Goal: Information Seeking & Learning: Check status

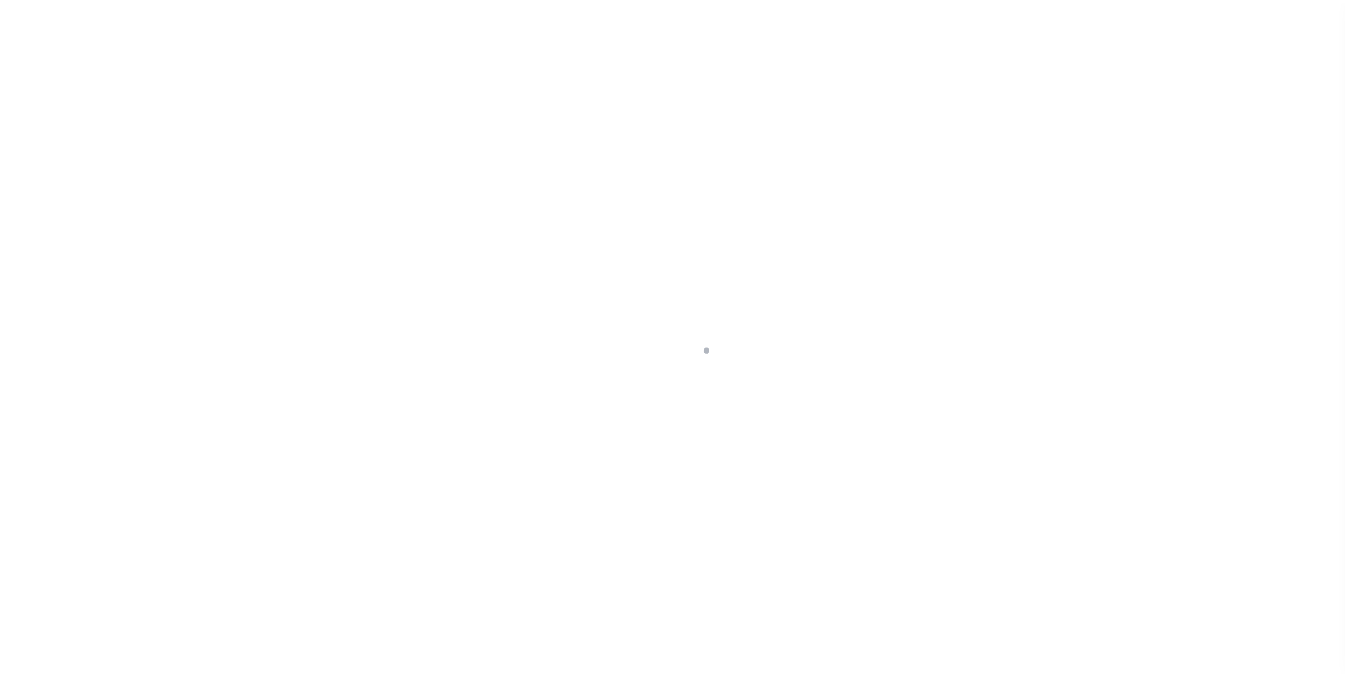
scroll to position [14, 0]
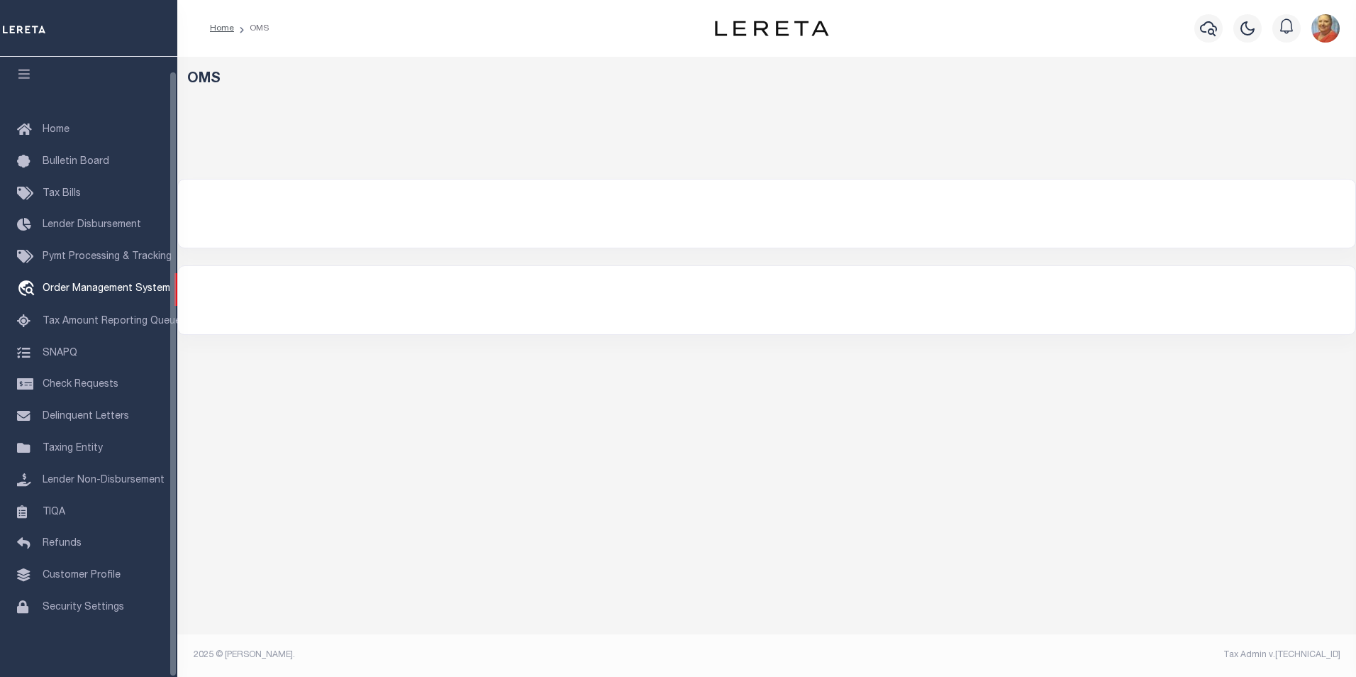
select select "200"
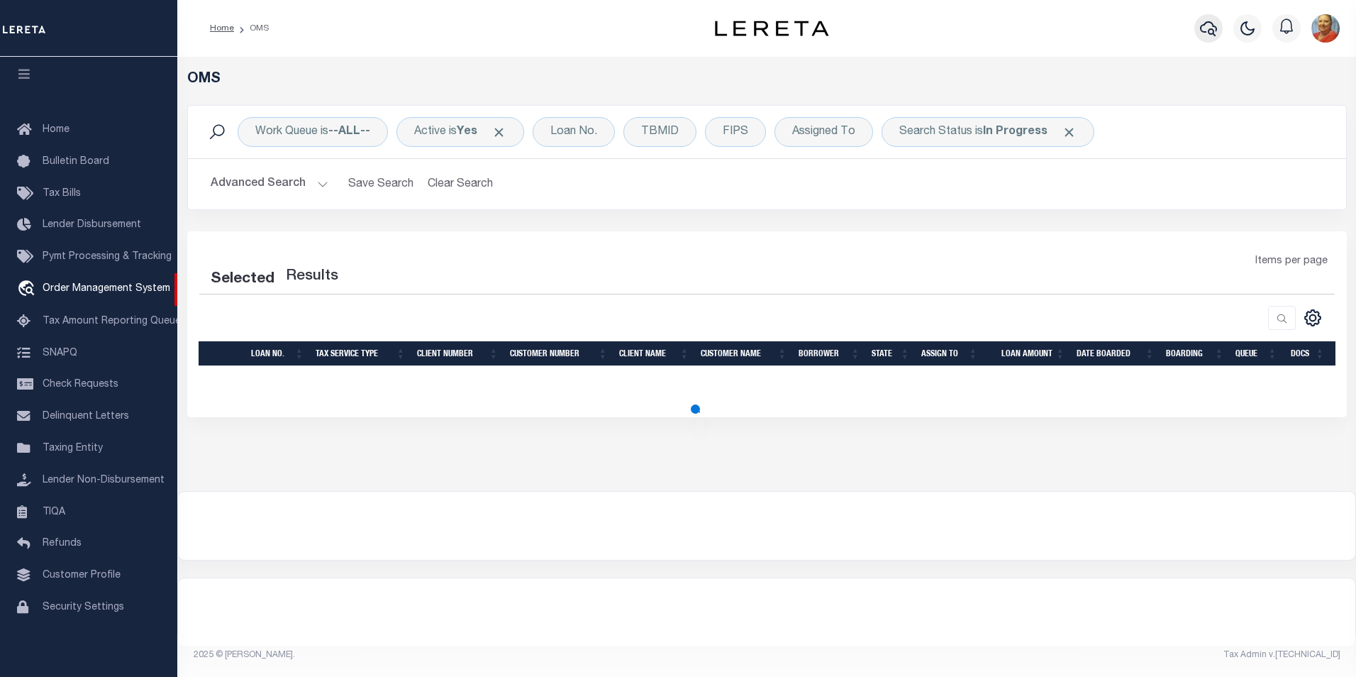
click at [1215, 27] on icon "button" at bounding box center [1208, 28] width 17 height 15
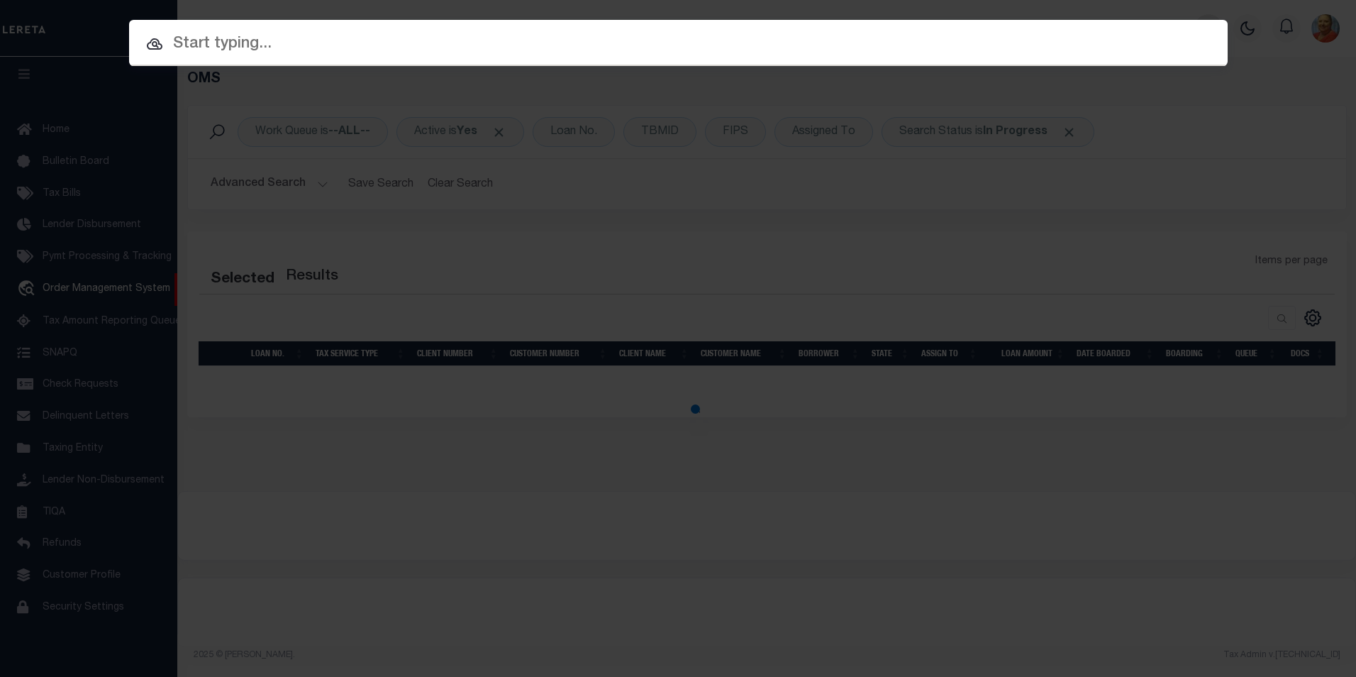
select select "200"
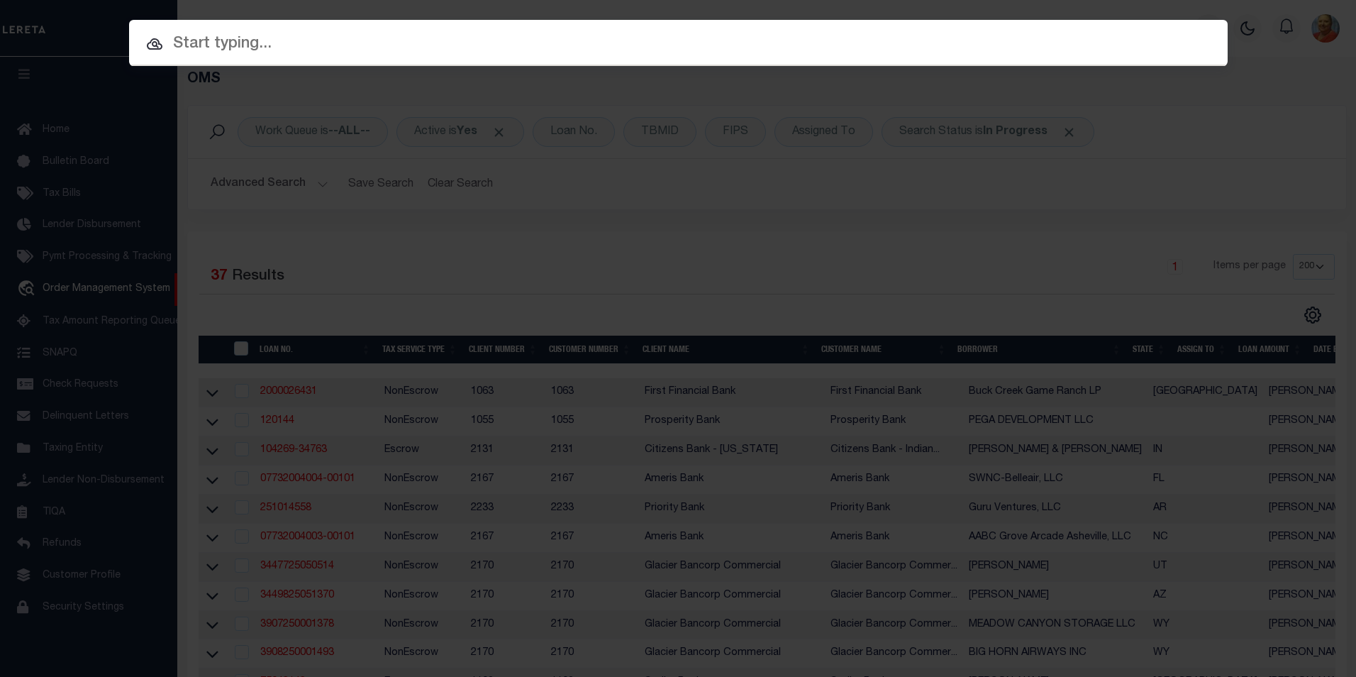
click at [401, 48] on input "text" at bounding box center [678, 44] width 1099 height 25
paste input "2500236647"
type input "2500236647"
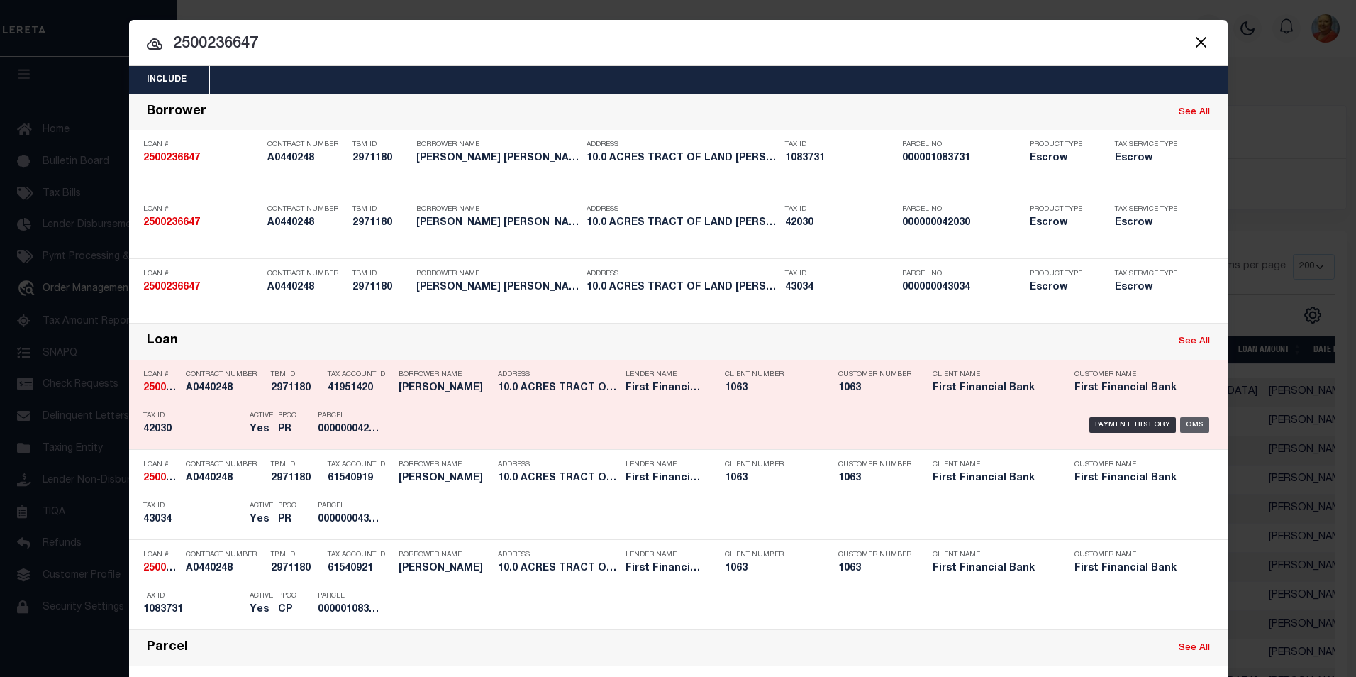
click at [1196, 423] on div "OMS" at bounding box center [1194, 425] width 29 height 16
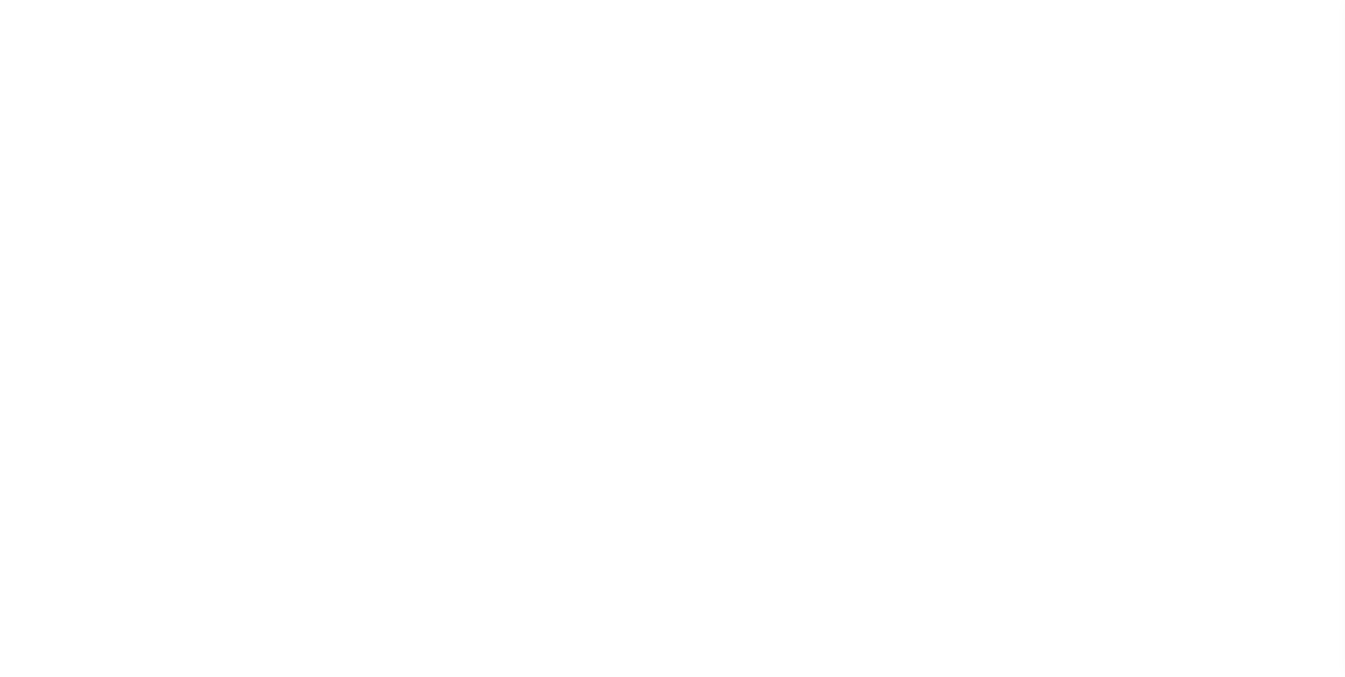
select select "888"
select select "490"
select select "100"
select select "Escrow"
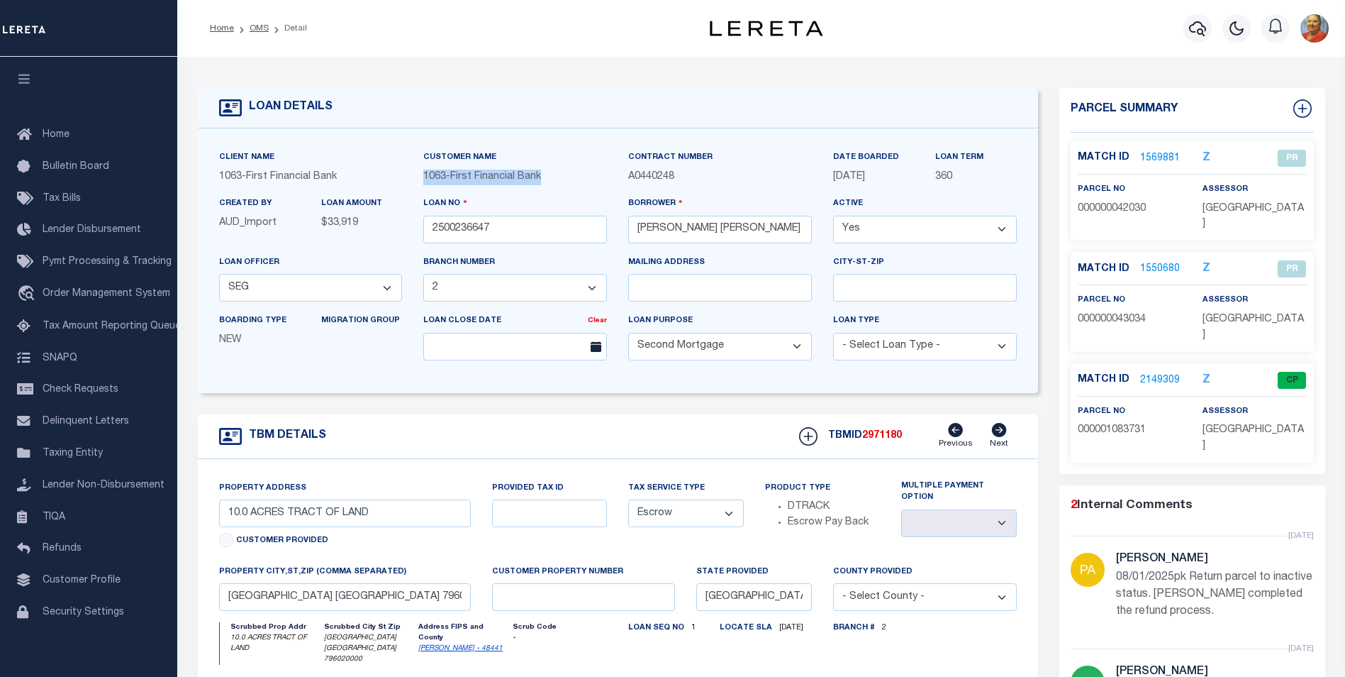
drag, startPoint x: 552, startPoint y: 181, endPoint x: 423, endPoint y: 182, distance: 129.8
click at [423, 182] on div "Customer Name 1063 - First Financial Bank" at bounding box center [515, 173] width 205 height 46
copy span "1063 - First Financial Bank"
drag, startPoint x: 725, startPoint y: 185, endPoint x: 716, endPoint y: 189, distance: 9.5
click at [725, 185] on p "A0440248" at bounding box center [720, 177] width 184 height 16
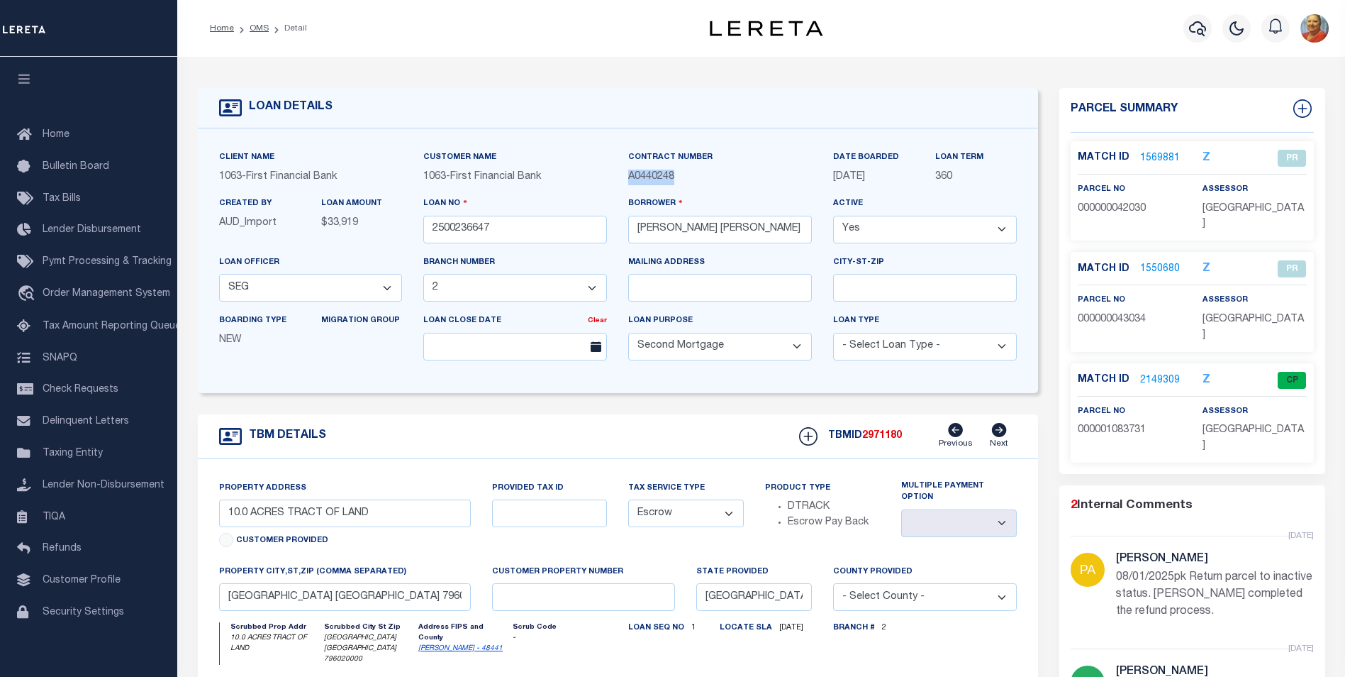
drag, startPoint x: 679, startPoint y: 182, endPoint x: 626, endPoint y: 179, distance: 53.3
click at [626, 179] on div "Contract Number A0440248" at bounding box center [720, 173] width 205 height 46
copy span "A0440248"
click at [1145, 373] on link "2149309" at bounding box center [1160, 380] width 40 height 15
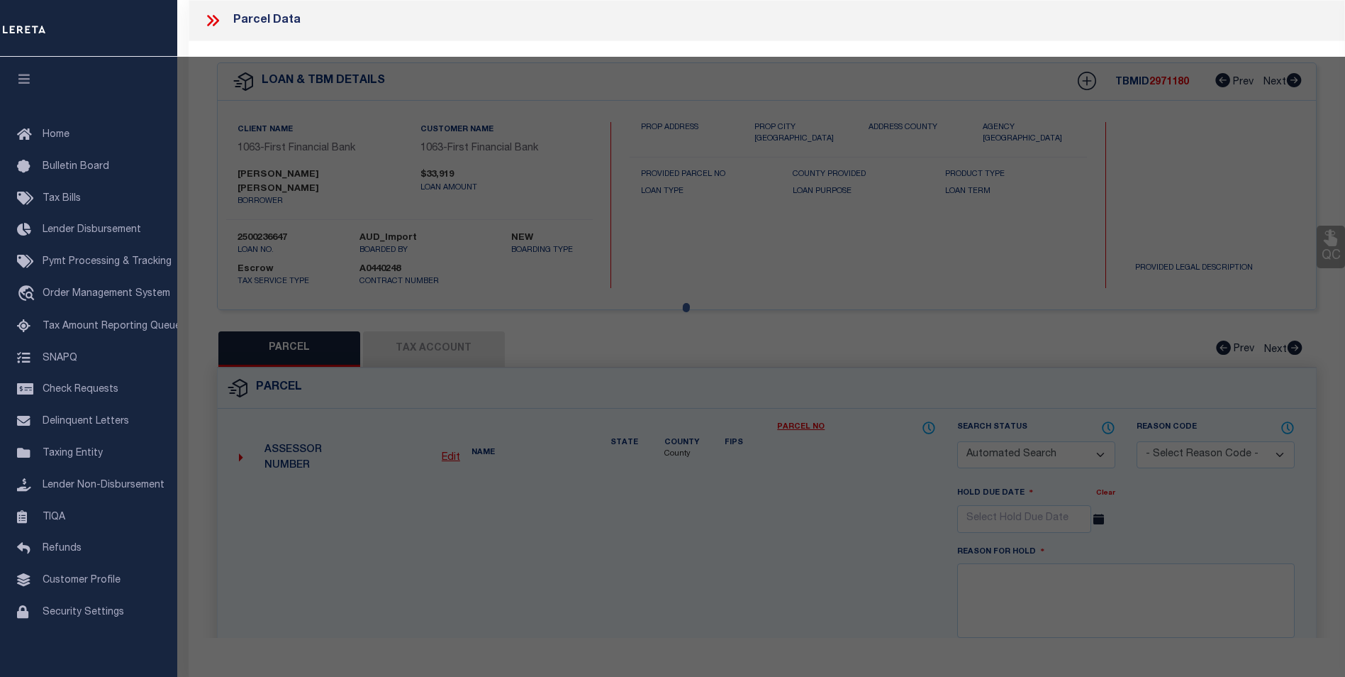
checkbox input "false"
select select "CP"
type input "[PERSON_NAME]"
type input "HWY 36"
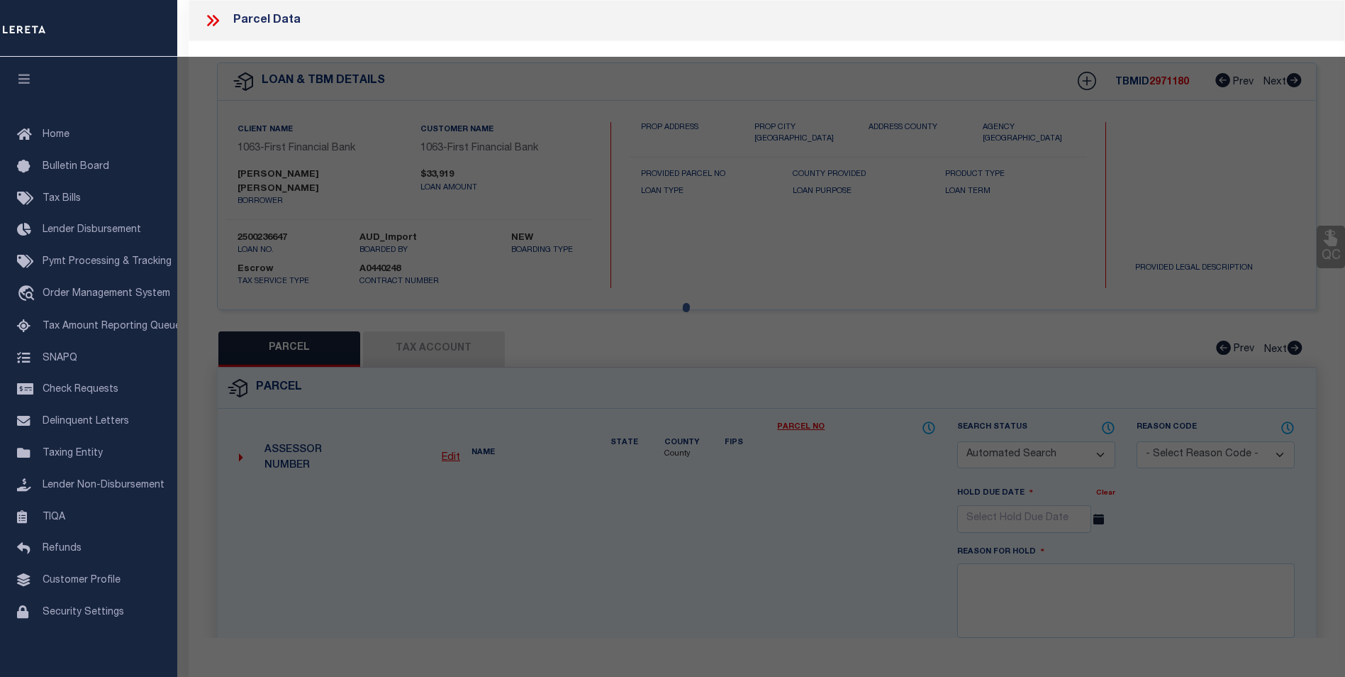
checkbox input "false"
type textarea "A1065 SUR 31 L A L NW/4, ACRES 10."
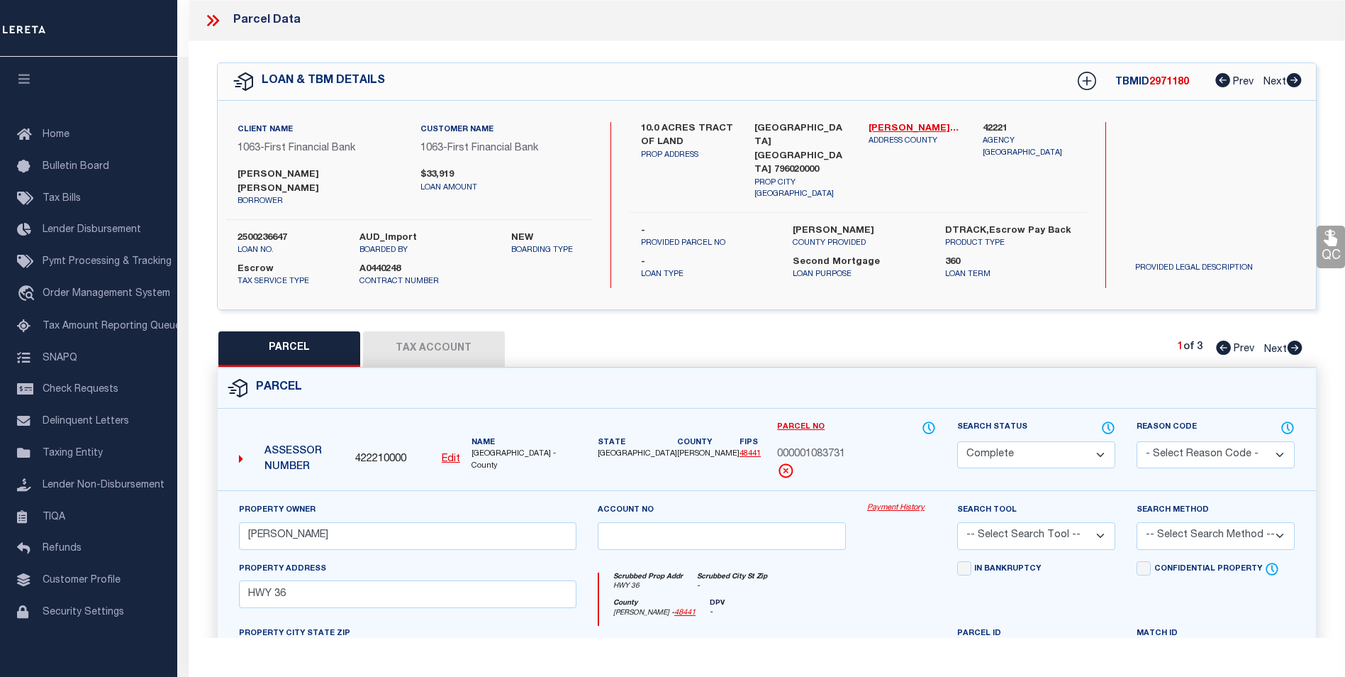
click at [399, 331] on button "Tax Account" at bounding box center [434, 348] width 142 height 35
select select "100"
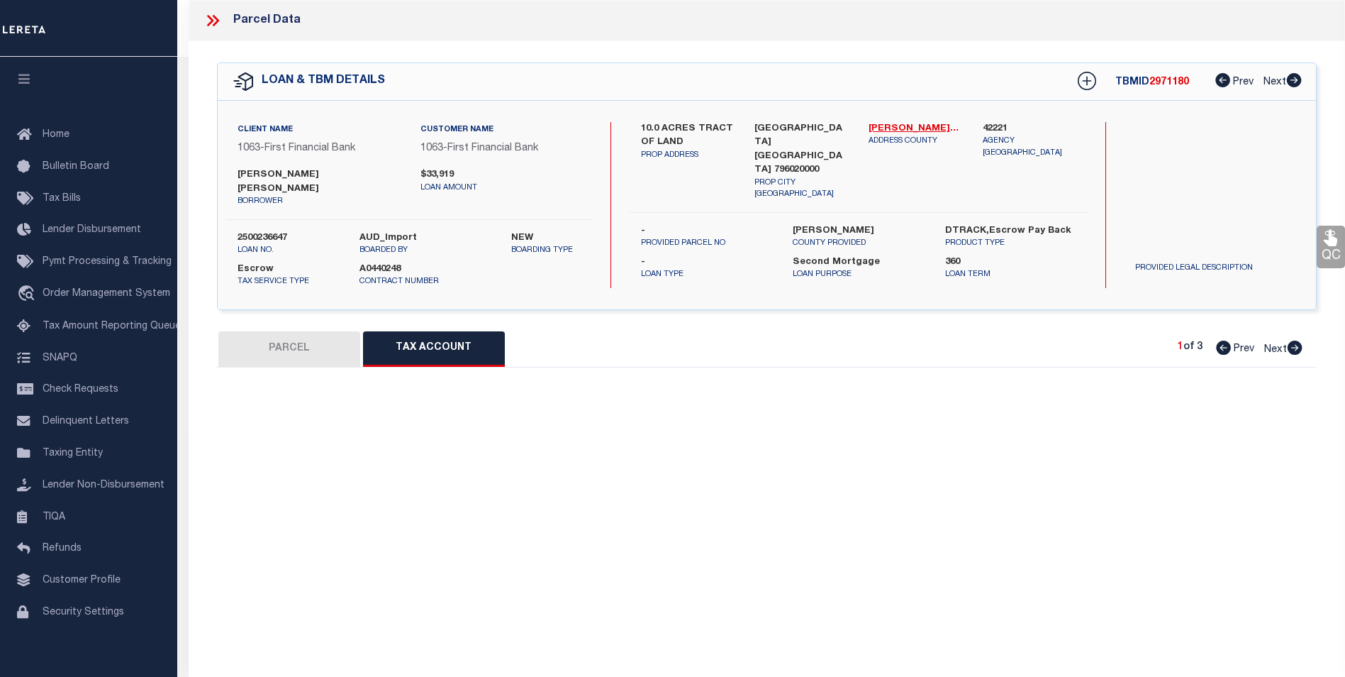
select select "100"
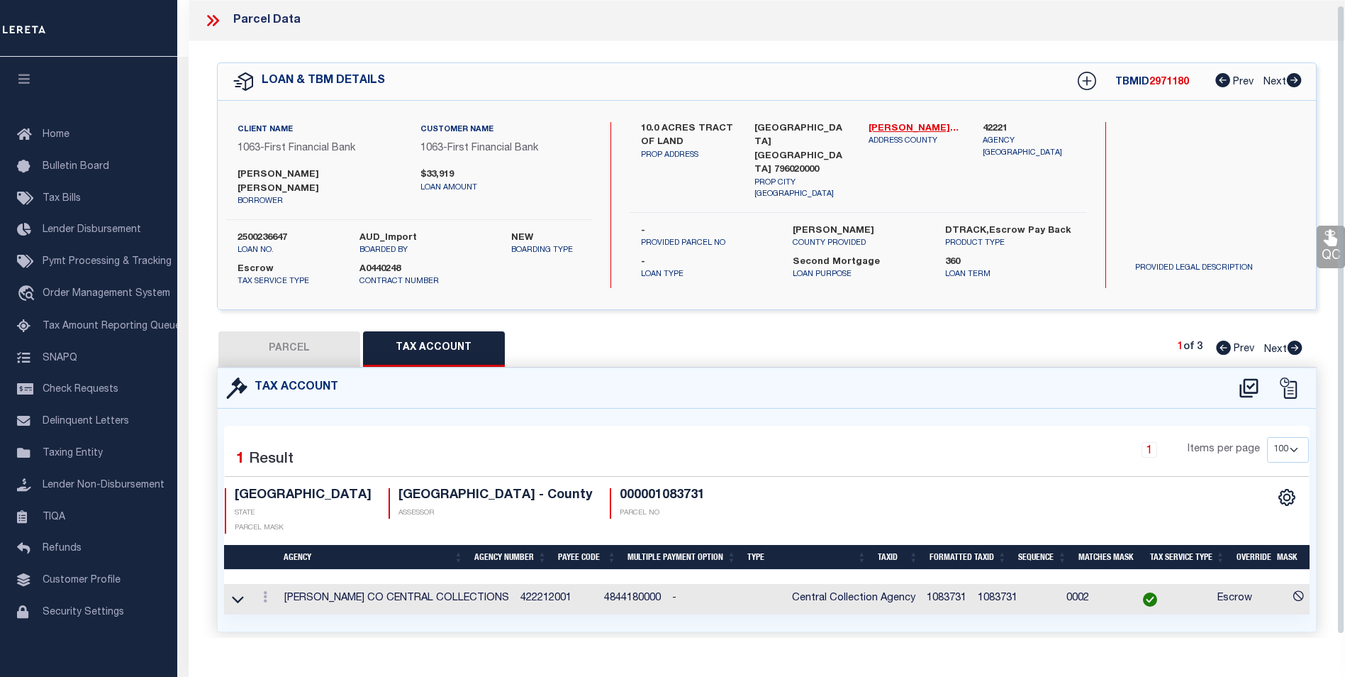
scroll to position [9, 0]
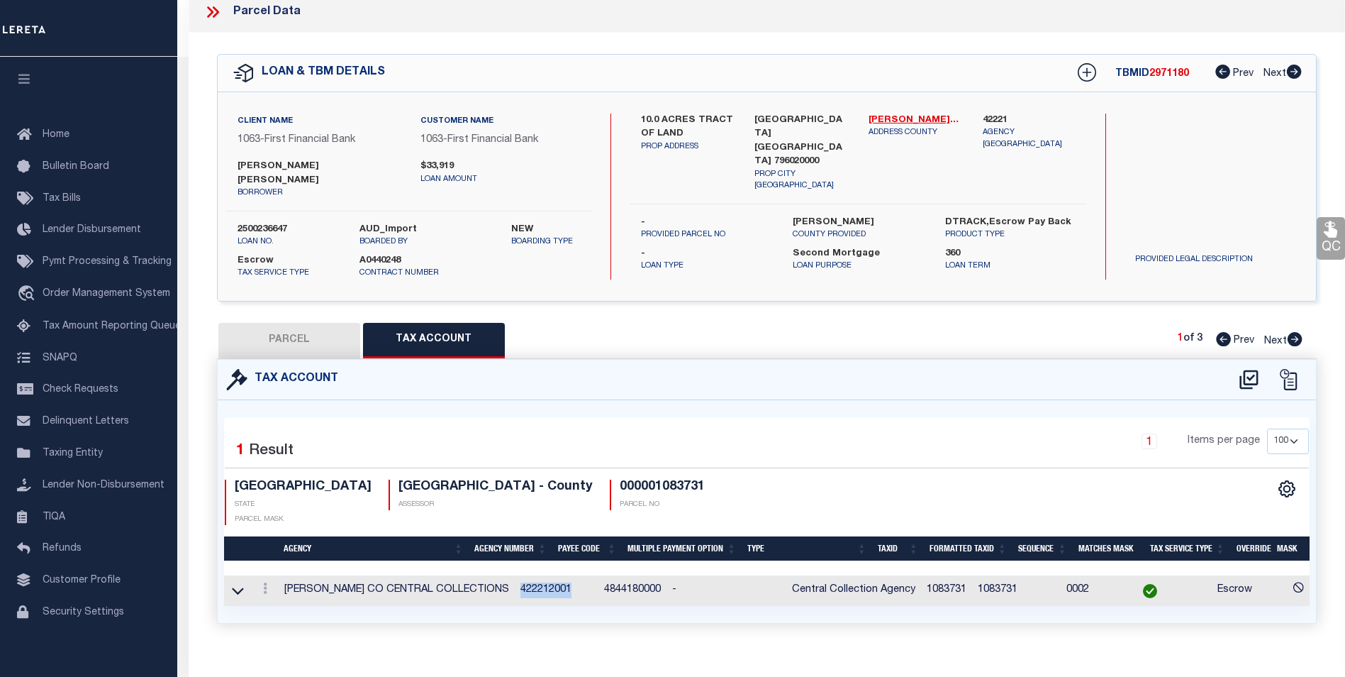
drag, startPoint x: 528, startPoint y: 561, endPoint x: 479, endPoint y: 560, distance: 48.2
click at [515, 575] on td "422212001" at bounding box center [557, 590] width 84 height 30
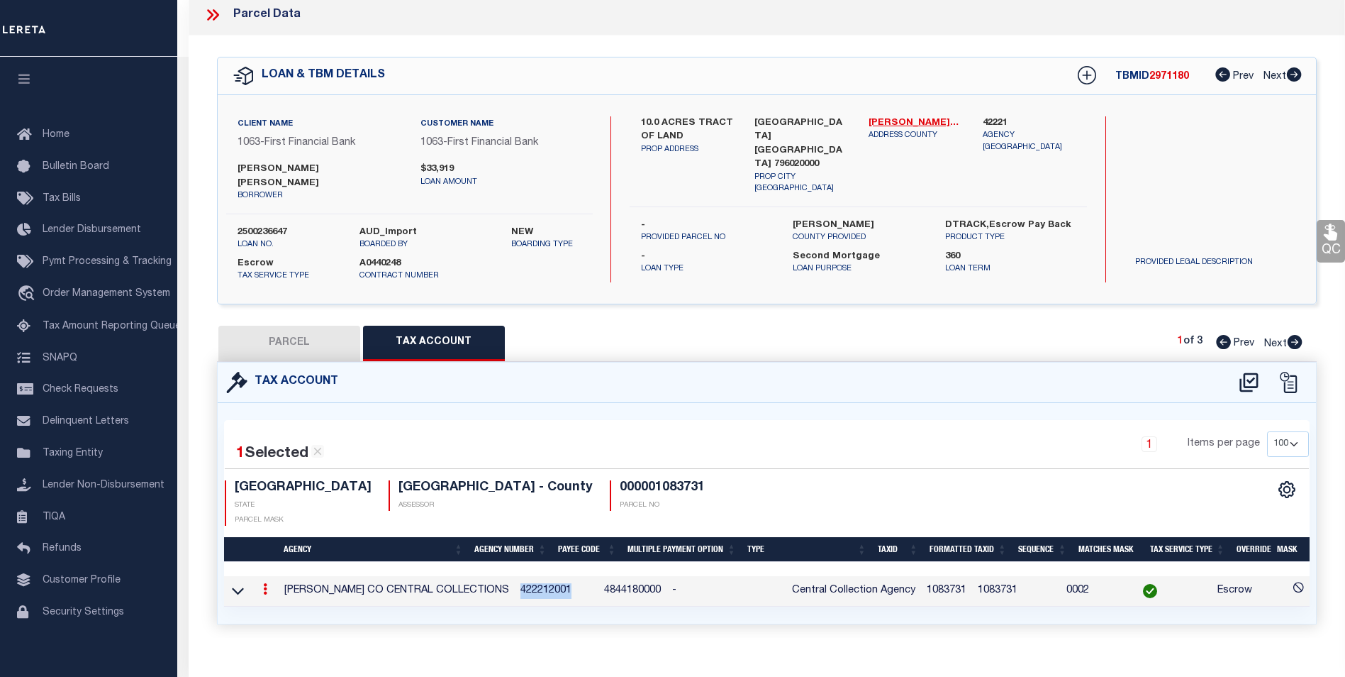
copy td "422212001"
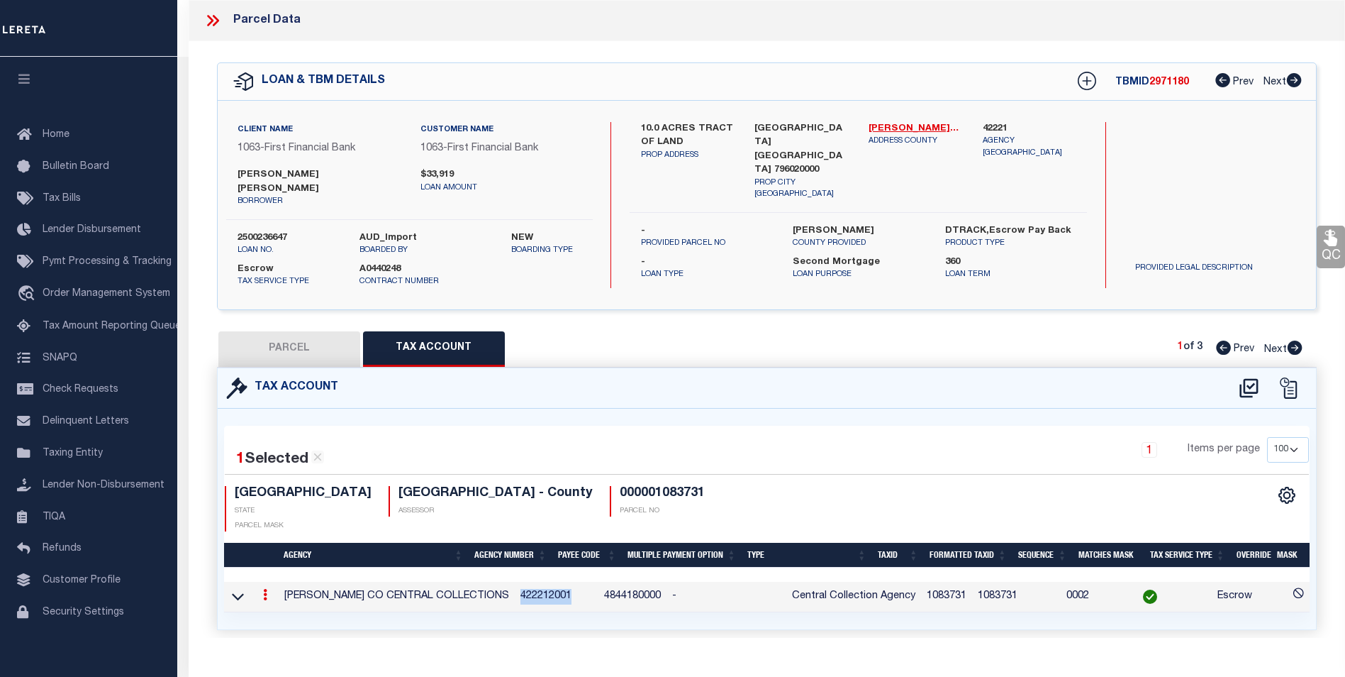
click at [1220, 340] on icon at bounding box center [1223, 347] width 15 height 14
click at [1294, 340] on icon at bounding box center [1295, 347] width 16 height 14
select select "AS"
checkbox input "false"
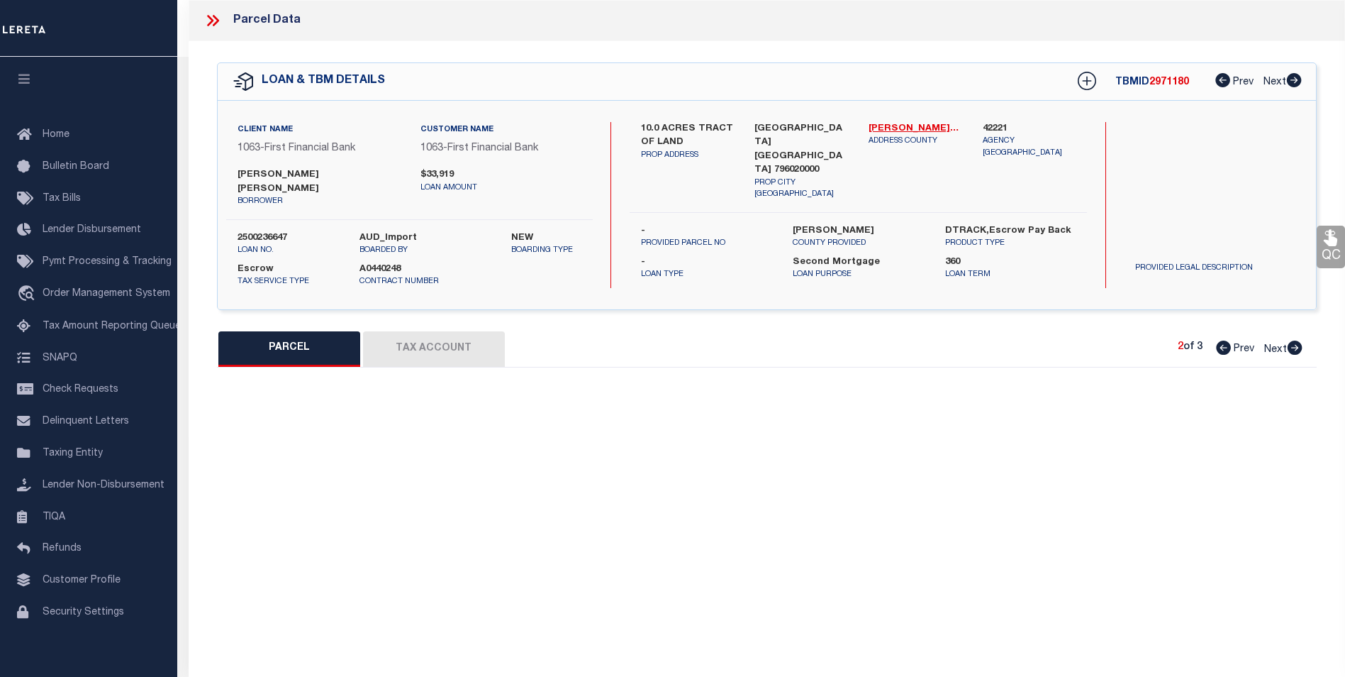
select select "PR"
type input "BROWN [PERSON_NAME] &"
select select
type input "HWY 36"
type input "[GEOGRAPHIC_DATA]"
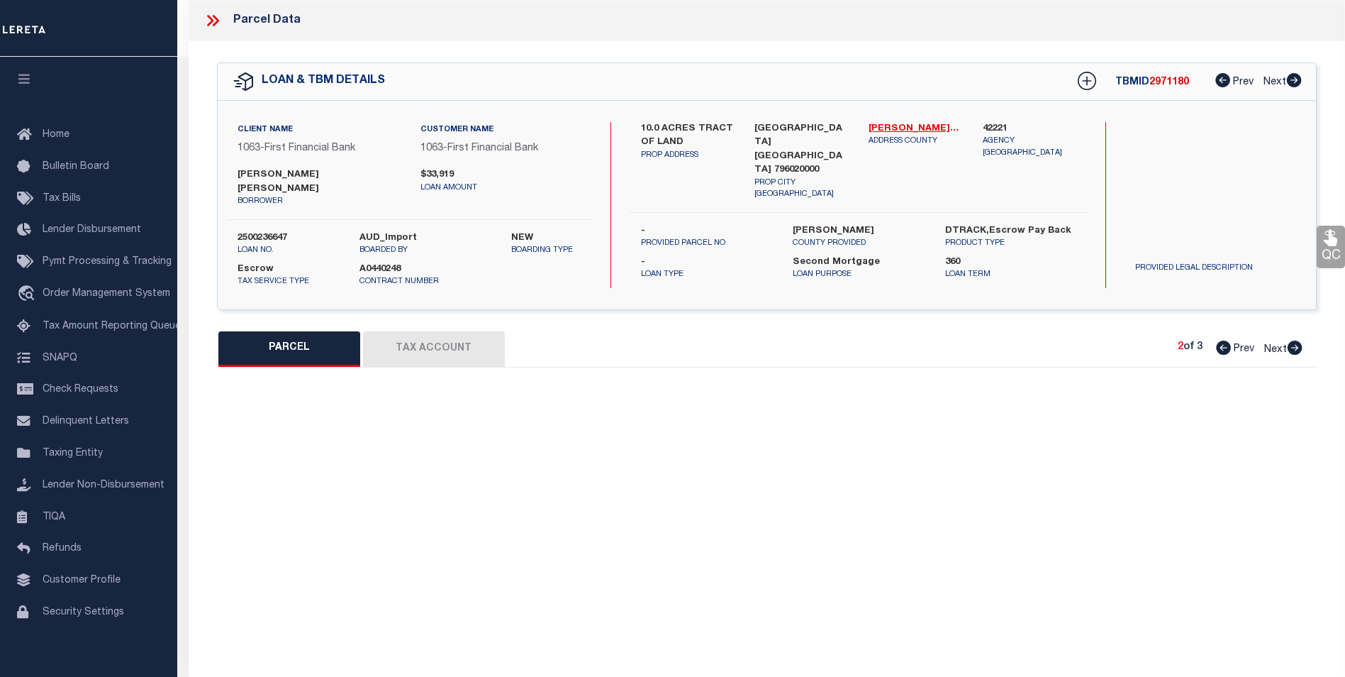
type textarea "A1065 SUR 31 L A L NW/4, ACRES 9.05 ([DATE]-[DATE]) A1065 SUR 31 L A L NW/4, AC…"
type textarea "JS Reviewed on [DATE] removed WOP, parcel in a PR status."
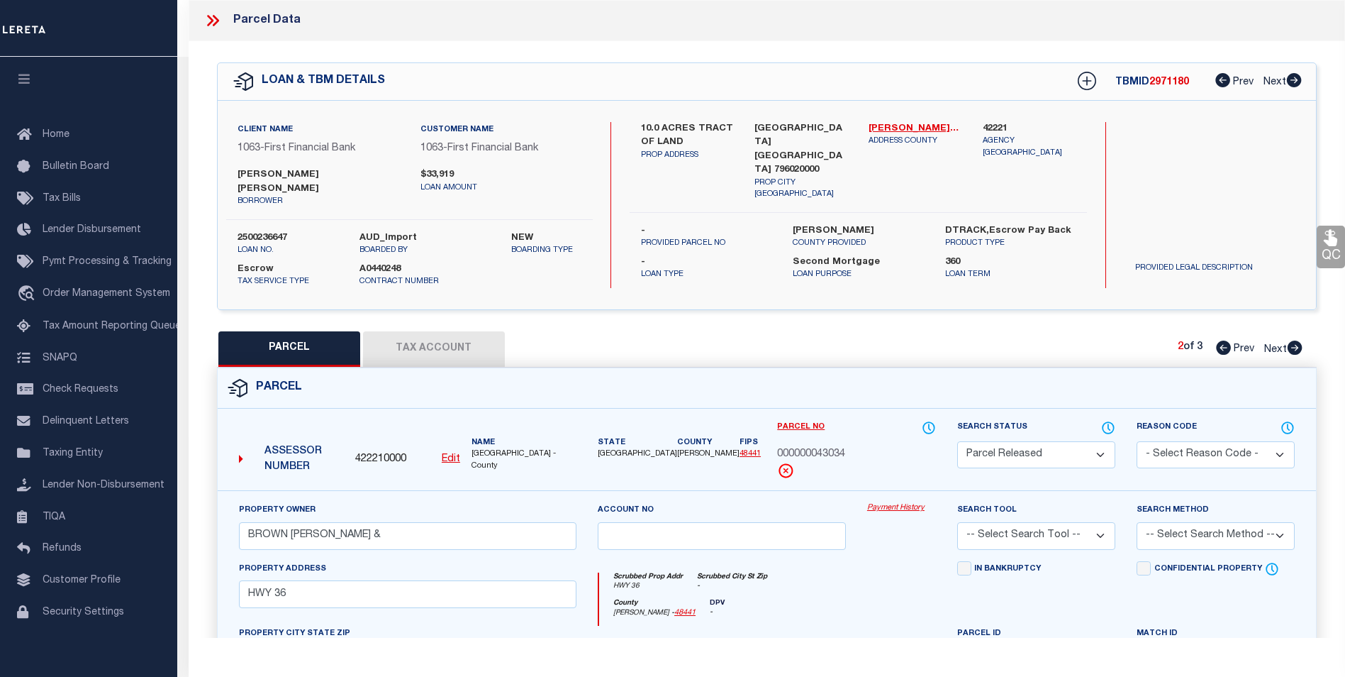
click at [1294, 340] on icon at bounding box center [1295, 347] width 16 height 14
select select "AS"
checkbox input "false"
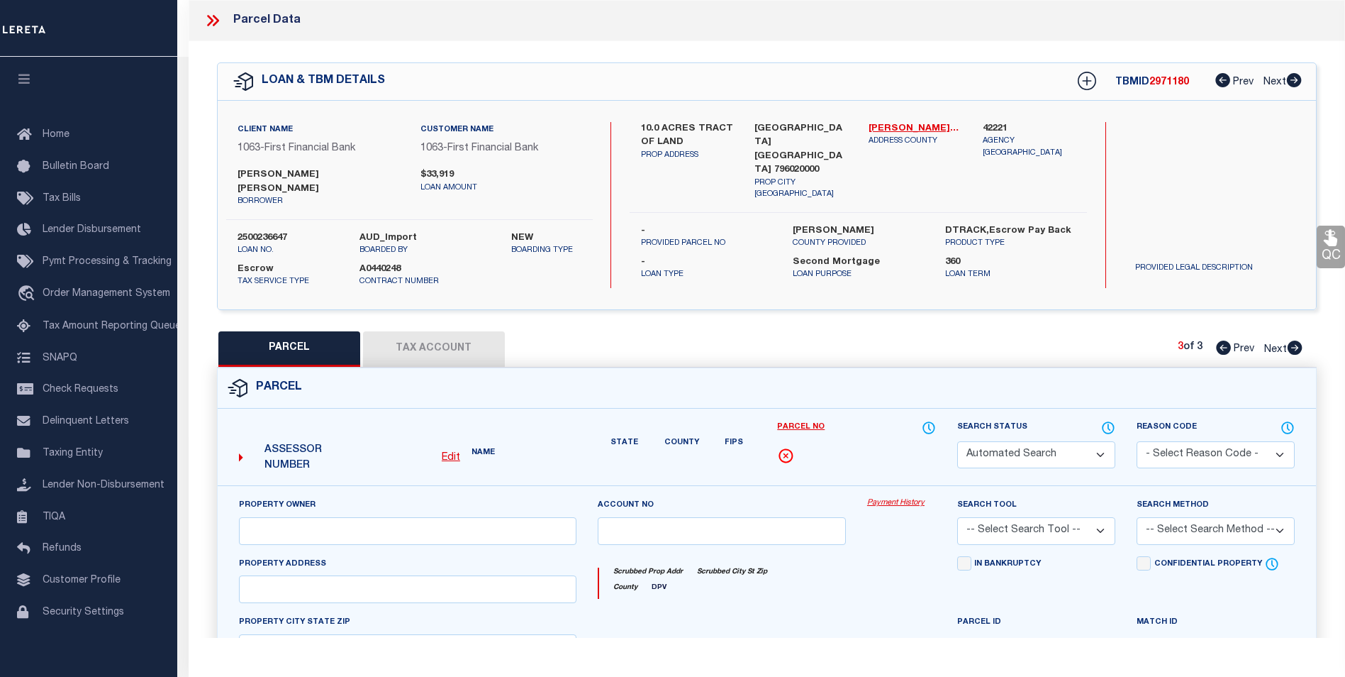
select select "PR"
select select "099"
type input "[PERSON_NAME]"
select select "EML"
select select "ADD"
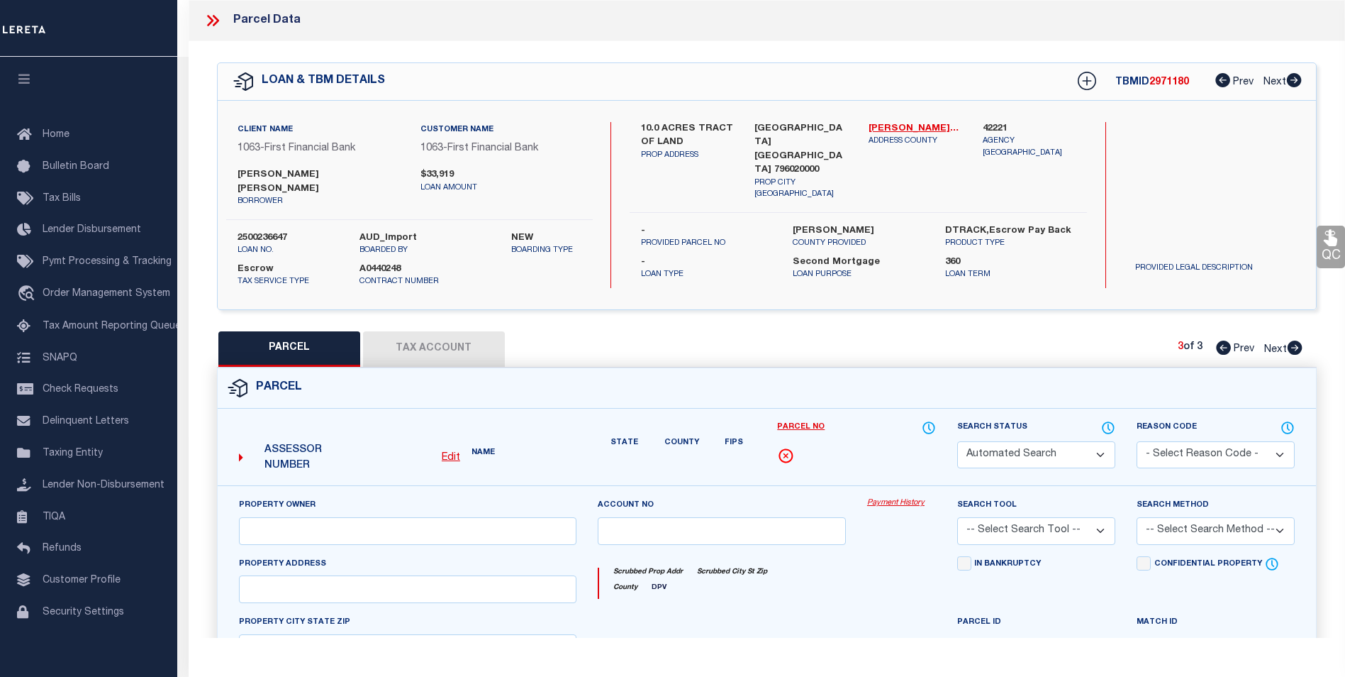
type input "HWY 36"
type input "ABILENE TX 79602"
type textarea "A1065 SUR 31 L A L NW/4, ACRES 10. ([DATE]-[DATE])"
type textarea "08/01/2025pk Return parcel to inactive status. [PERSON_NAME] completed the refu…"
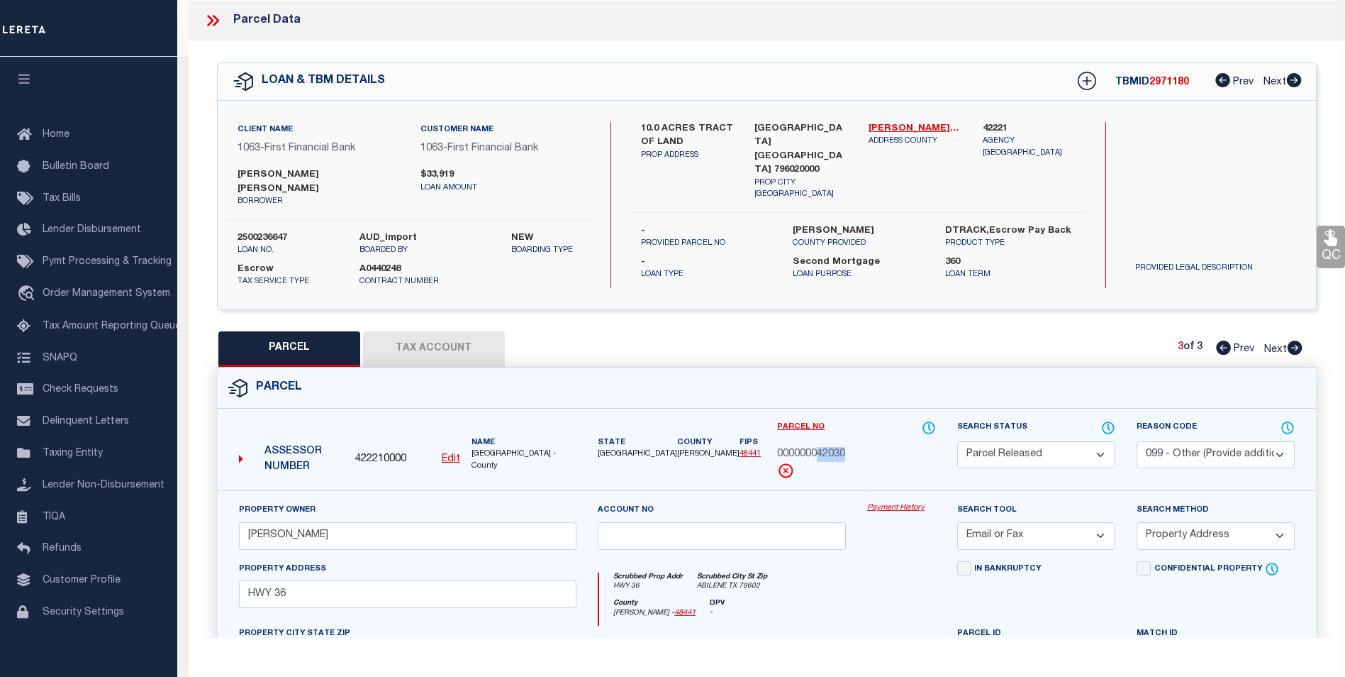
drag, startPoint x: 853, startPoint y: 442, endPoint x: 819, endPoint y: 443, distance: 34.1
click at [819, 447] on div "000000042030" at bounding box center [856, 455] width 158 height 16
copy span "42030"
click at [930, 420] on icon at bounding box center [929, 428] width 14 height 16
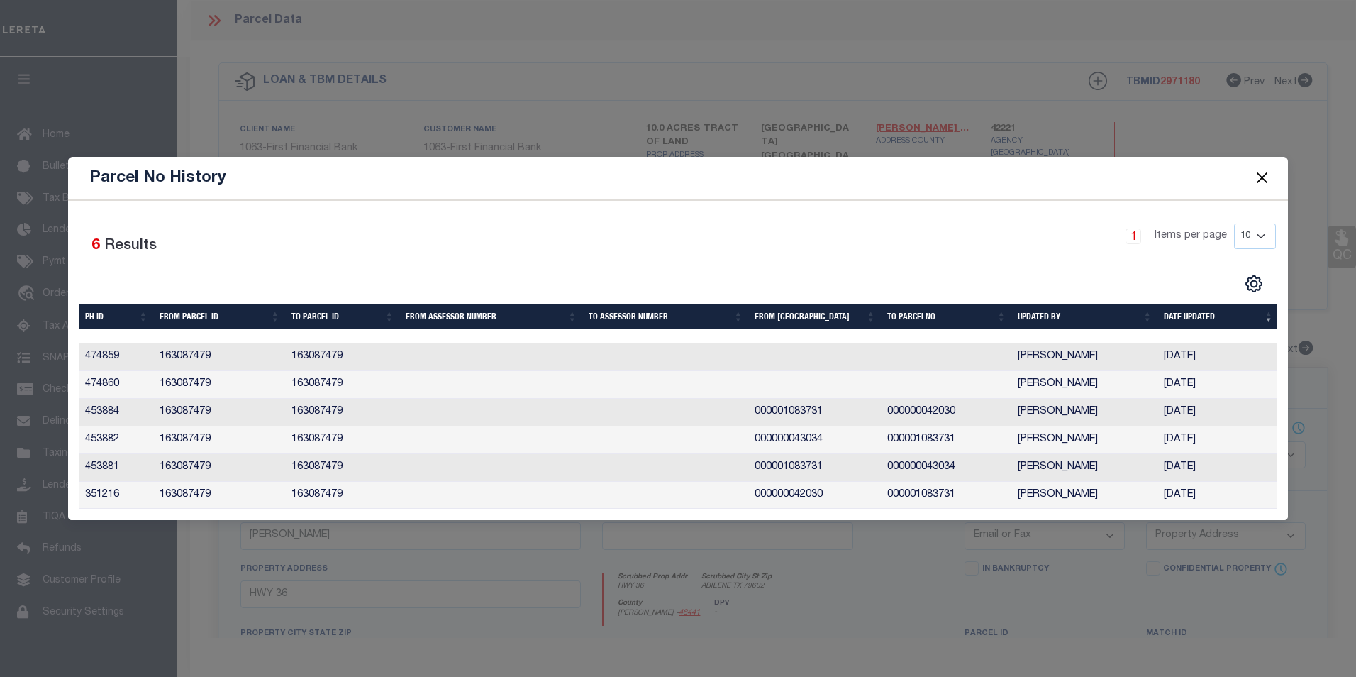
click at [1267, 173] on button "Close" at bounding box center [1261, 178] width 18 height 18
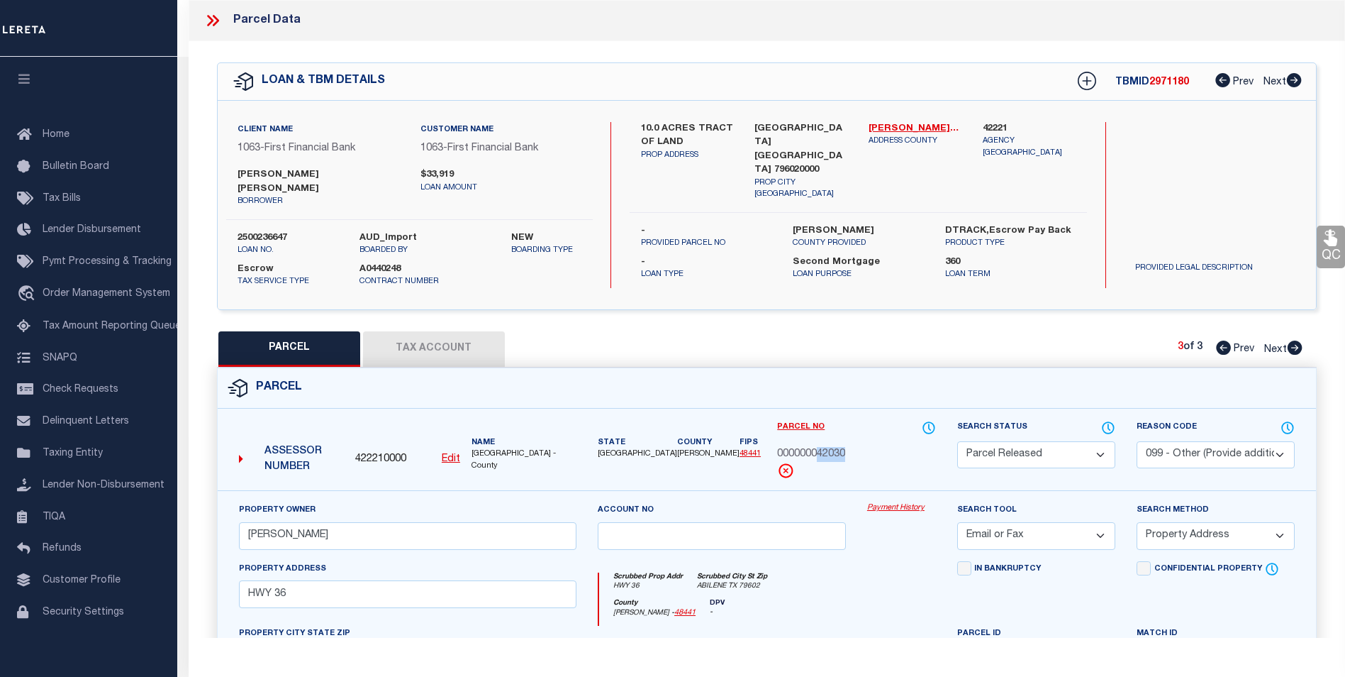
click at [904, 502] on link "Payment History" at bounding box center [901, 508] width 69 height 12
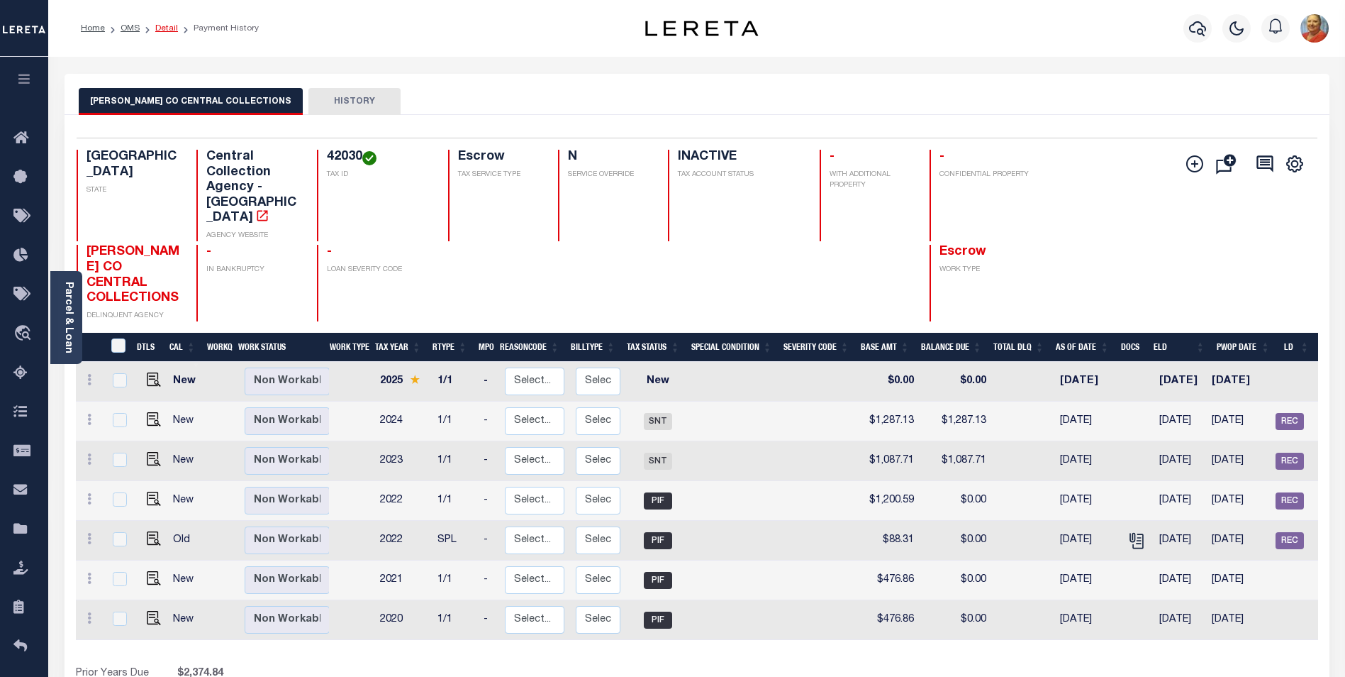
click at [162, 28] on link "Detail" at bounding box center [166, 28] width 23 height 9
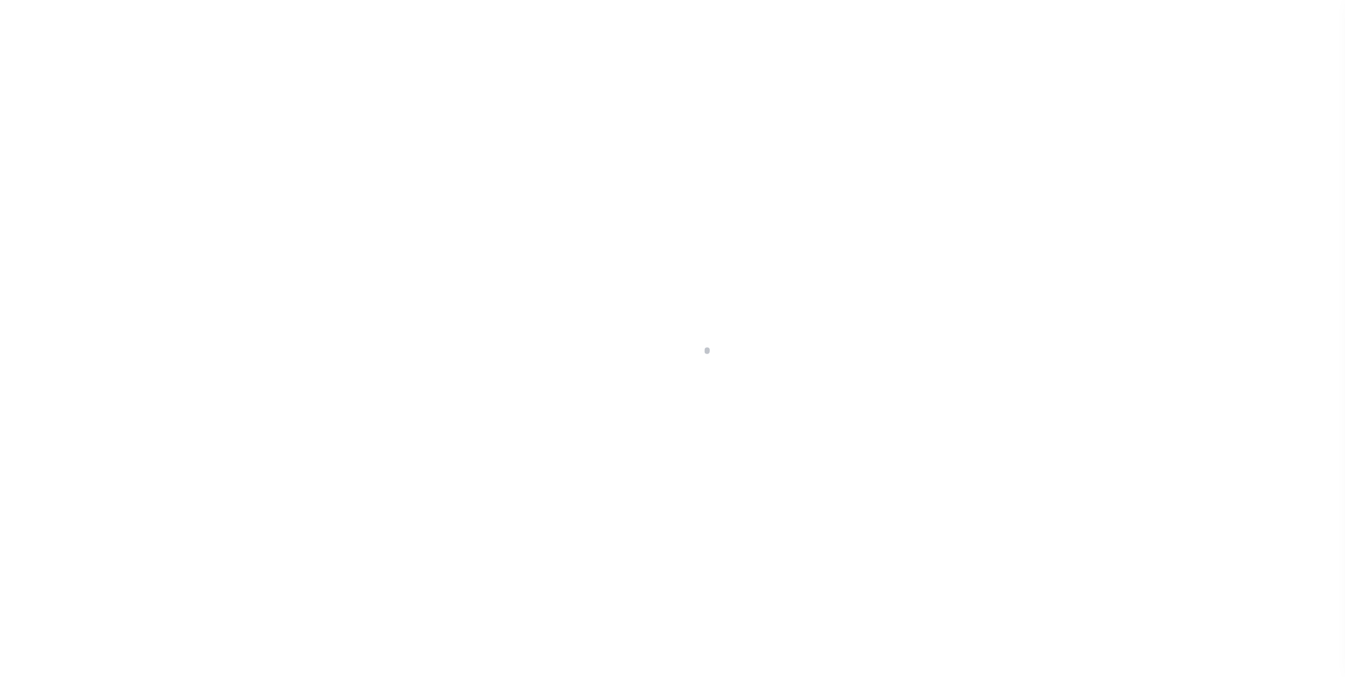
select select "100"
select select "Escrow"
type input "10.0 ACRES TRACT OF LAND"
select select
type input "[GEOGRAPHIC_DATA] [GEOGRAPHIC_DATA] 796020000"
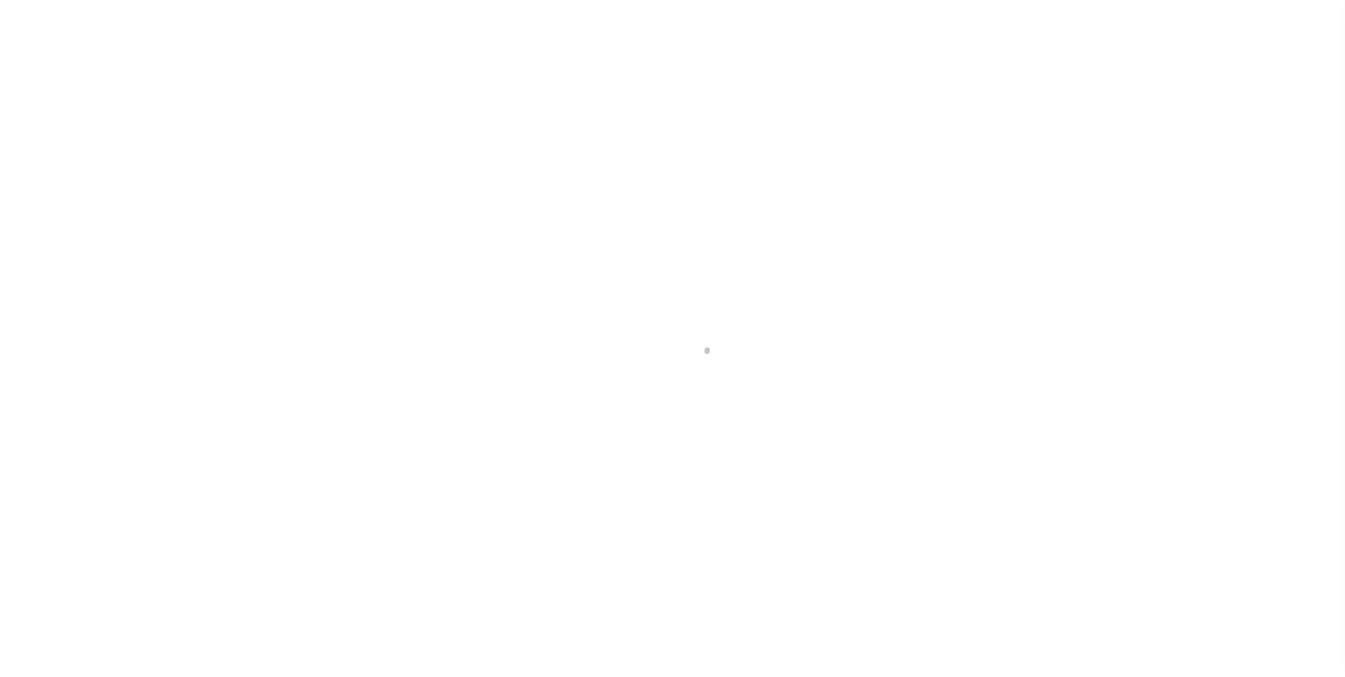
type input "[GEOGRAPHIC_DATA]"
select select
select select "888"
select select "490"
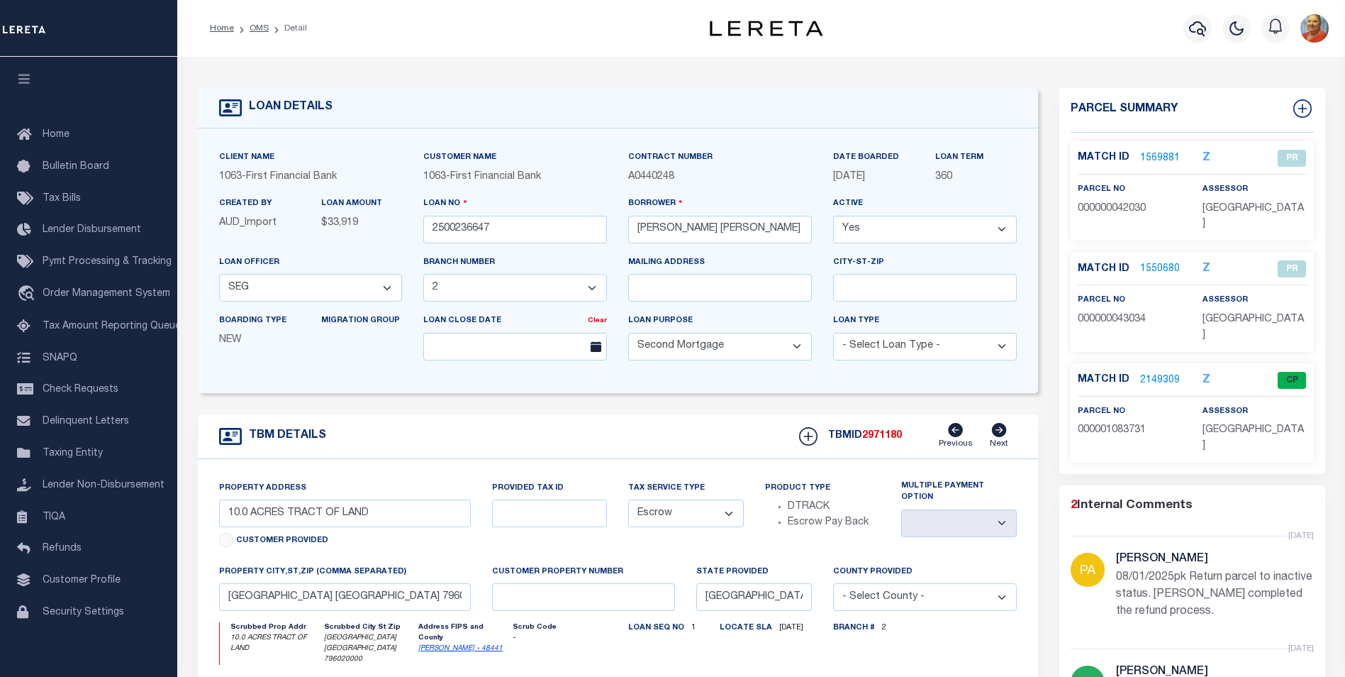
click at [1156, 373] on link "2149309" at bounding box center [1160, 380] width 40 height 15
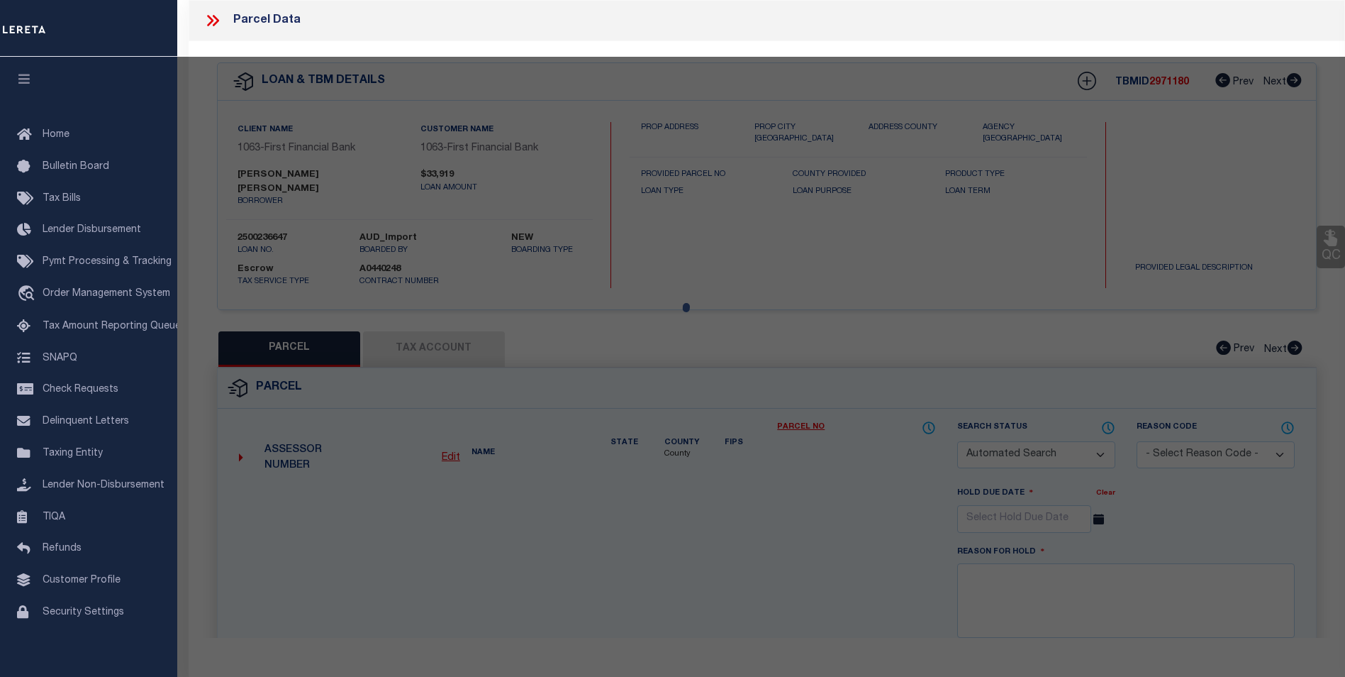
checkbox input "false"
select select "CP"
type input "CASAREZ MARTIN"
type input "HWY 36"
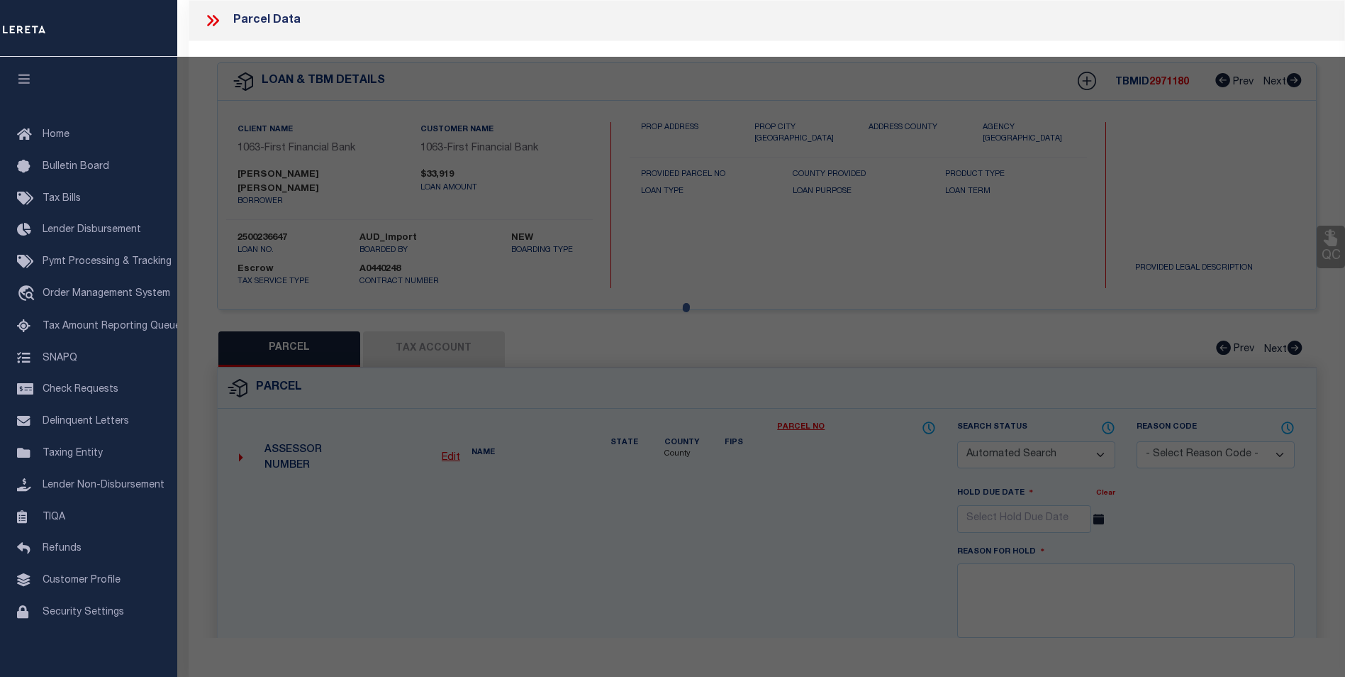
checkbox input "false"
type textarea "A1065 SUR 31 L A L NW/4, ACRES 10."
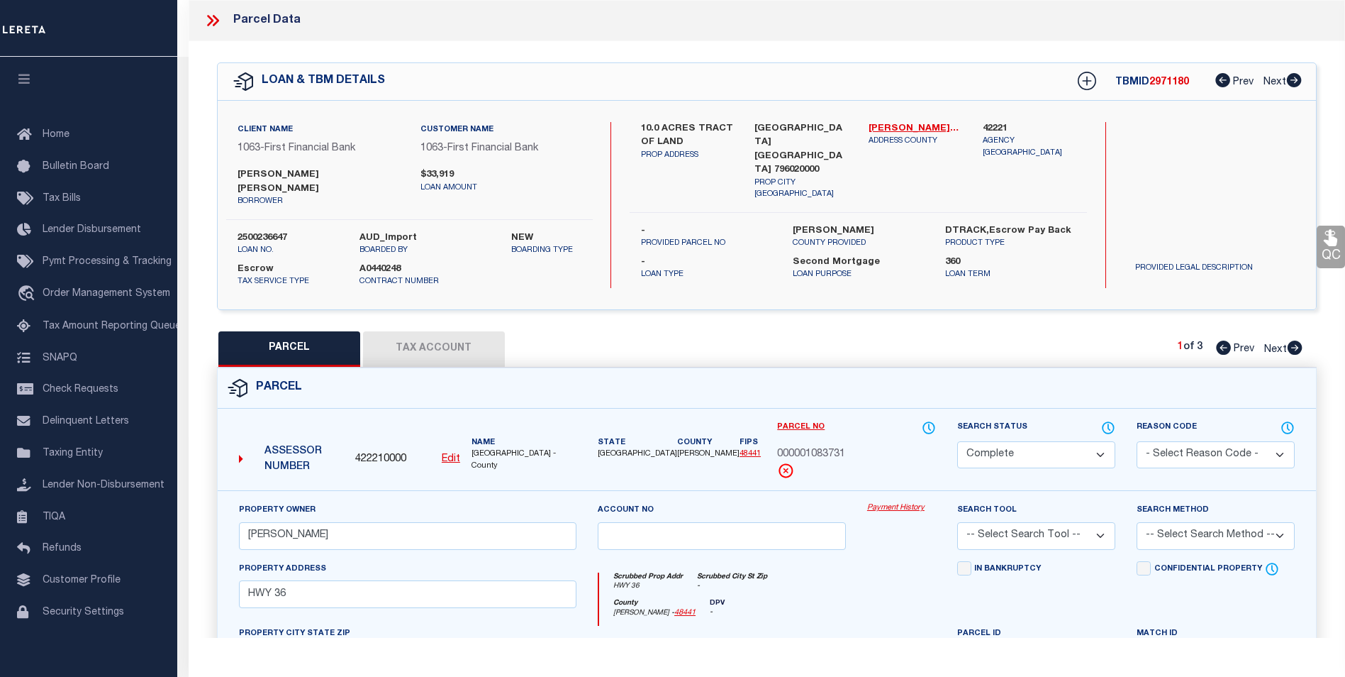
click at [904, 502] on link "Payment History" at bounding box center [901, 508] width 69 height 12
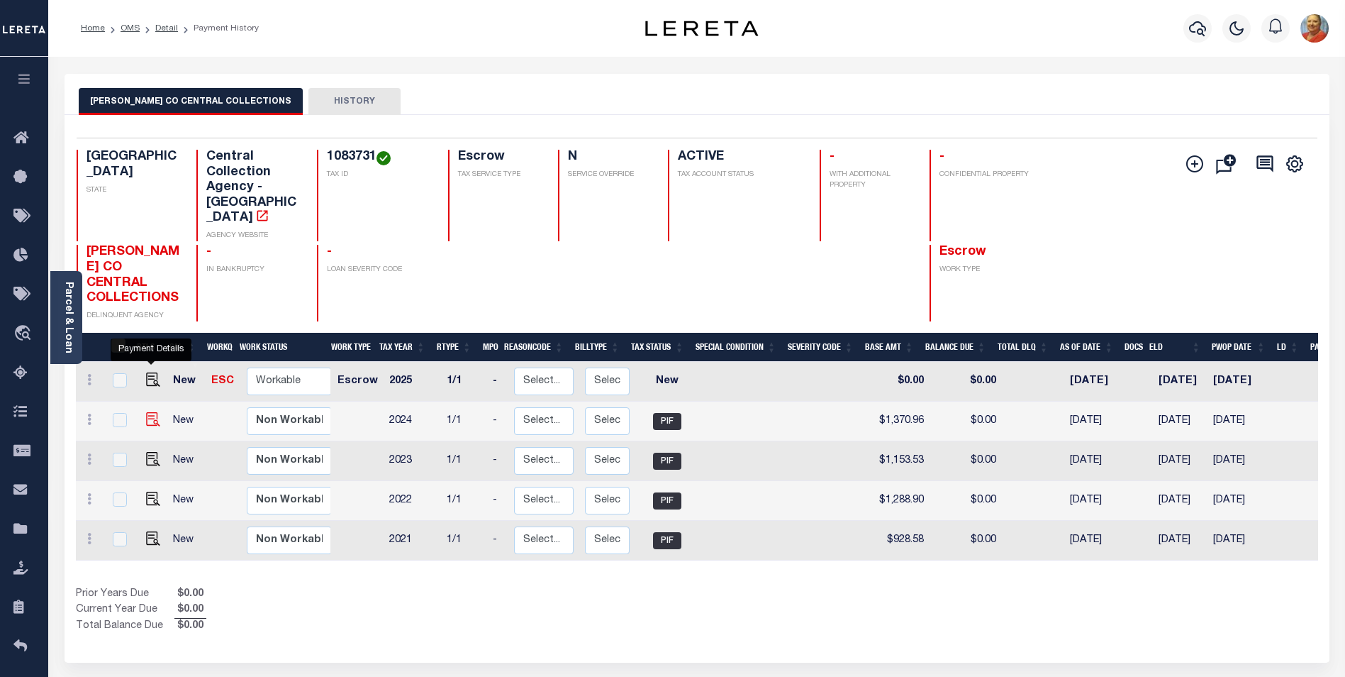
click at [152, 412] on img "" at bounding box center [153, 419] width 14 height 14
checkbox input "true"
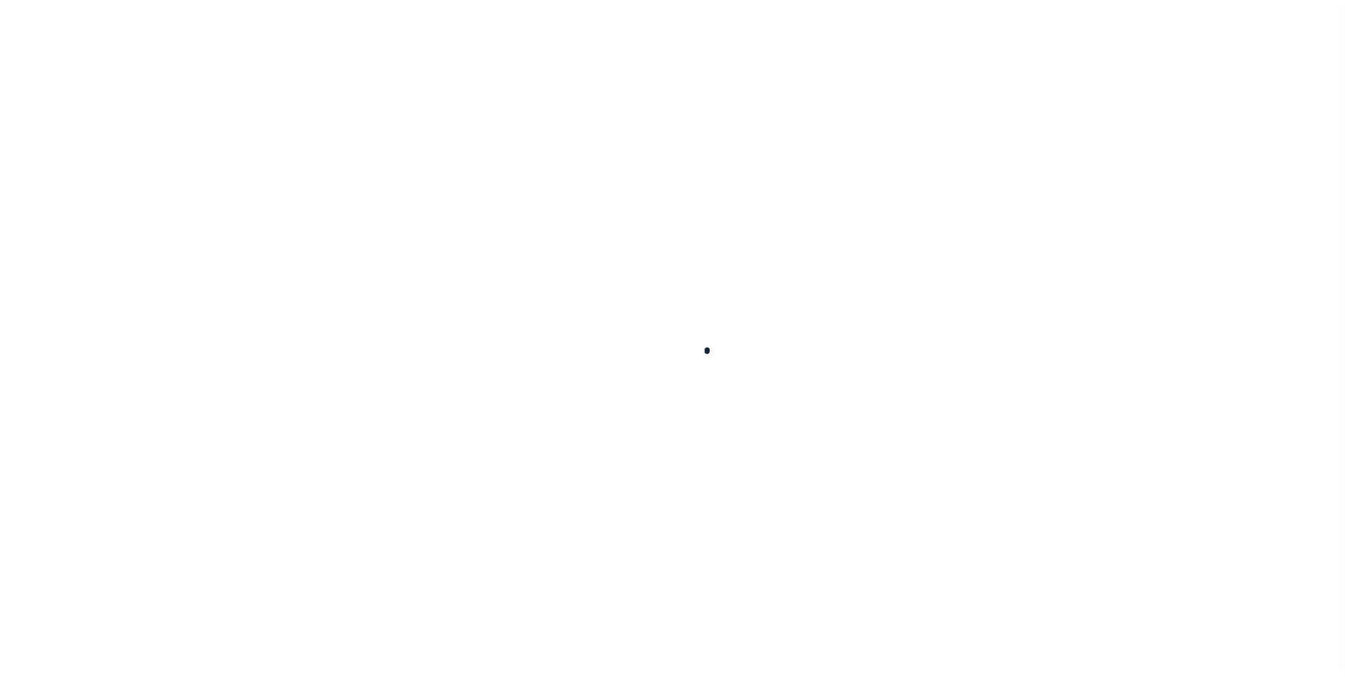
checkbox input "false"
type input "[DATE]"
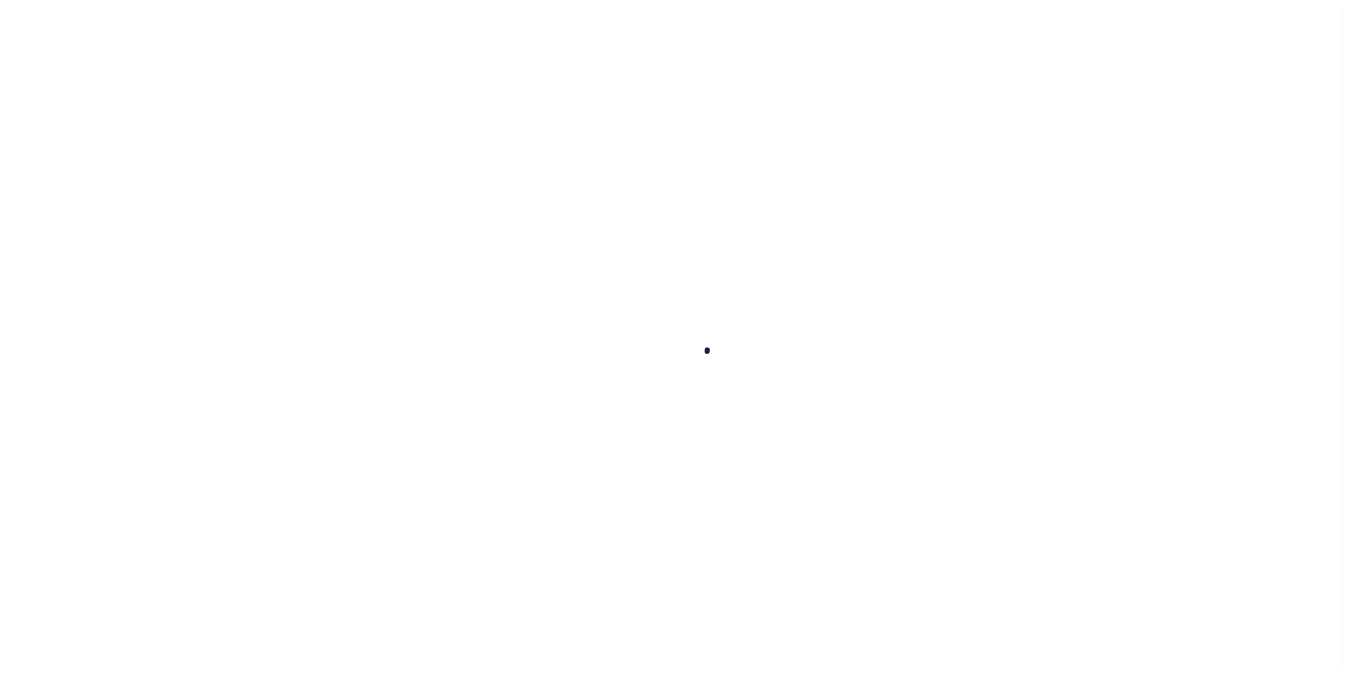
type input "$1,370.96"
type input "$0"
select select "PIF"
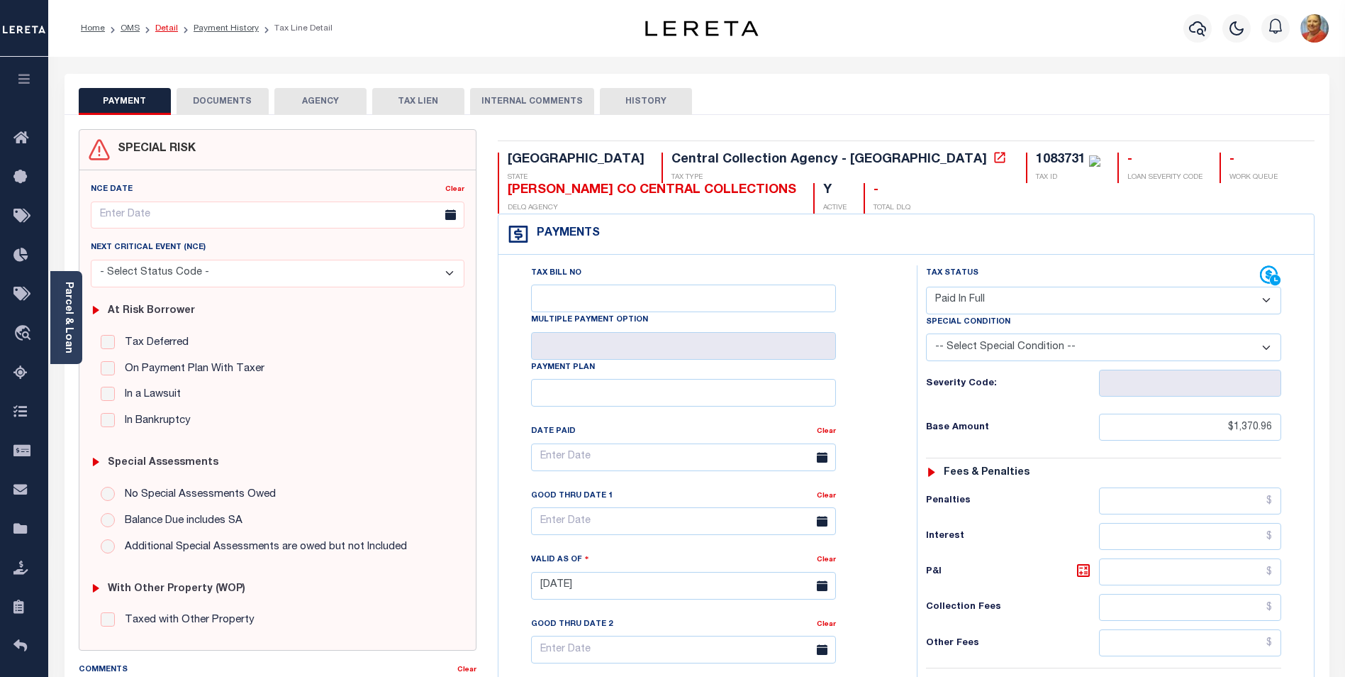
click at [167, 30] on link "Detail" at bounding box center [166, 28] width 23 height 9
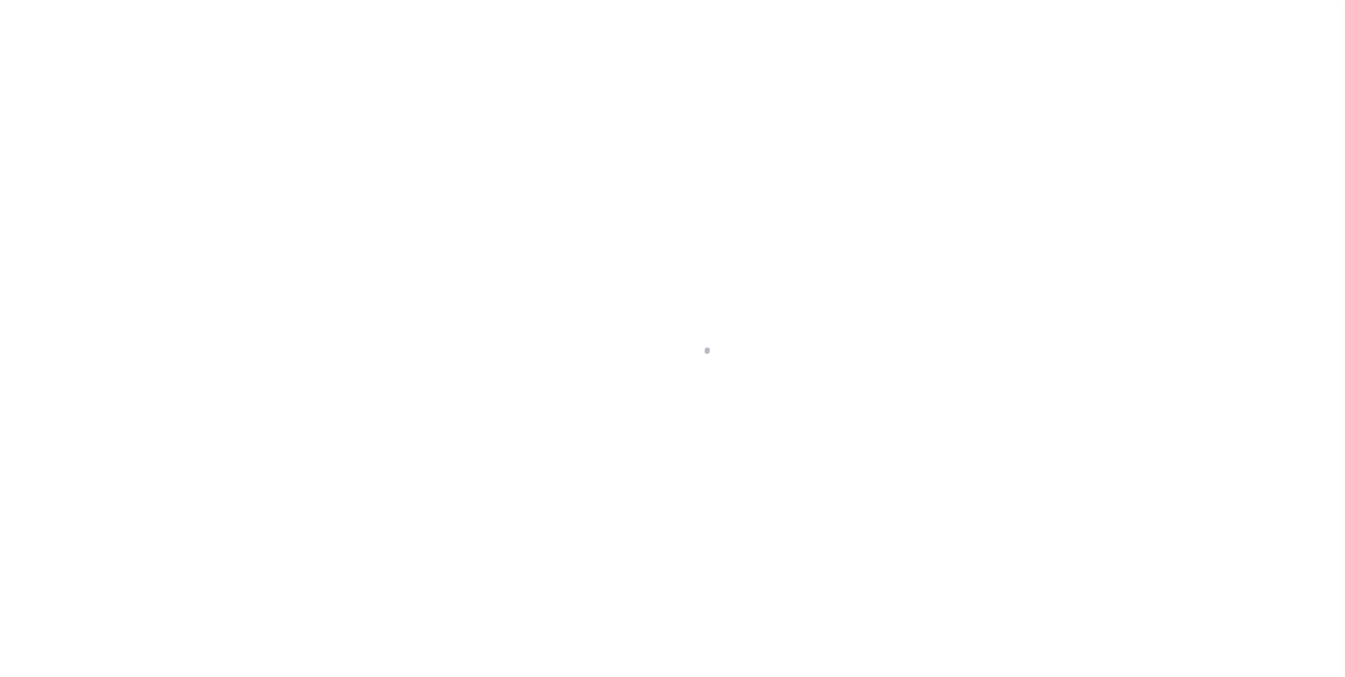
select select "888"
select select "490"
select select "100"
select select "Escrow"
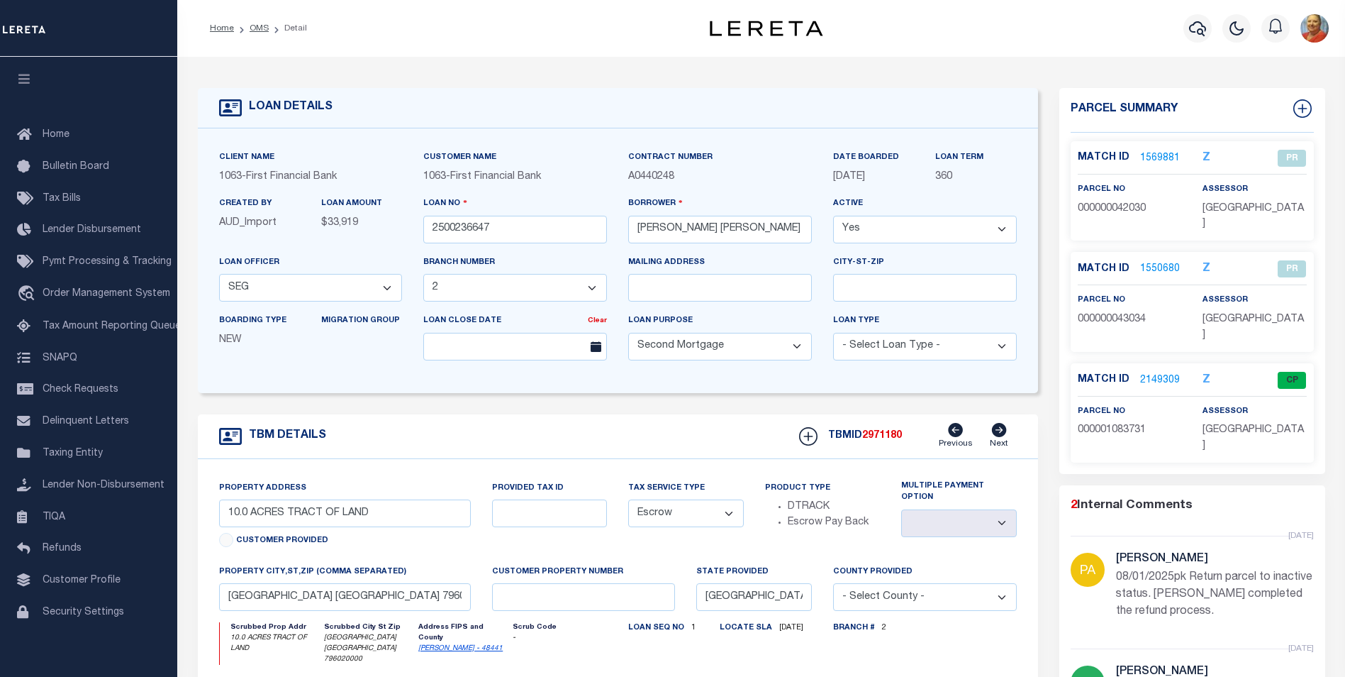
click at [1149, 262] on link "1550680" at bounding box center [1160, 269] width 40 height 15
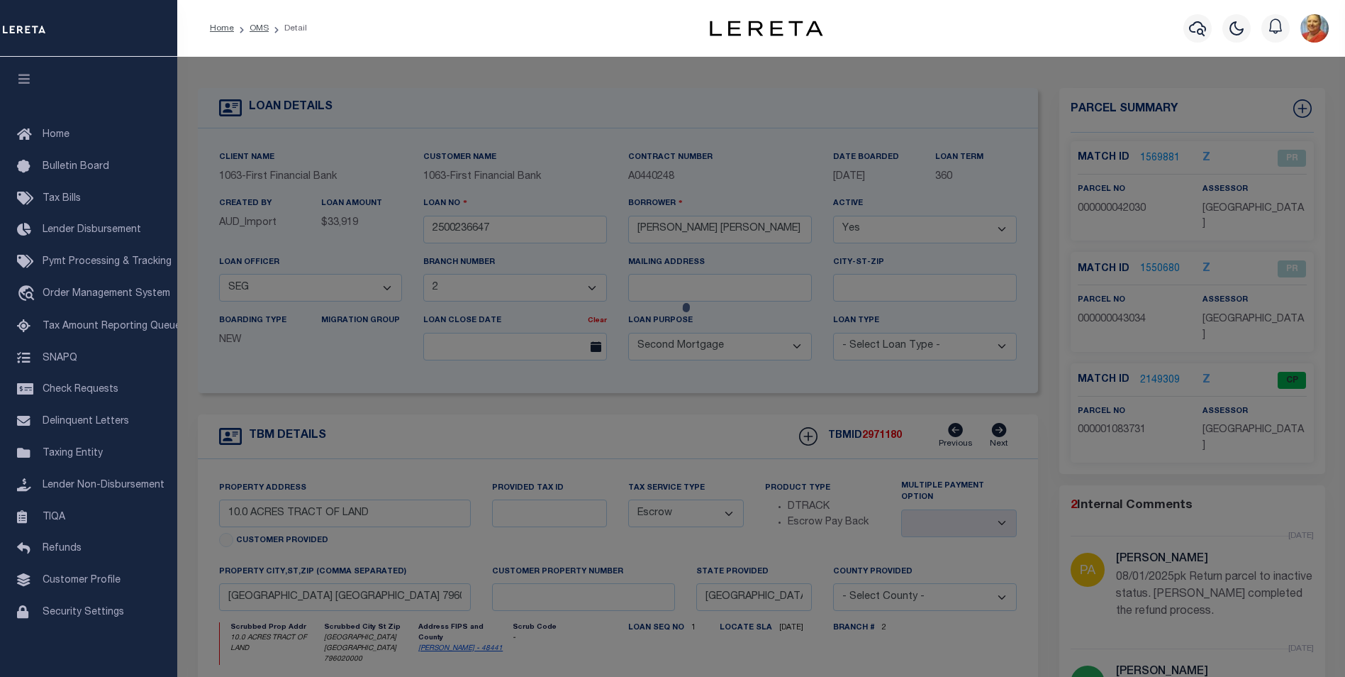
checkbox input "false"
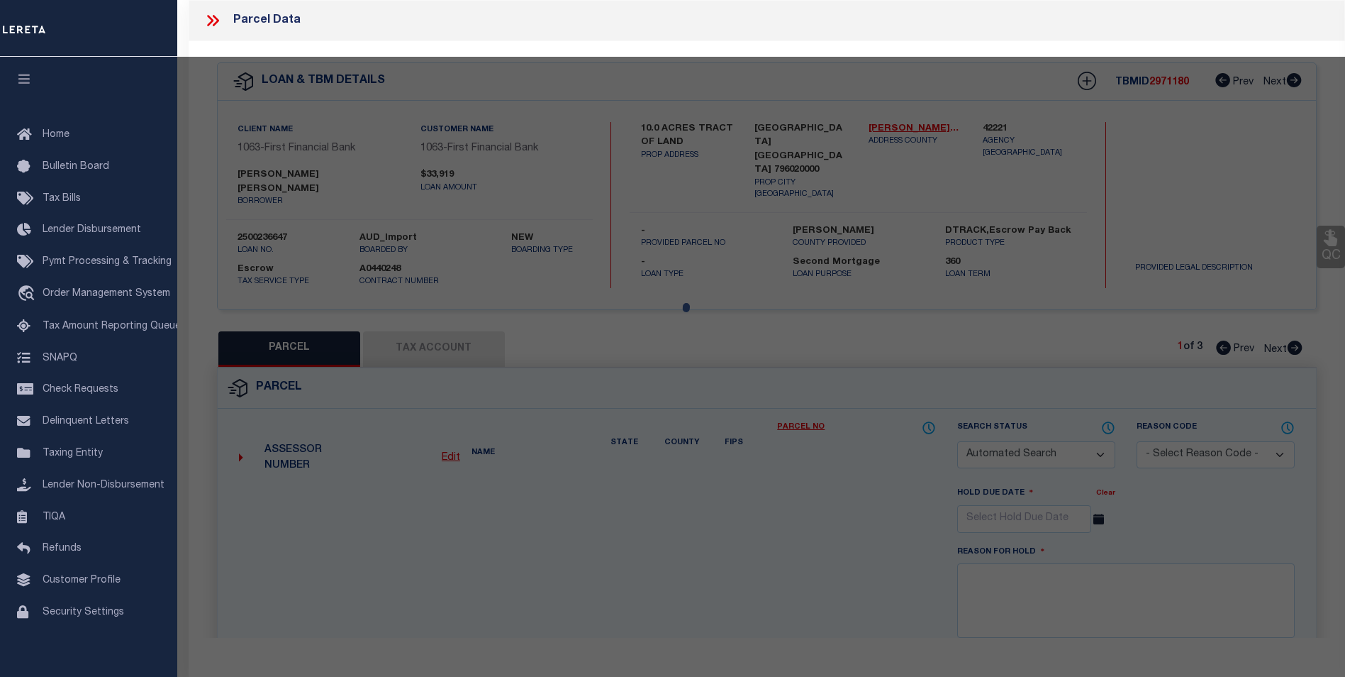
select select "PR"
type input "BROWN [PERSON_NAME] &"
select select
type input "HWY 36"
type input "[GEOGRAPHIC_DATA]"
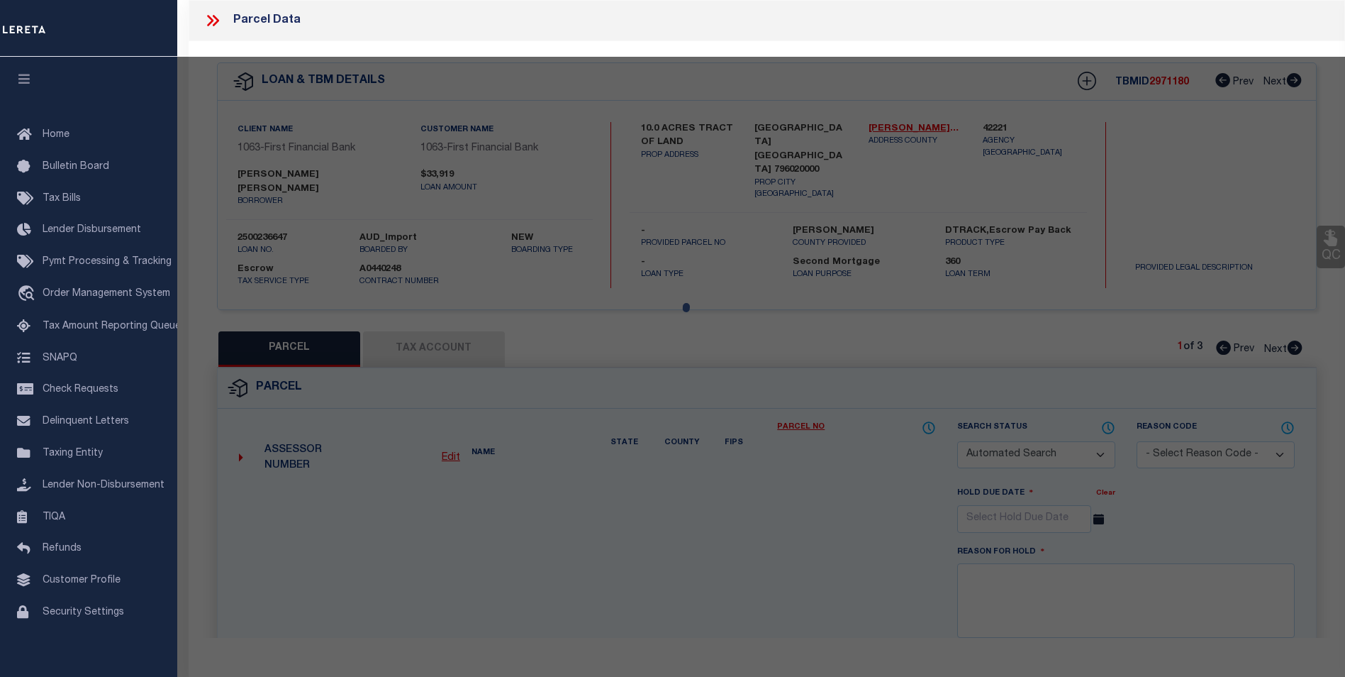
type textarea "A1065 SUR 31 L A L NW/4, ACRES 9.05 ([DATE]-[DATE]) A1065 SUR 31 L A L NW/4, AC…"
type textarea "JS Reviewed on [DATE] removed WOP, parcel in a PR status."
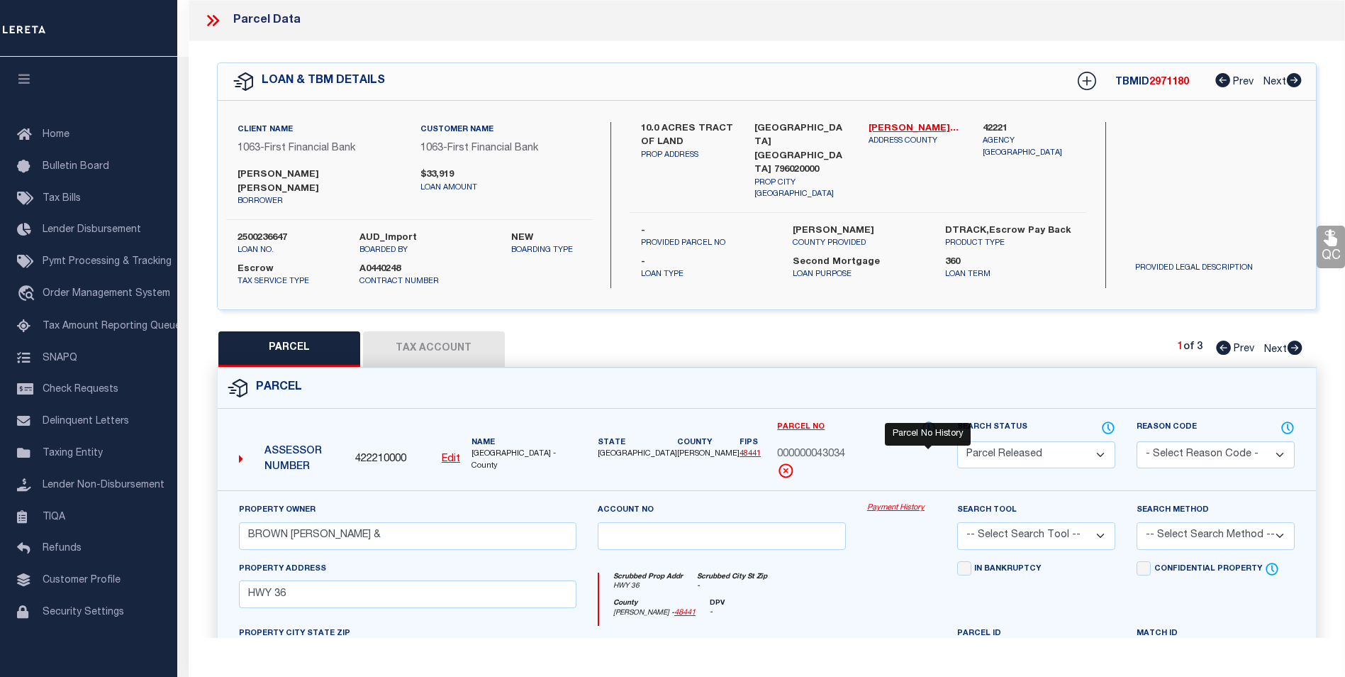
click at [930, 420] on icon at bounding box center [929, 428] width 14 height 16
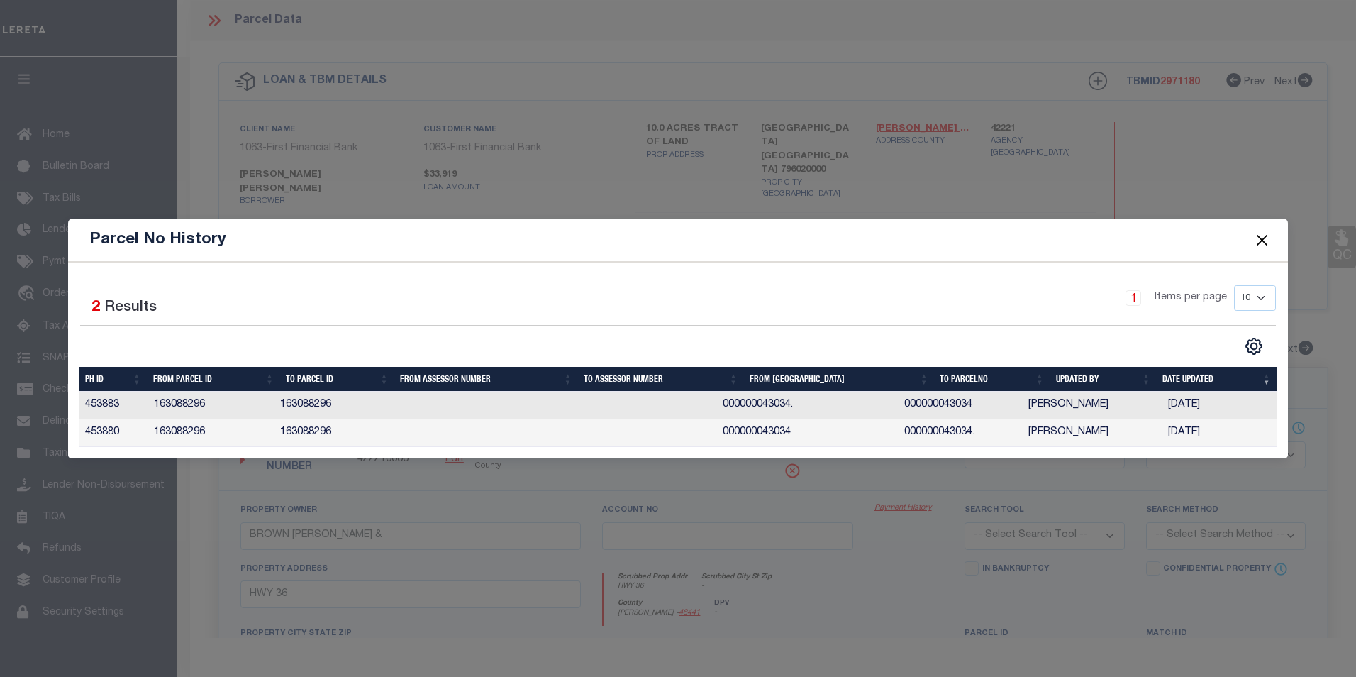
click at [1262, 238] on button "Close" at bounding box center [1261, 239] width 18 height 18
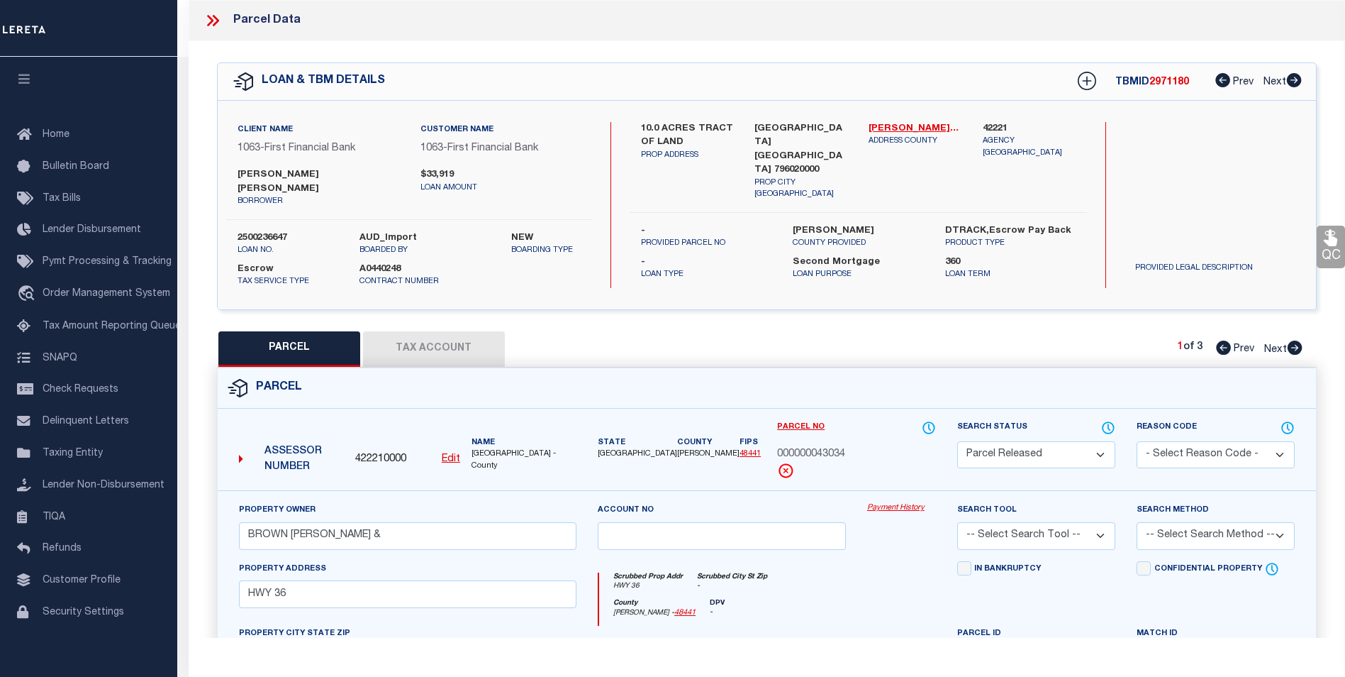
click at [1299, 340] on icon at bounding box center [1295, 347] width 16 height 14
select select "AS"
checkbox input "false"
select select "PR"
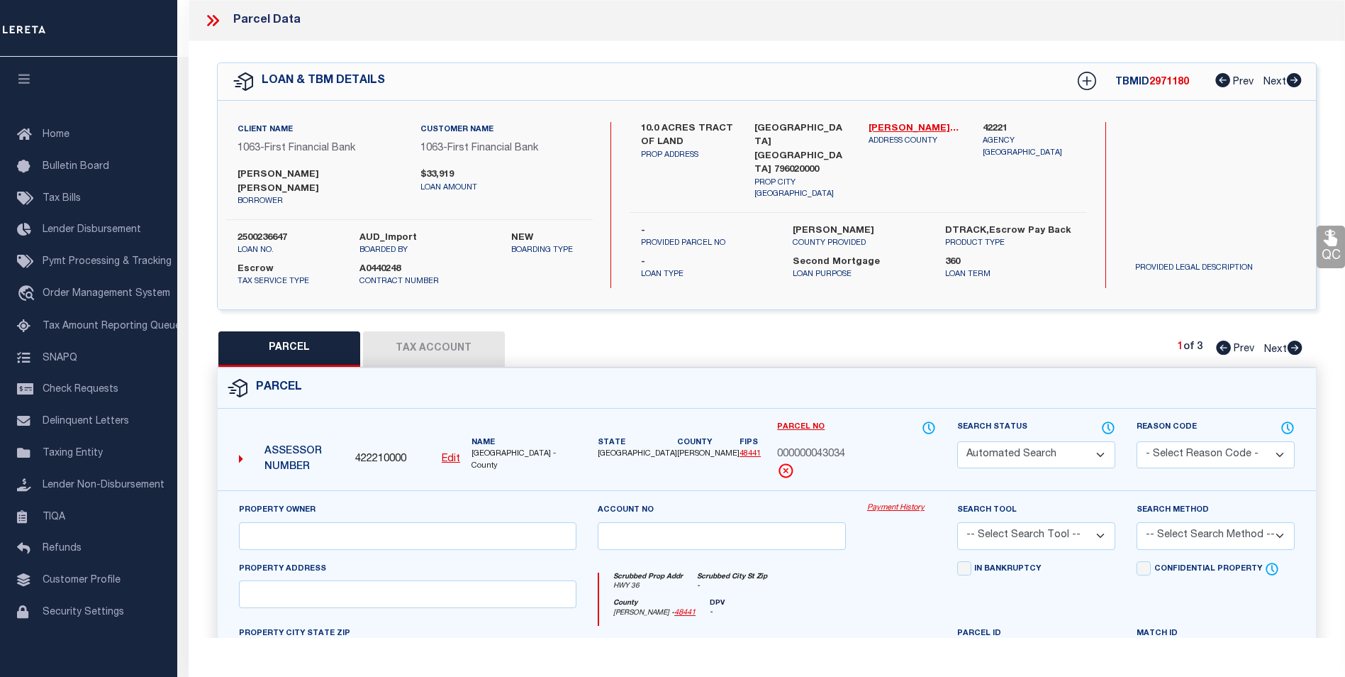
select select "099"
type input "[PERSON_NAME]"
select select "EML"
select select "ADD"
type input "HWY 36"
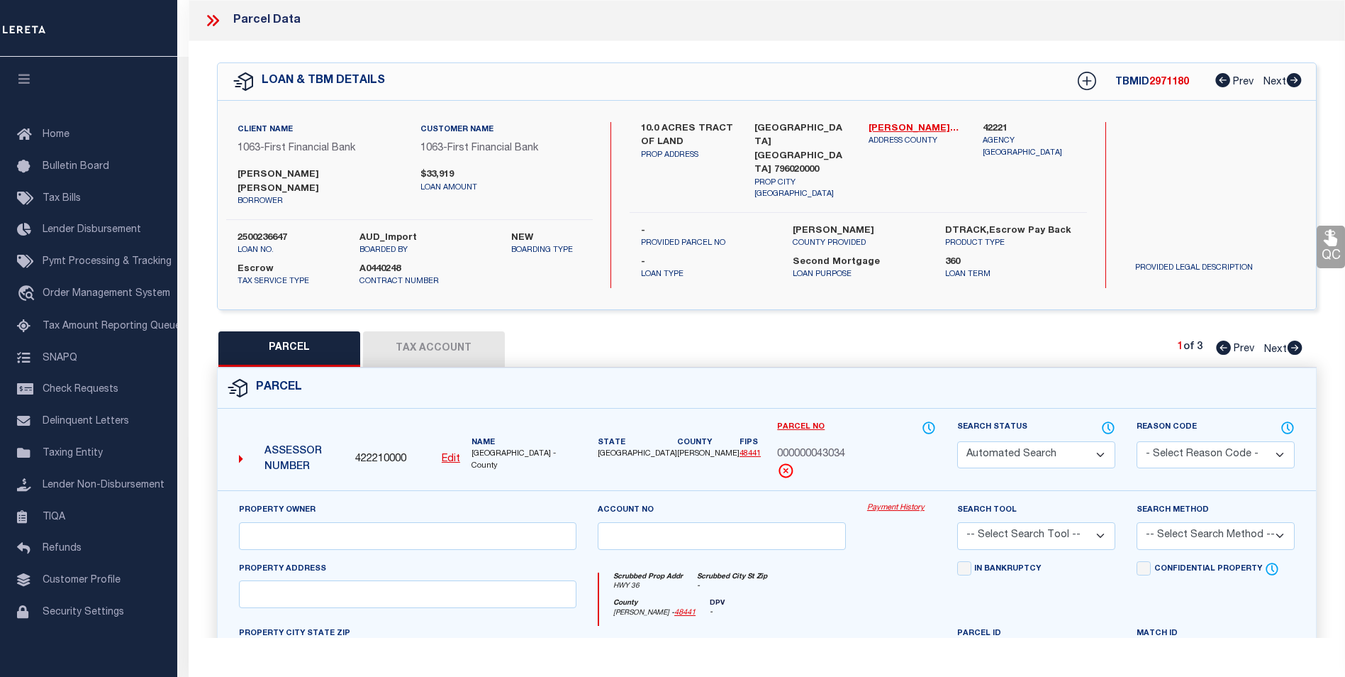
type input "ABILENE TX 79602"
type textarea "A1065 SUR 31 L A L NW/4, ACRES 10. ([DATE]-[DATE])"
type textarea "08/01/2025pk Return parcel to inactive status. [PERSON_NAME] completed the refu…"
click at [928, 420] on icon at bounding box center [929, 428] width 14 height 16
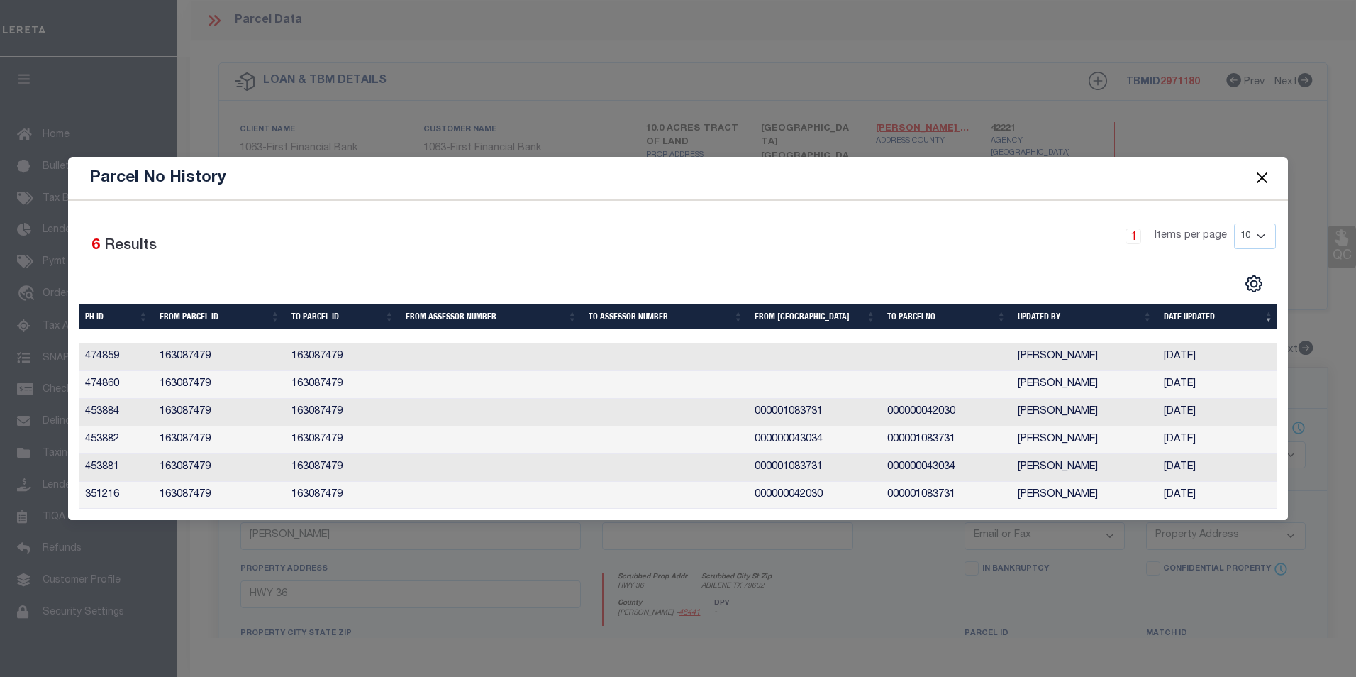
click at [1269, 174] on button "Close" at bounding box center [1261, 178] width 18 height 18
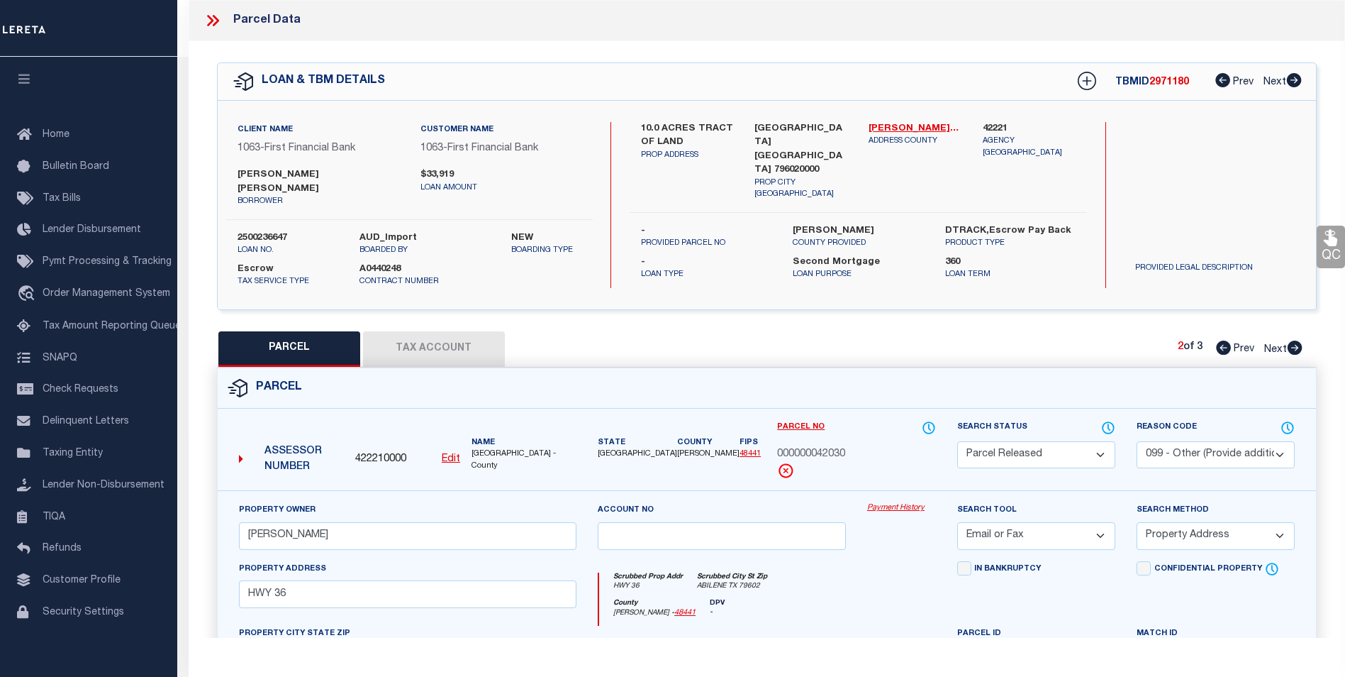
click at [460, 339] on button "Tax Account" at bounding box center [434, 348] width 142 height 35
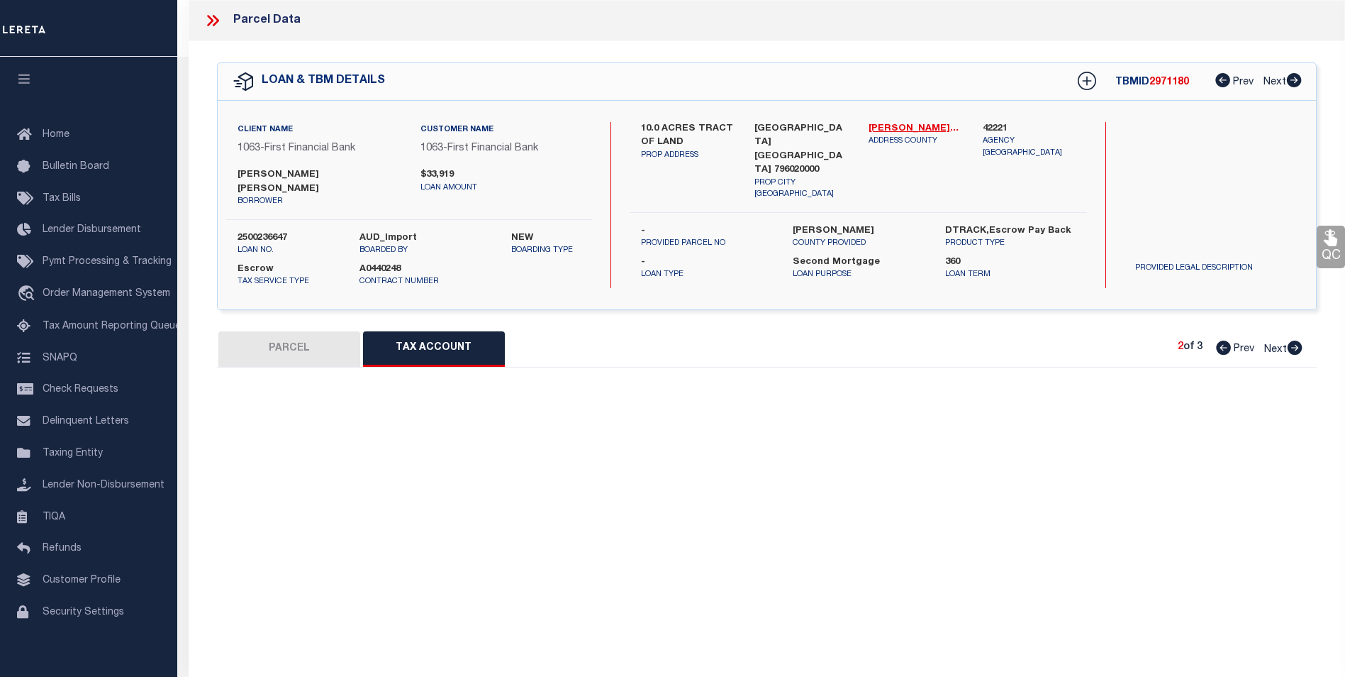
select select "100"
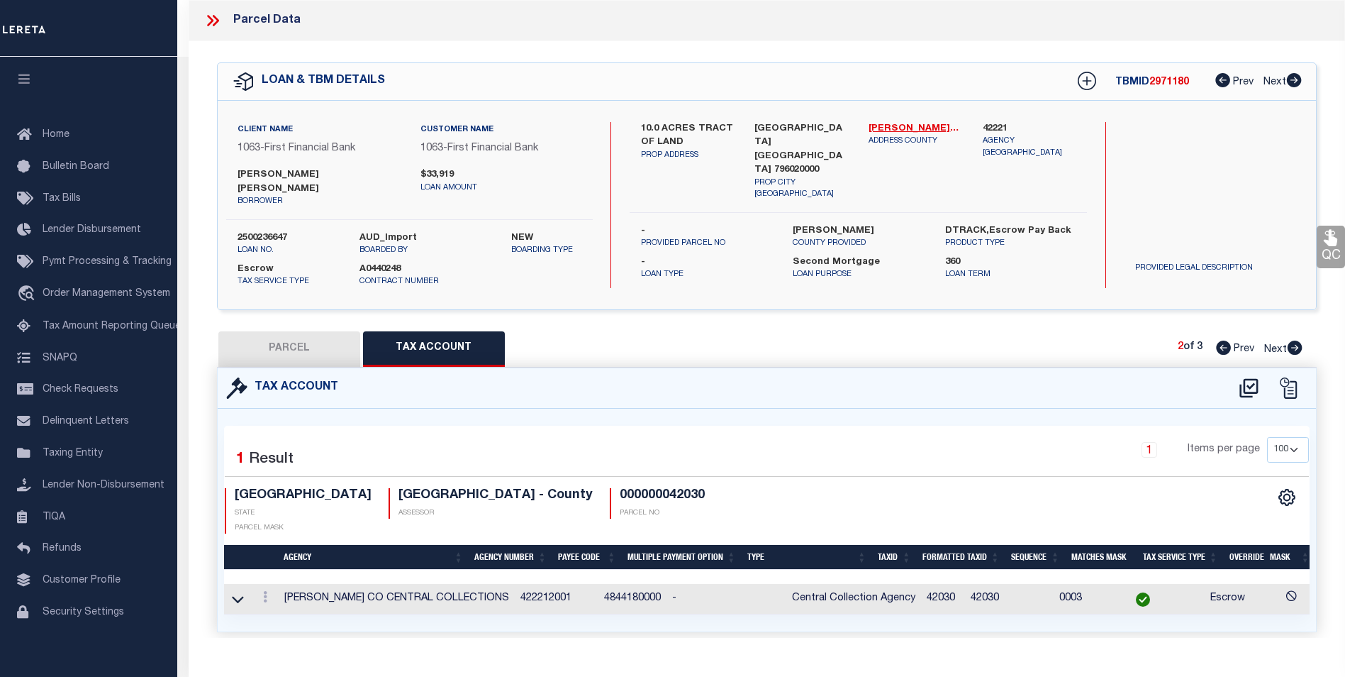
drag, startPoint x: 1099, startPoint y: 596, endPoint x: 1200, endPoint y: 589, distance: 101.6
click at [1234, 586] on div "Selected 1 Result 1 Items per page 10 25 50 100 TX STATE" at bounding box center [767, 519] width 1099 height 223
click at [306, 333] on button "PARCEL" at bounding box center [289, 348] width 142 height 35
select select "AS"
select select
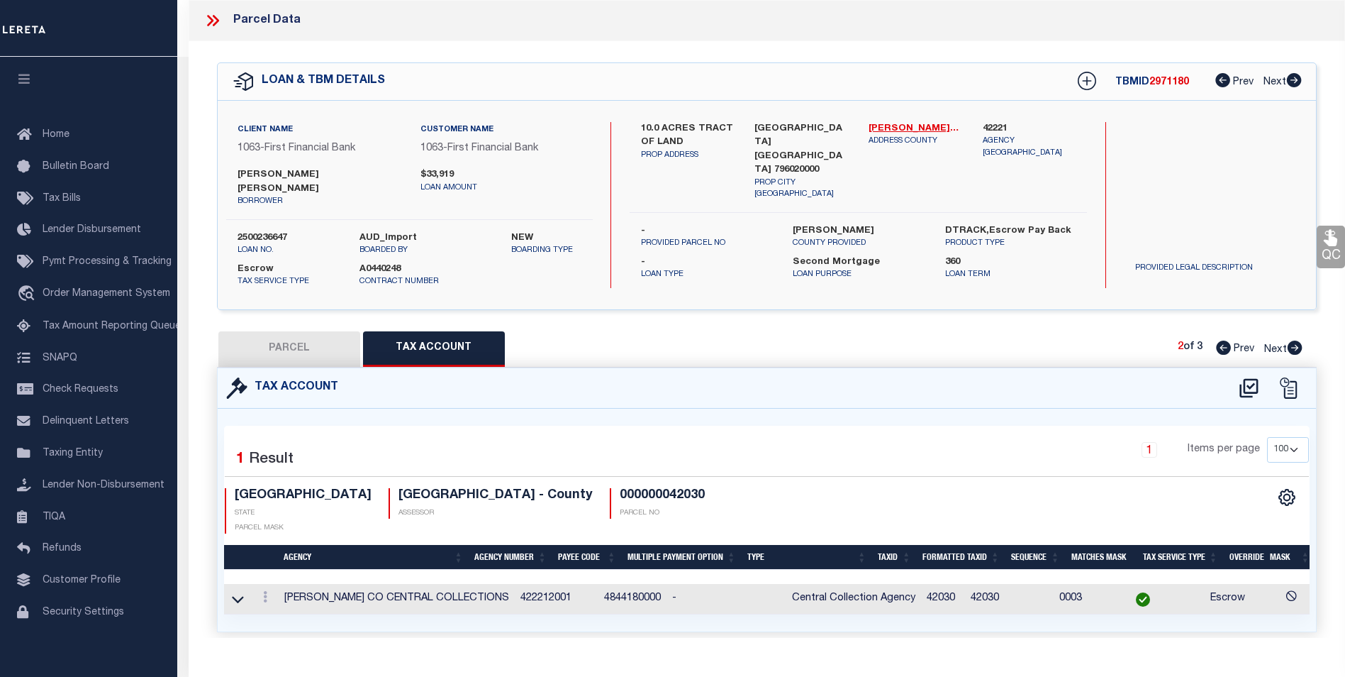
select select
checkbox input "false"
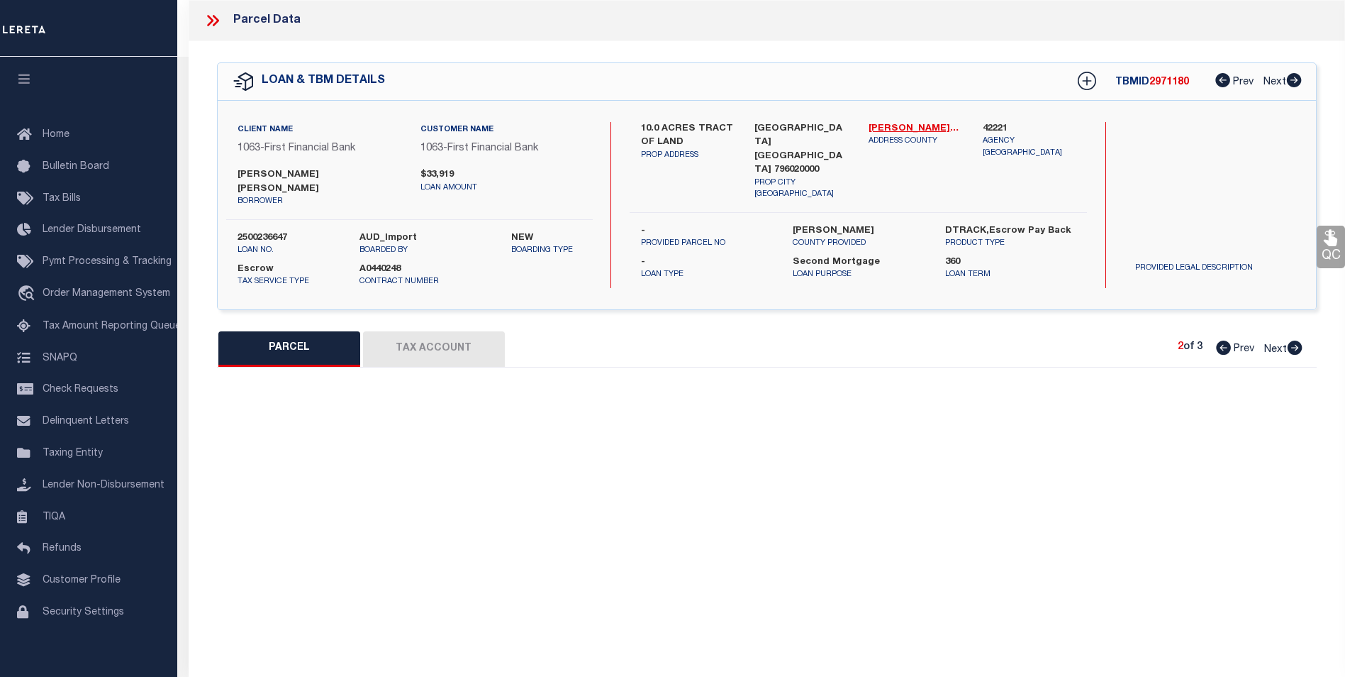
select select "PR"
select select "099"
type input "[PERSON_NAME]"
select select "EML"
select select "ADD"
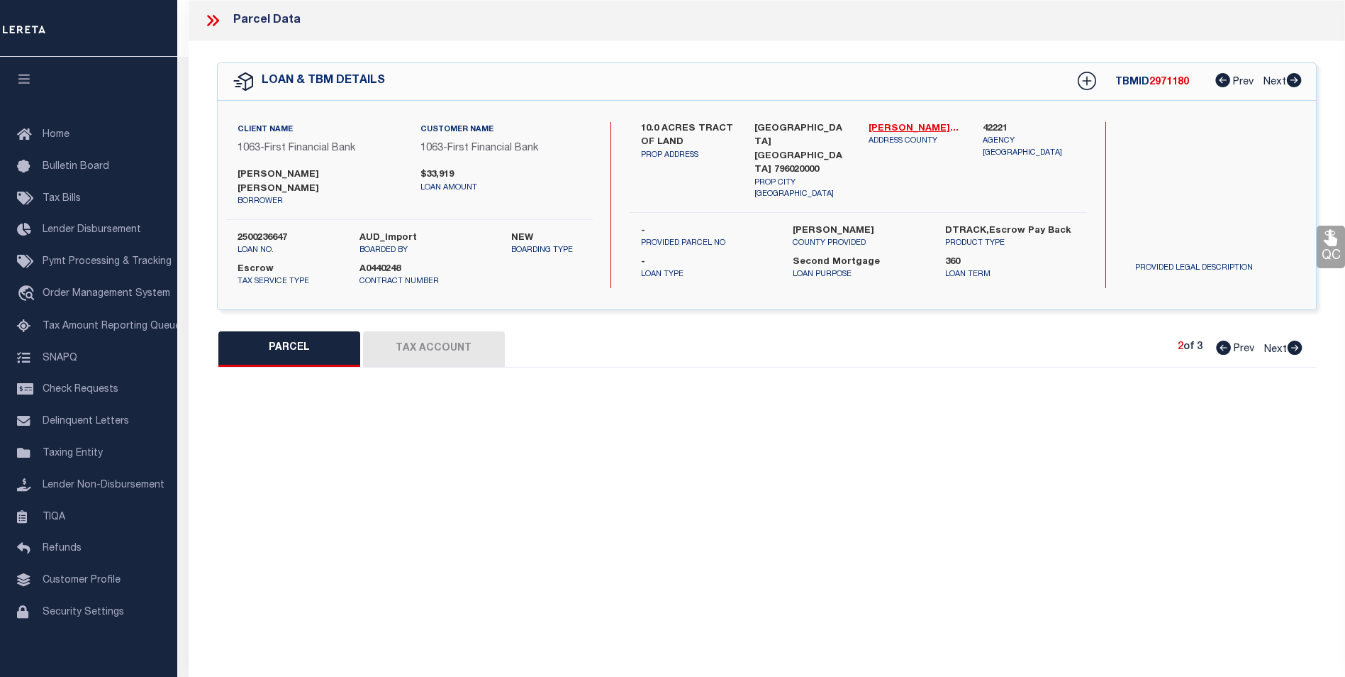
type input "HWY 36"
type input "ABILENE TX 79602"
type textarea "A1065 SUR 31 L A L NW/4, ACRES 10. ([DATE]-[DATE])"
type textarea "08/01/2025pk Return parcel to inactive status. [PERSON_NAME] completed the refu…"
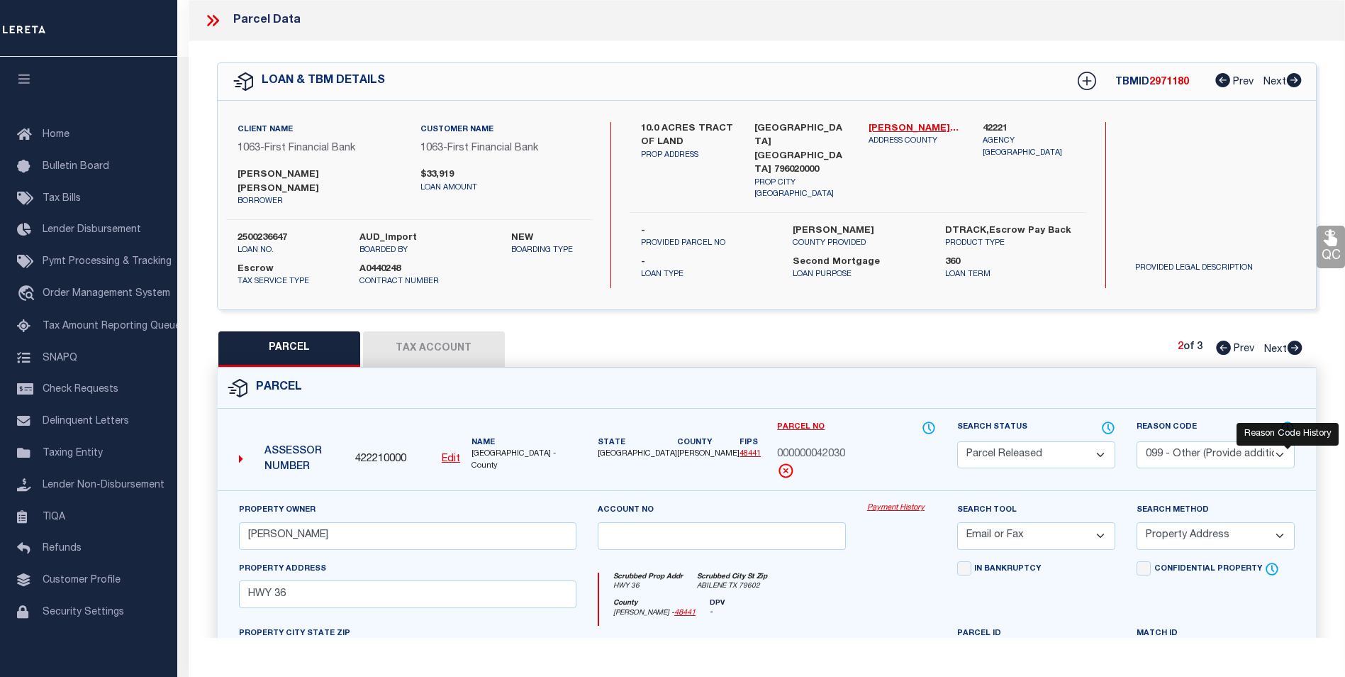
click at [1287, 420] on icon at bounding box center [1288, 428] width 14 height 16
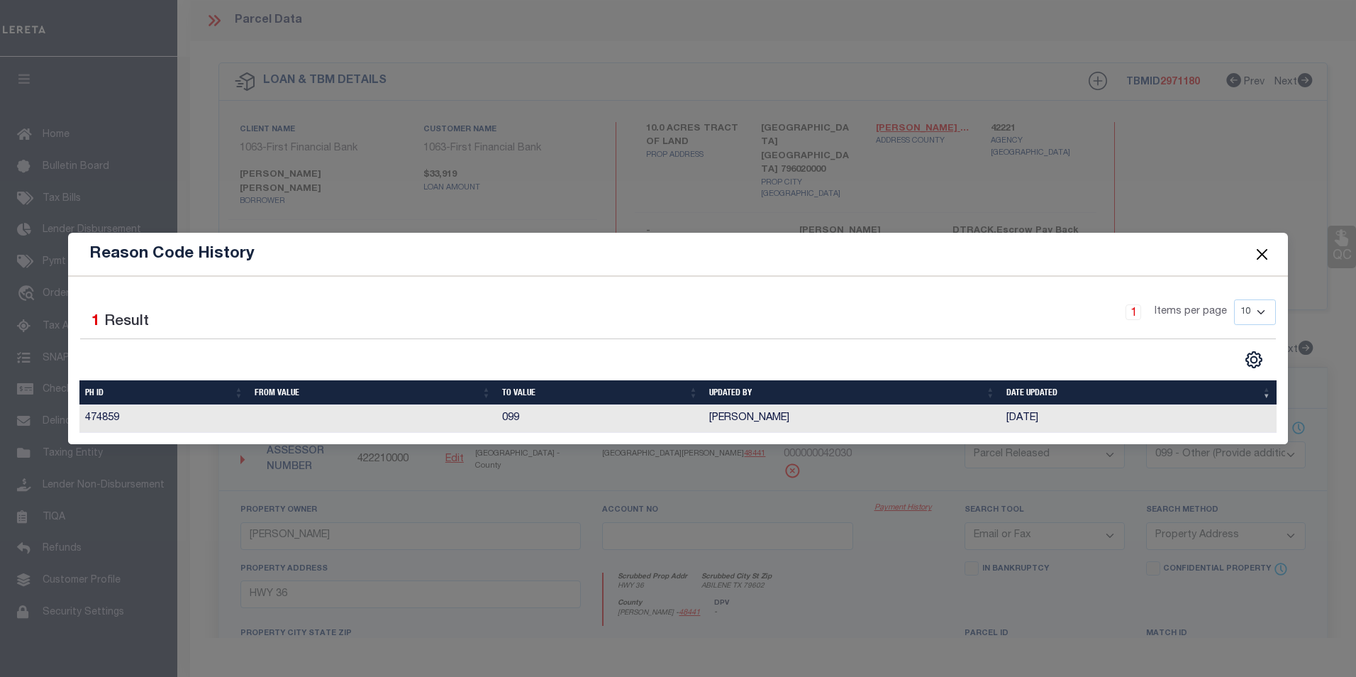
click at [1261, 256] on button "Close" at bounding box center [1261, 254] width 18 height 18
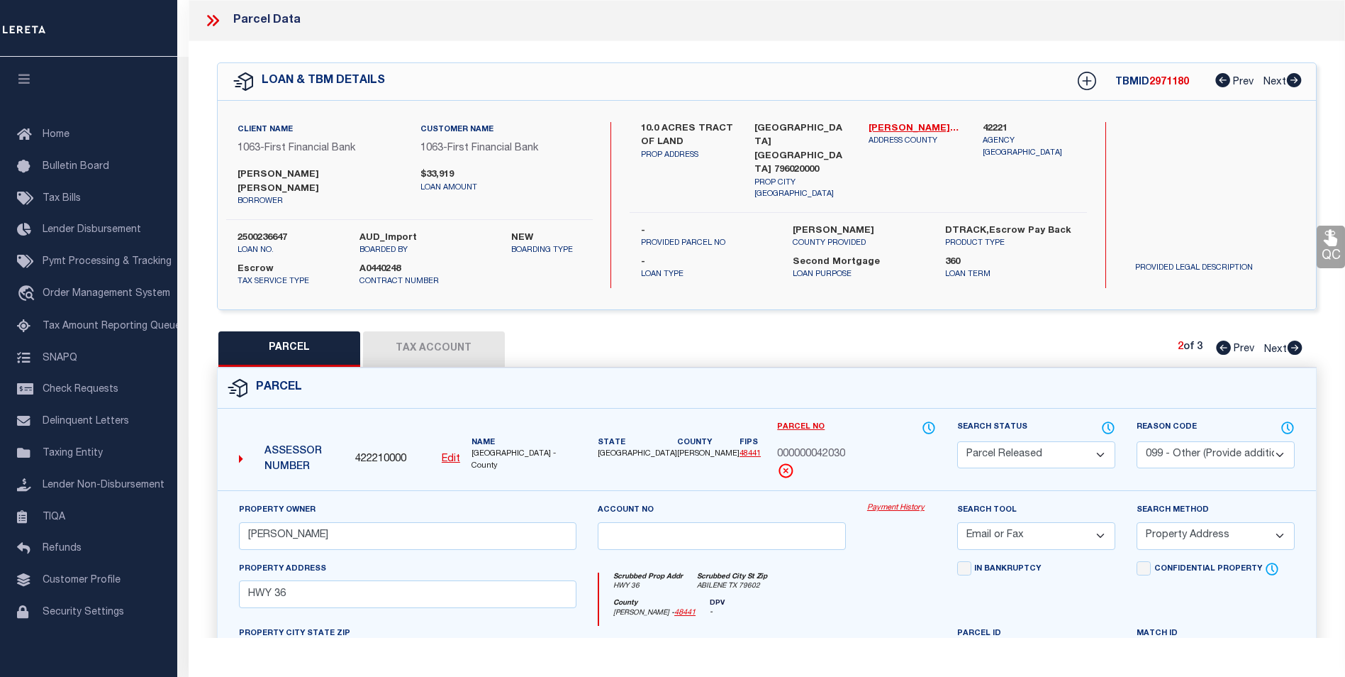
click at [1294, 340] on icon at bounding box center [1295, 347] width 16 height 14
select select "AS"
select select
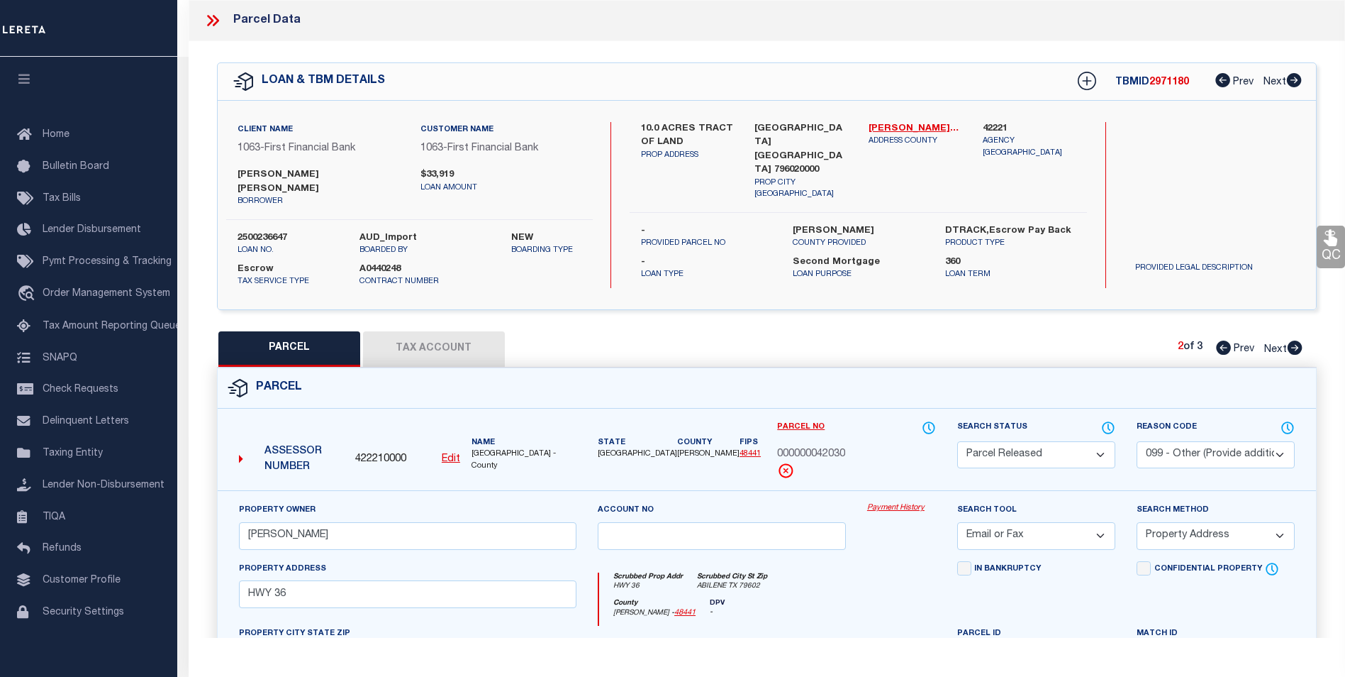
checkbox input "false"
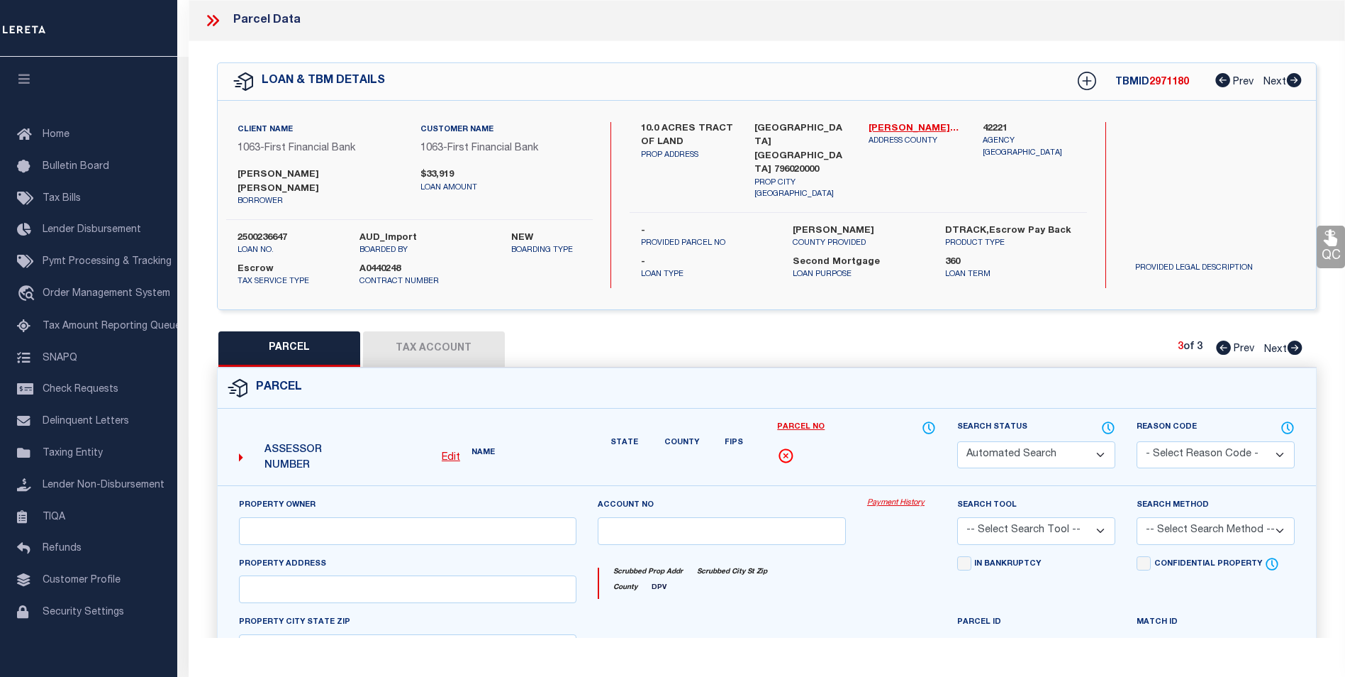
select select "CP"
type input "[PERSON_NAME]"
type input "HWY 36"
checkbox input "false"
type textarea "A1065 SUR 31 L A L NW/4, ACRES 10."
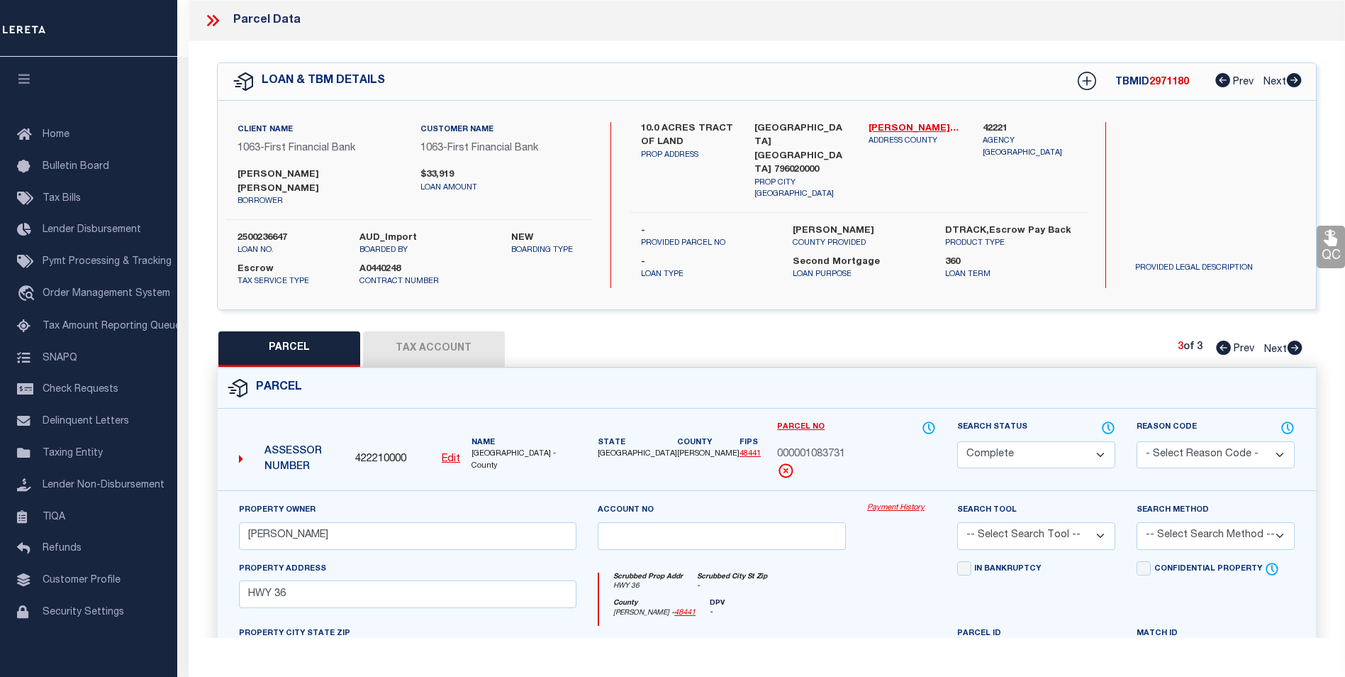
click at [1228, 340] on icon at bounding box center [1223, 347] width 15 height 14
select select "AS"
checkbox input "false"
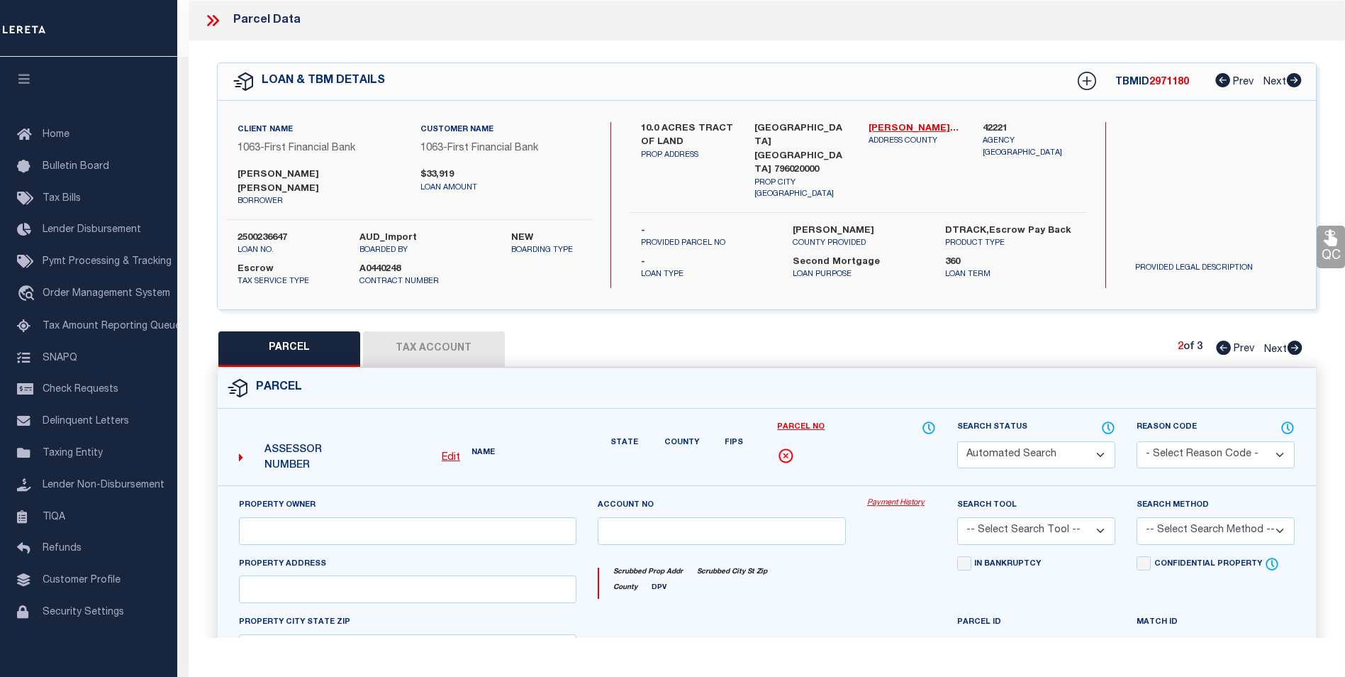
select select "PR"
select select "099"
type input "[PERSON_NAME]"
select select "EML"
select select "ADD"
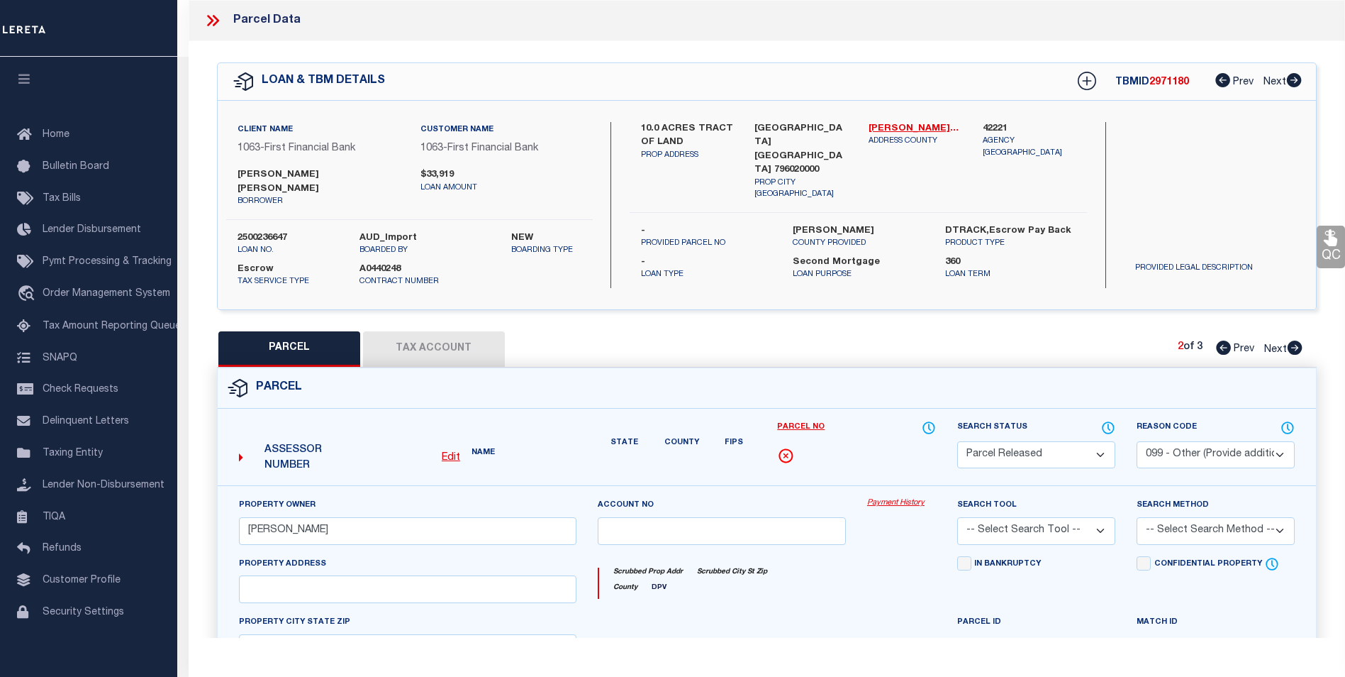
type input "HWY 36"
type input "ABILENE TX 79602"
type textarea "A1065 SUR 31 L A L NW/4, ACRES 10. ([DATE]-[DATE])"
type textarea "08/01/2025pk Return parcel to inactive status. [PERSON_NAME] completed the refu…"
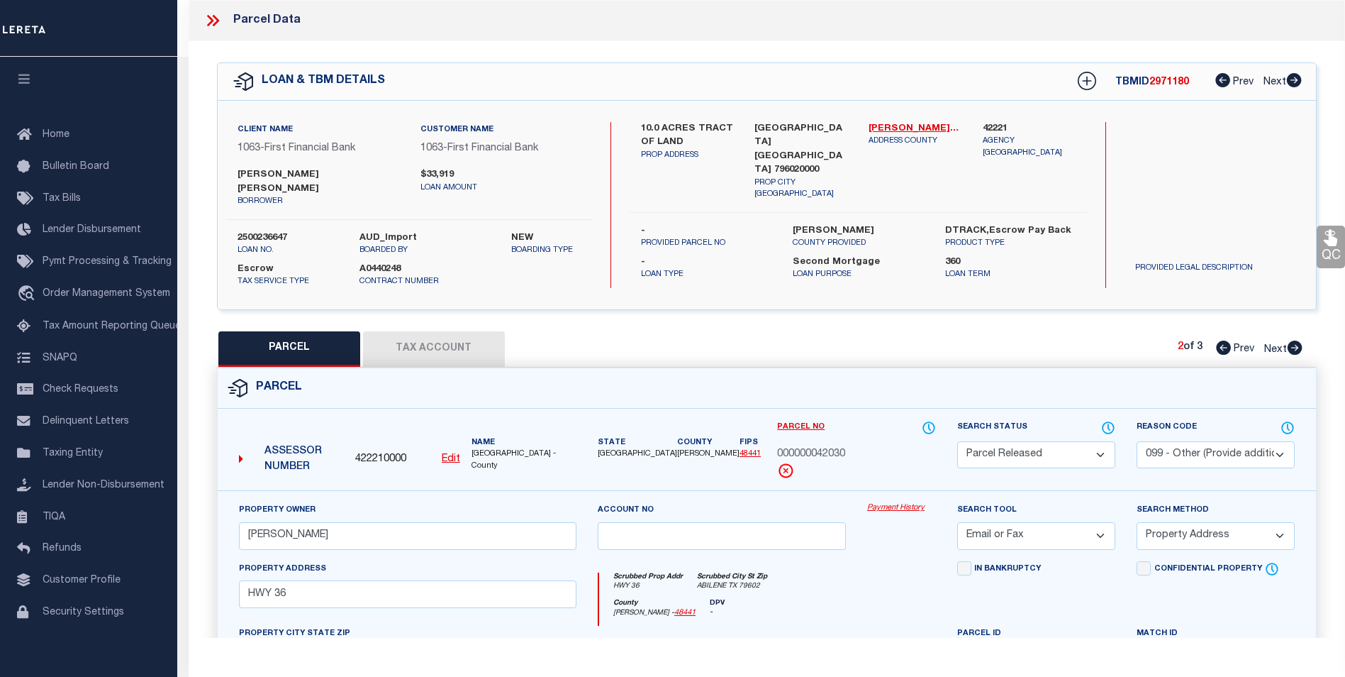
click at [1228, 340] on icon at bounding box center [1223, 347] width 15 height 14
select select "AS"
select select
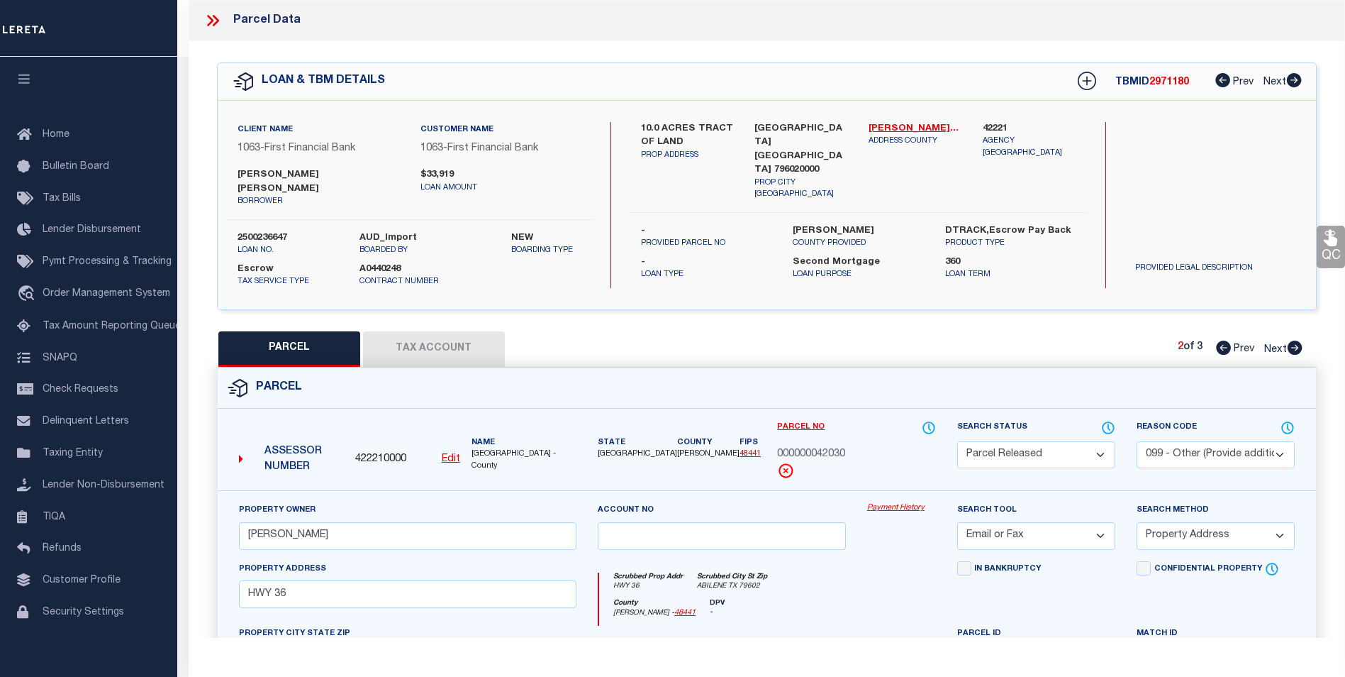
checkbox input "false"
select select "PR"
type input "BROWN [PERSON_NAME] &"
select select
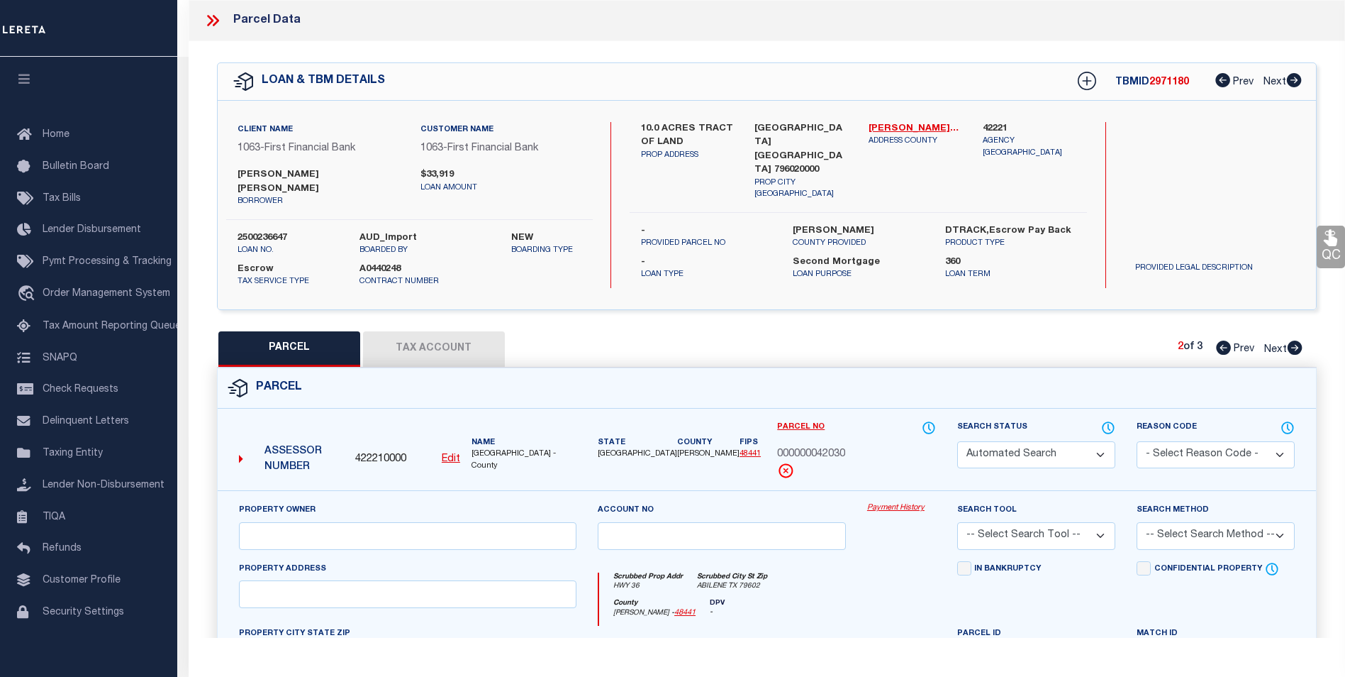
type input "HWY 36"
type input "[GEOGRAPHIC_DATA]"
type textarea "A1065 SUR 31 L A L NW/4, ACRES 9.05 ([DATE]-[DATE]) A1065 SUR 31 L A L NW/4, AC…"
type textarea "JS Reviewed on [DATE] removed WOP, parcel in a PR status."
click at [209, 18] on icon at bounding box center [210, 20] width 6 height 11
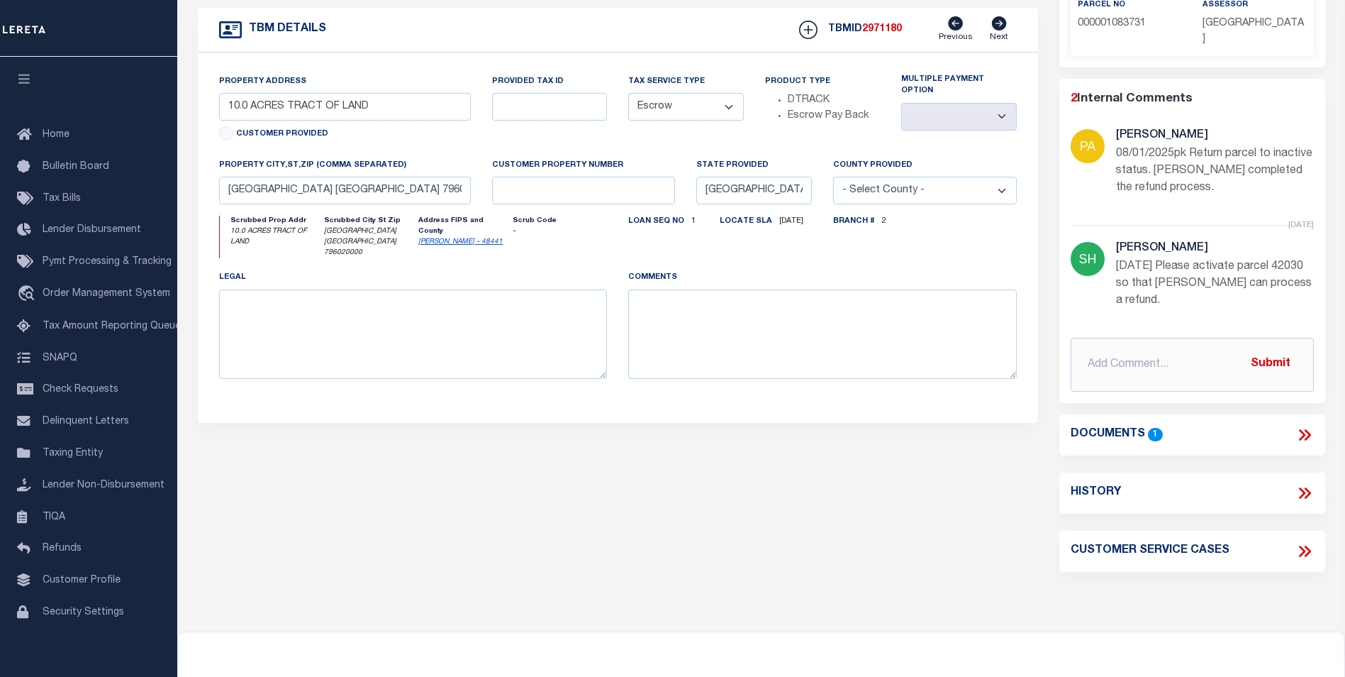
scroll to position [408, 0]
click at [1302, 486] on icon at bounding box center [1302, 491] width 6 height 11
select select "100"
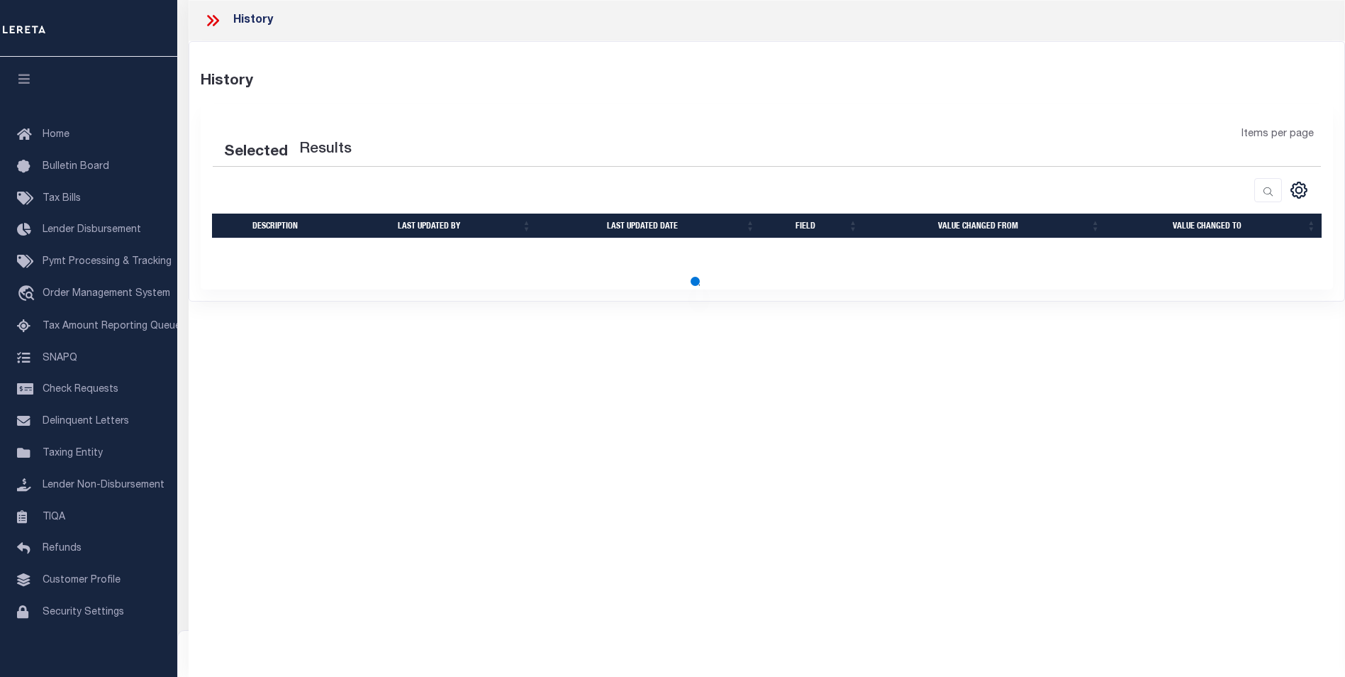
select select "100"
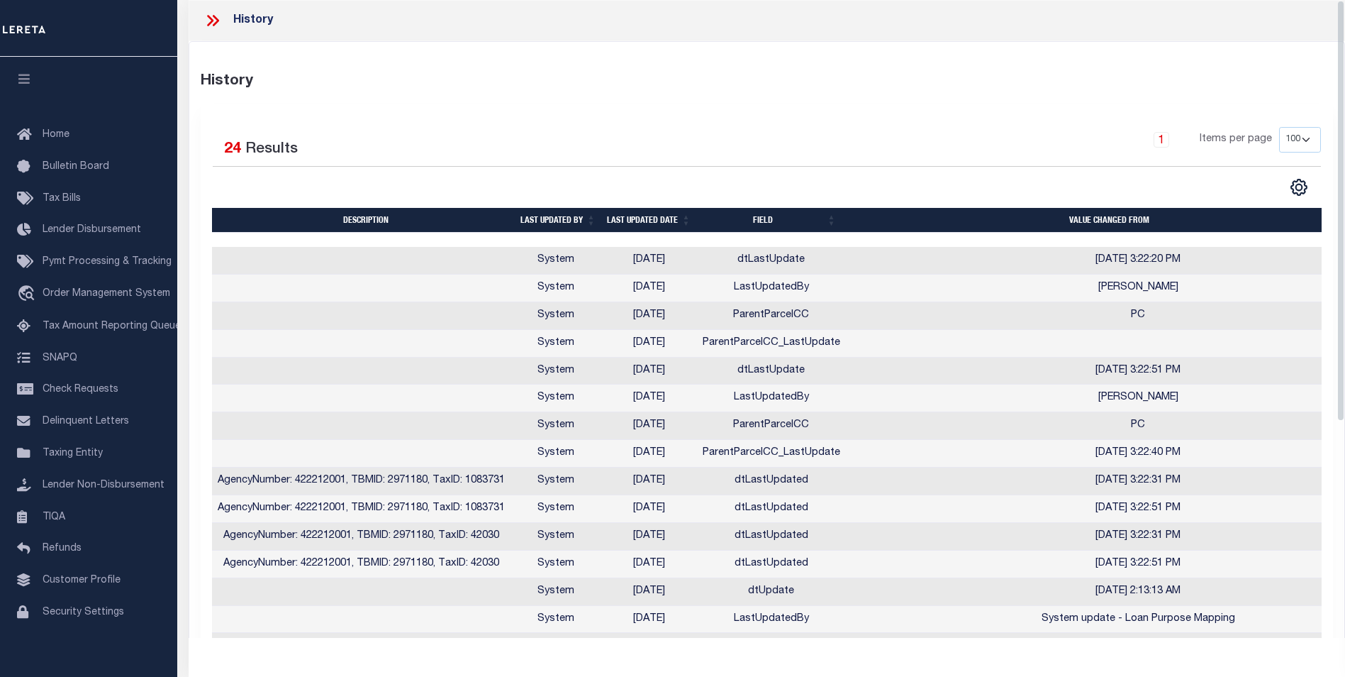
scroll to position [63, 0]
click at [214, 26] on icon at bounding box center [216, 20] width 6 height 11
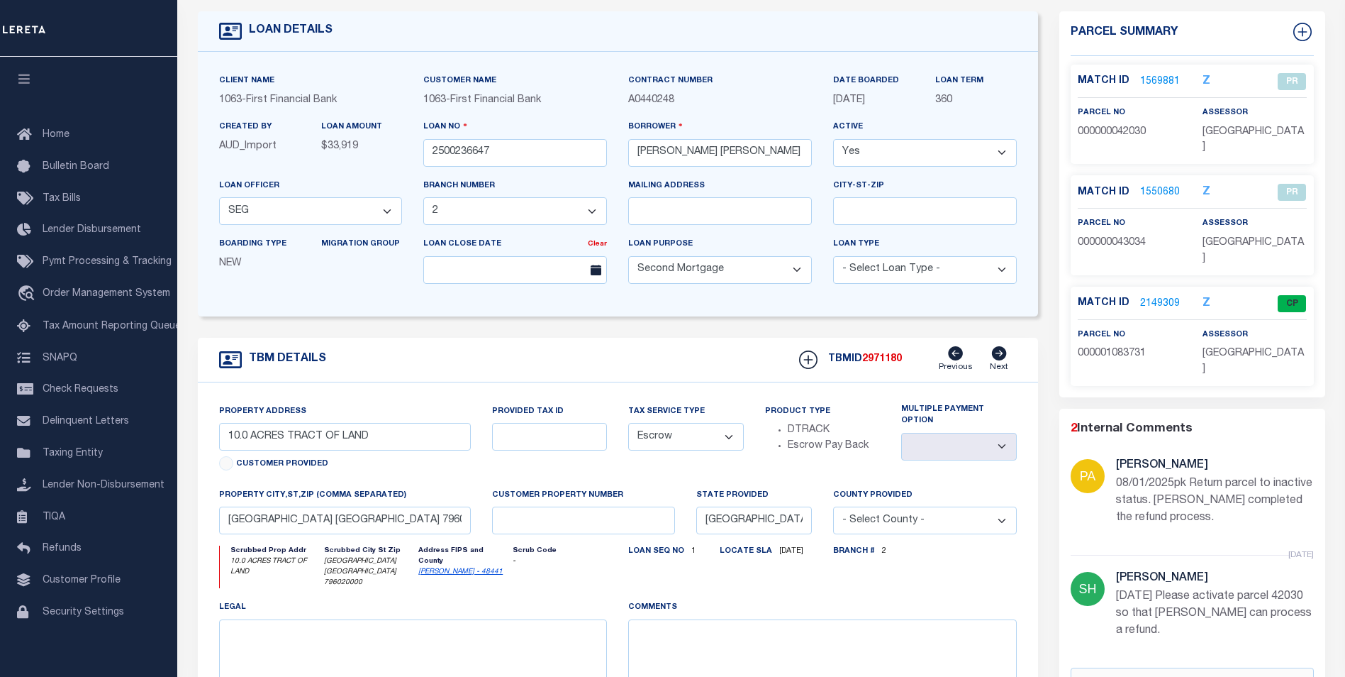
scroll to position [0, 0]
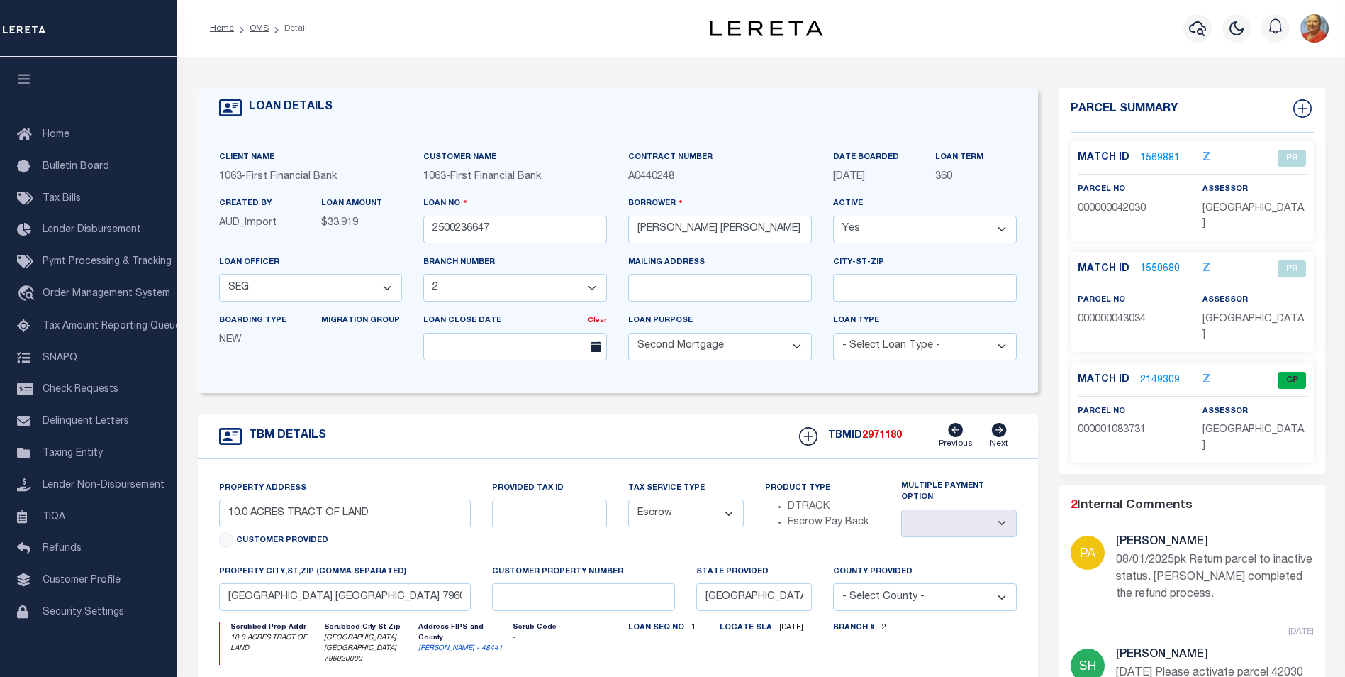
click at [1152, 159] on link "1569881" at bounding box center [1160, 158] width 40 height 15
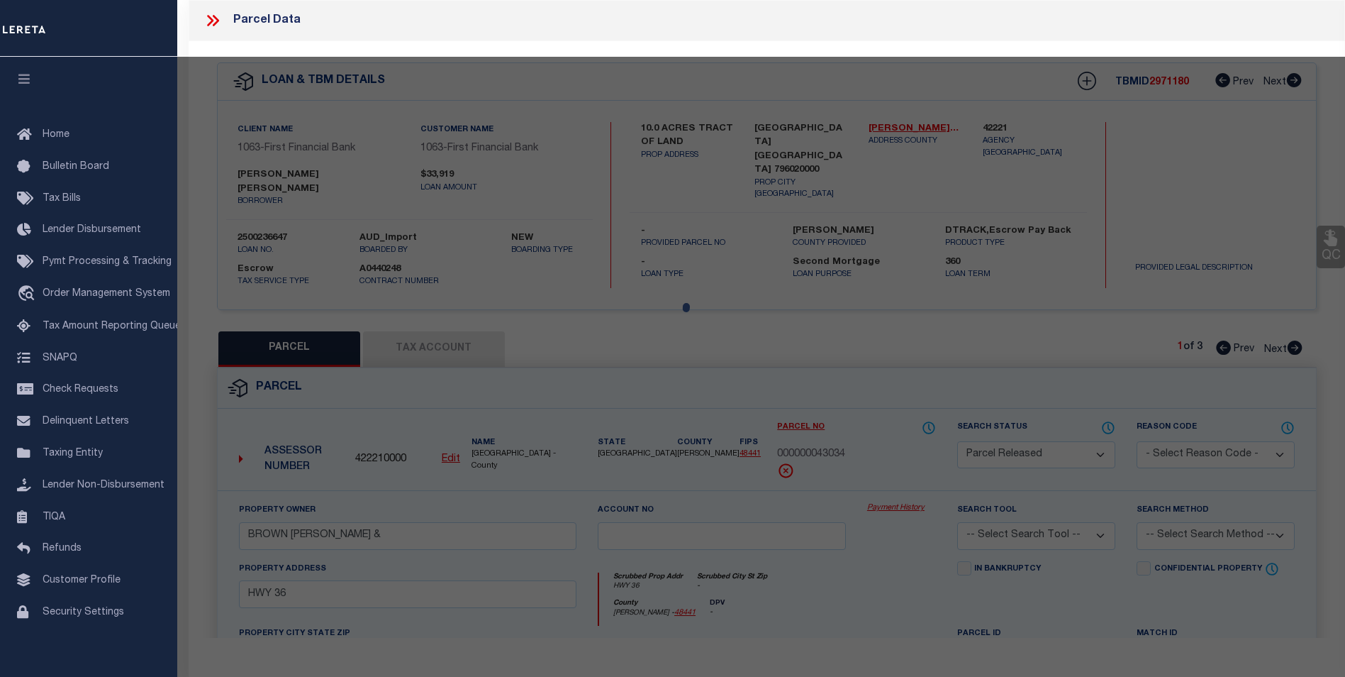
select select "AS"
checkbox input "false"
select select "PR"
select select "099"
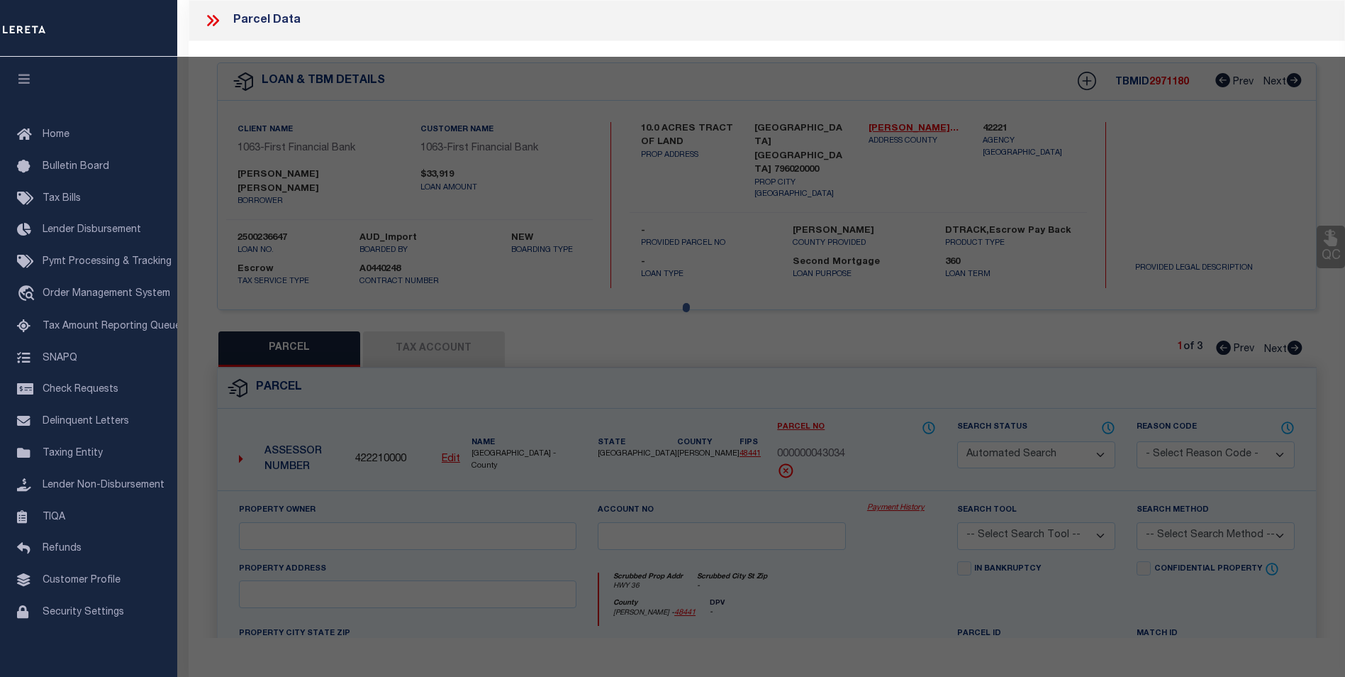
type input "[PERSON_NAME]"
select select "EML"
select select "ADD"
type input "HWY 36"
type input "ABILENE TX 79602"
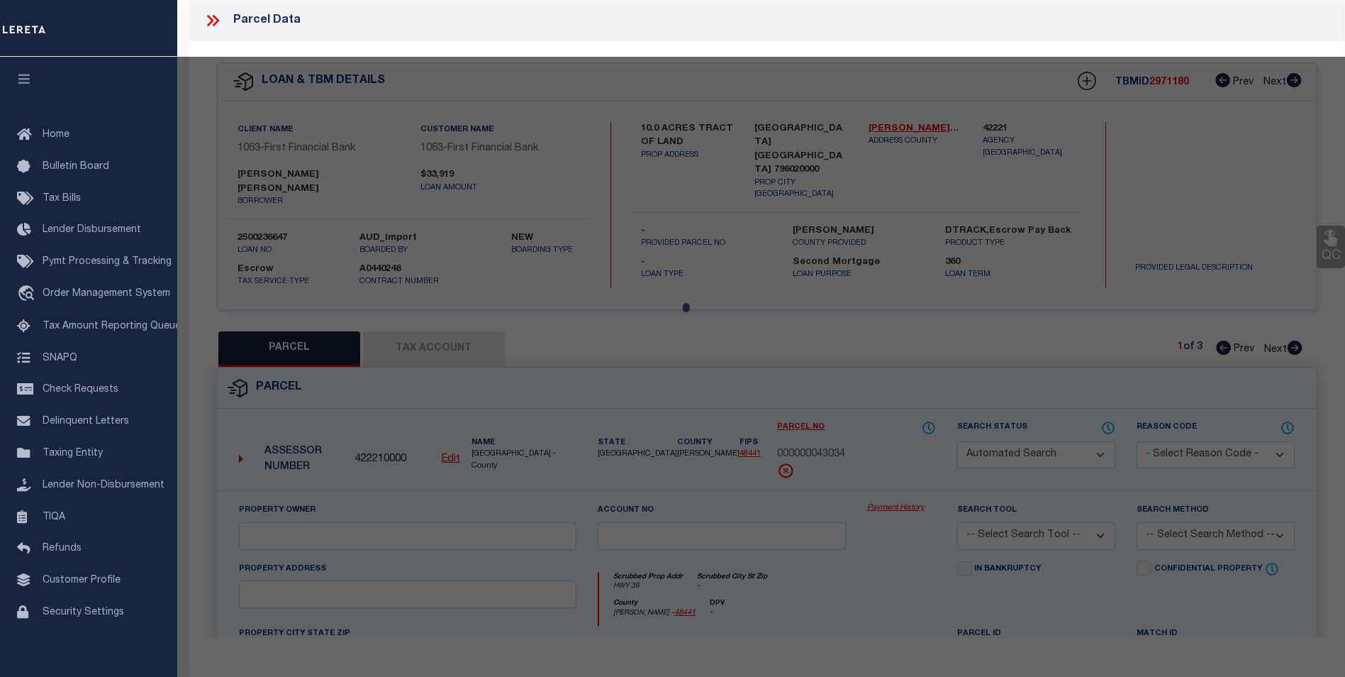
type textarea "A1065 SUR 31 L A L NW/4, ACRES 10. ([DATE]-[DATE])"
type textarea "08/01/2025pk Return parcel to inactive status. [PERSON_NAME] completed the refu…"
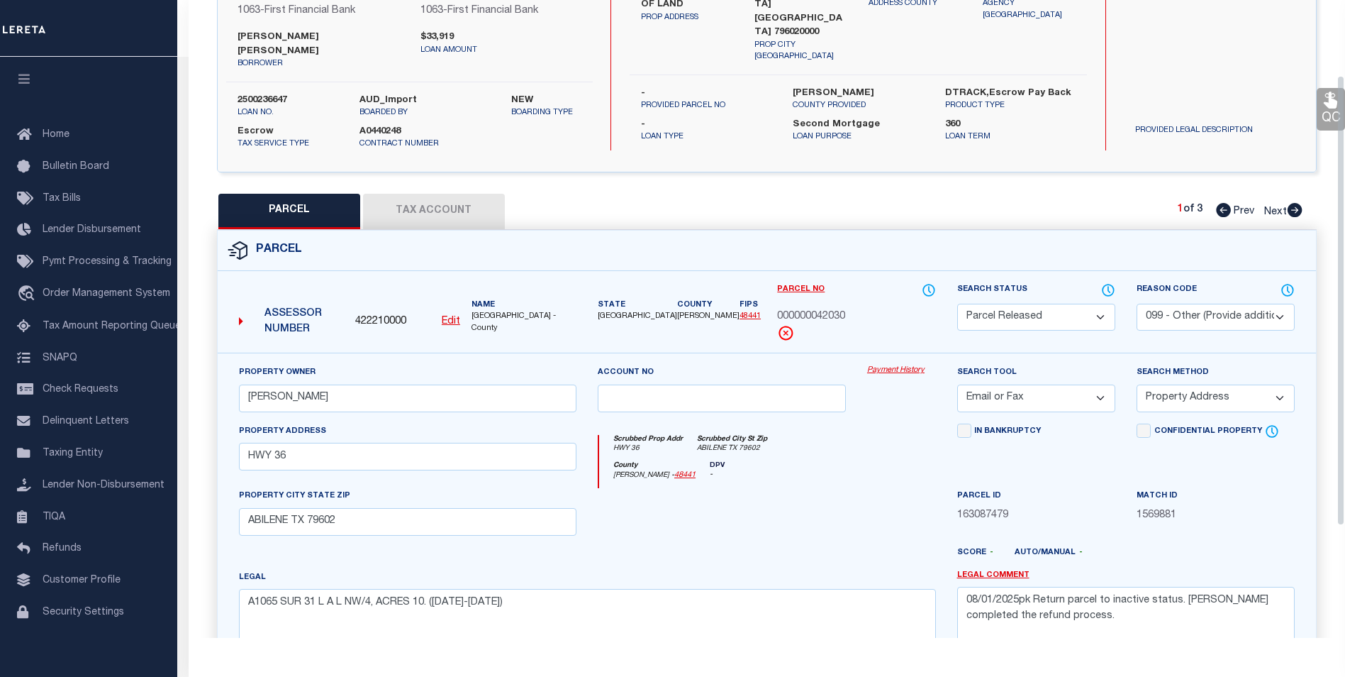
scroll to position [142, 0]
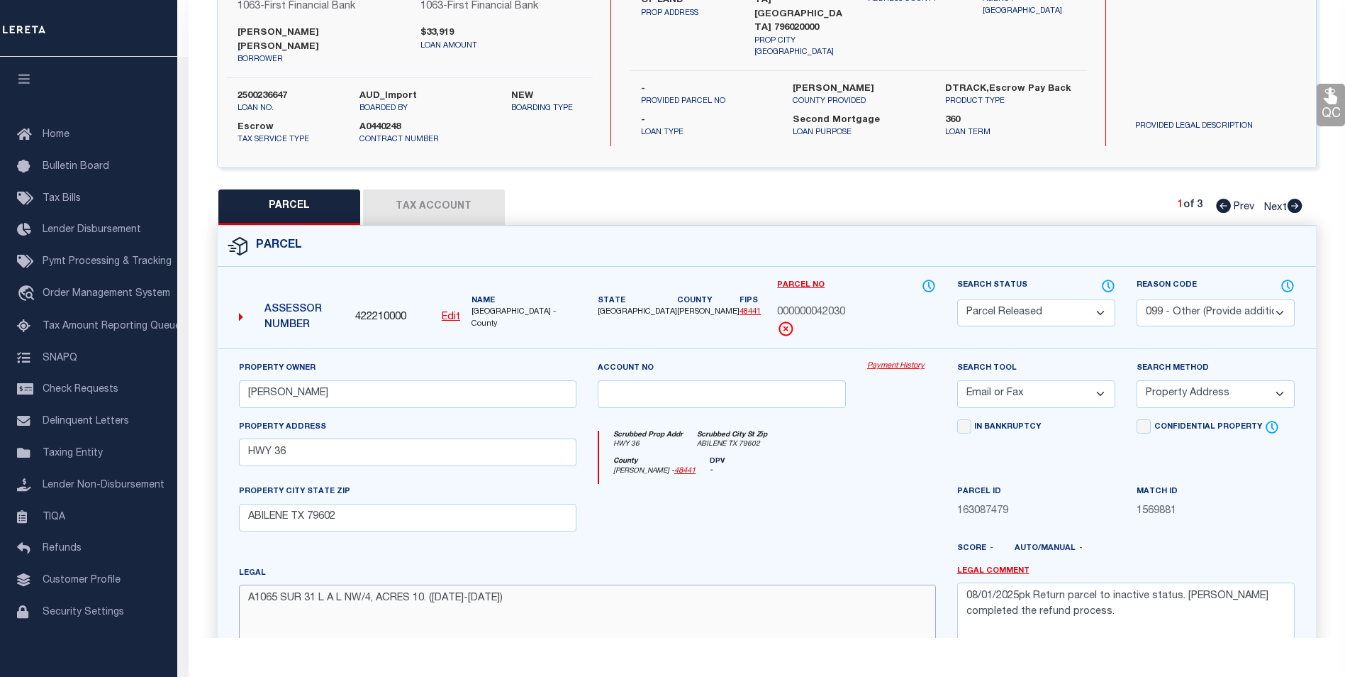
drag, startPoint x: 491, startPoint y: 590, endPoint x: 234, endPoint y: 589, distance: 257.4
click at [234, 589] on div "Legal A1065 SUR 31 L A L NW/4, ACRES 10. ([DATE]-[DATE])" at bounding box center [587, 625] width 718 height 121
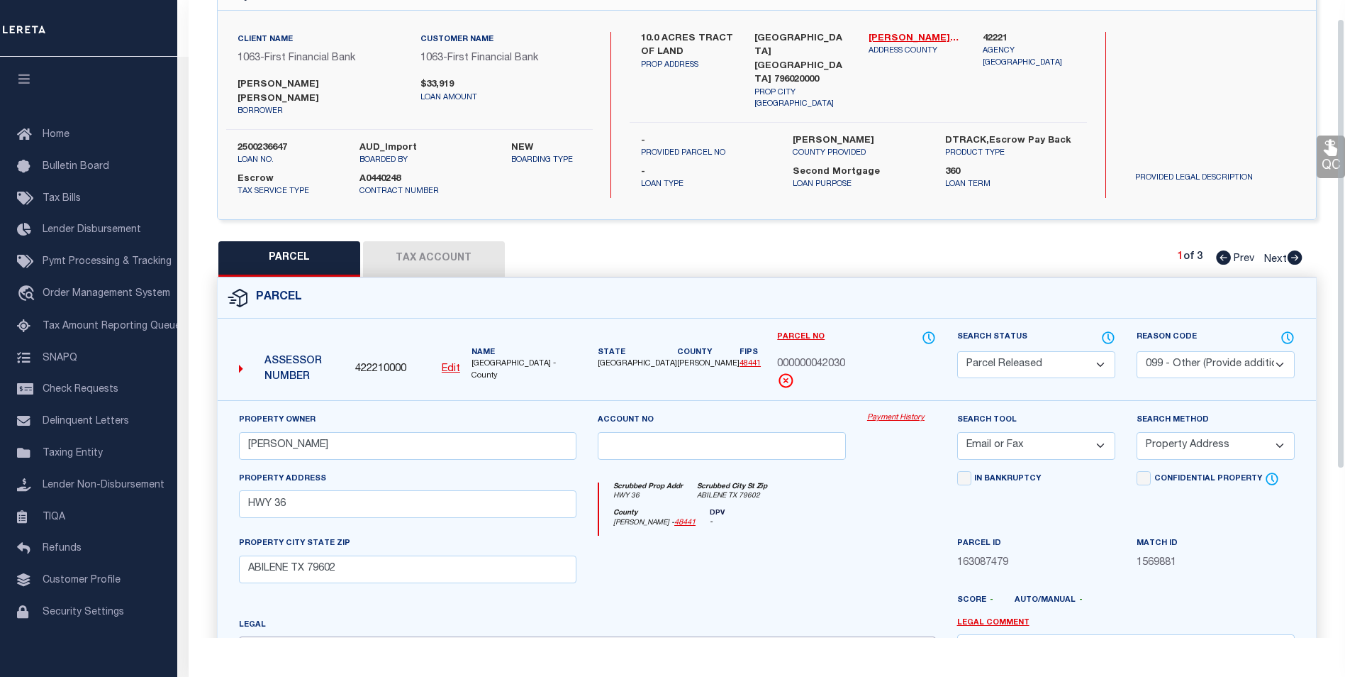
scroll to position [0, 0]
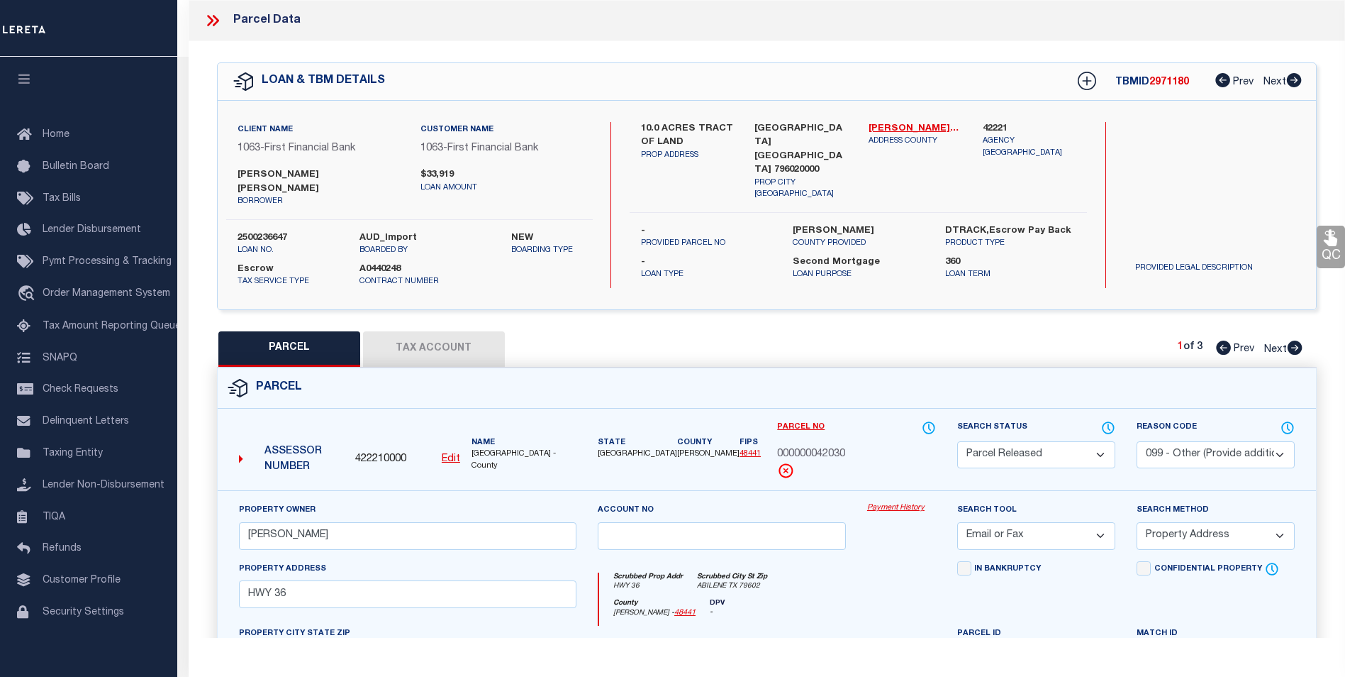
click at [589, 184] on div "$33,919 loan amount" at bounding box center [501, 188] width 182 height 40
drag, startPoint x: 288, startPoint y: 223, endPoint x: 240, endPoint y: 223, distance: 48.2
click at [240, 231] on label "2500236647" at bounding box center [288, 238] width 100 height 14
copy label "2500236647"
click at [343, 196] on p "borrower" at bounding box center [318, 202] width 161 height 12
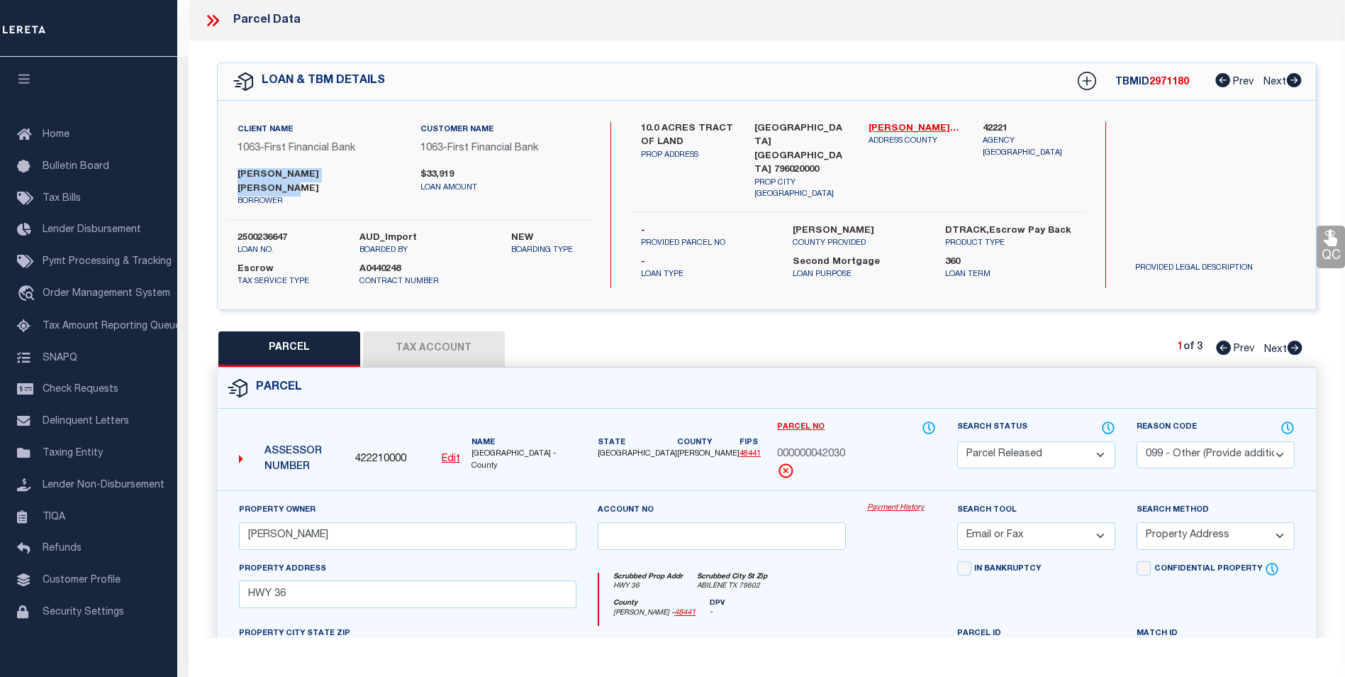
drag, startPoint x: 352, startPoint y: 172, endPoint x: 238, endPoint y: 173, distance: 113.5
click at [238, 173] on label "[PERSON_NAME] [PERSON_NAME]" at bounding box center [318, 182] width 161 height 28
copy label "[PERSON_NAME] [PERSON_NAME]"
